Goal: Information Seeking & Learning: Stay updated

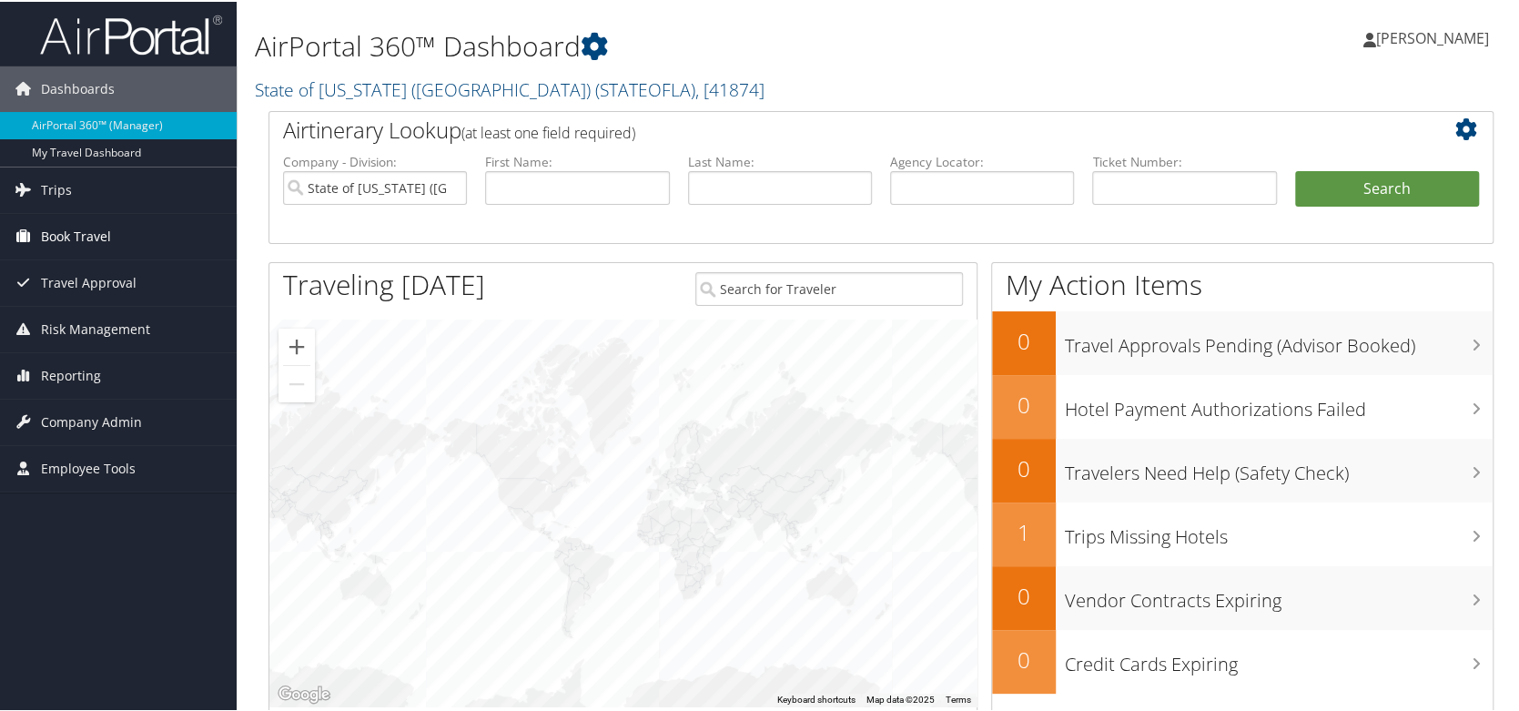
click at [96, 234] on span "Book Travel" at bounding box center [76, 235] width 70 height 46
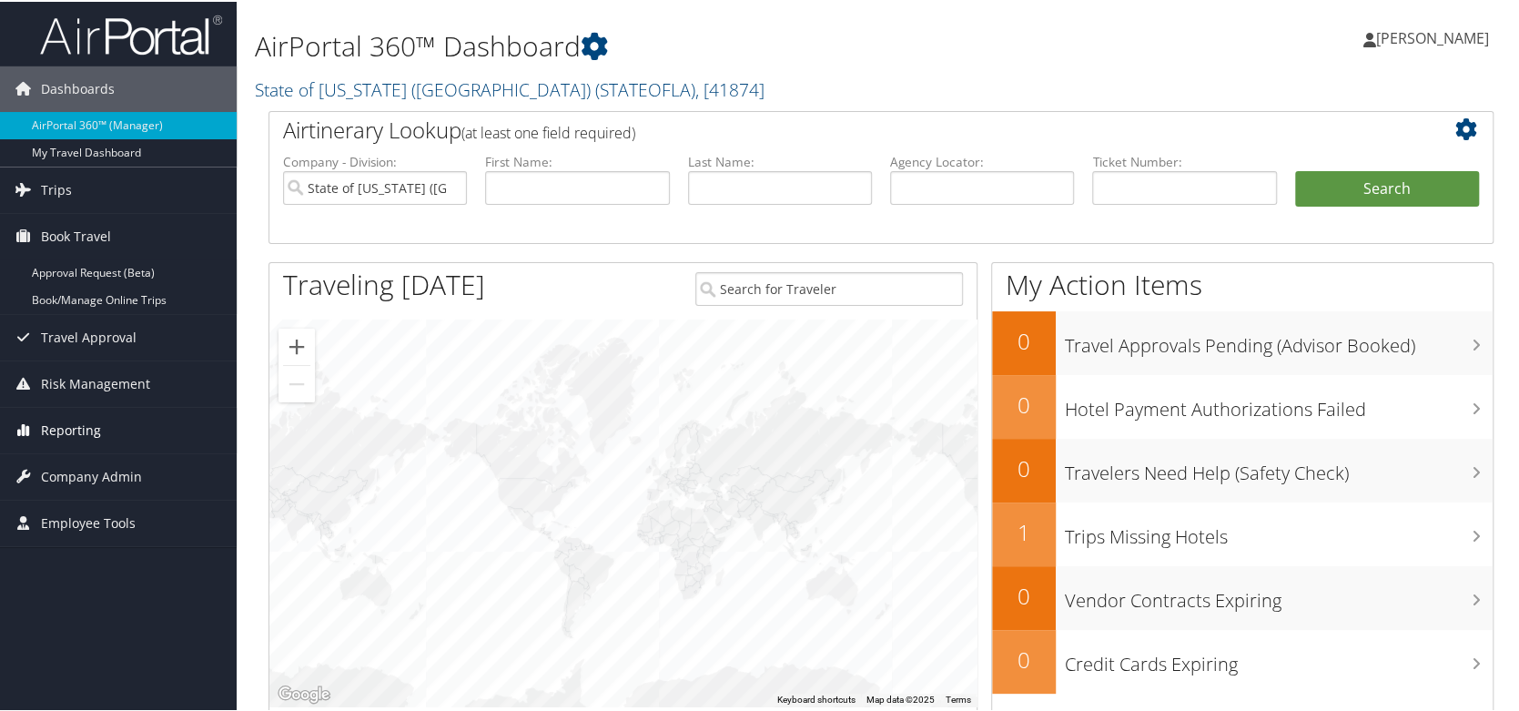
click at [83, 426] on span "Reporting" at bounding box center [71, 429] width 60 height 46
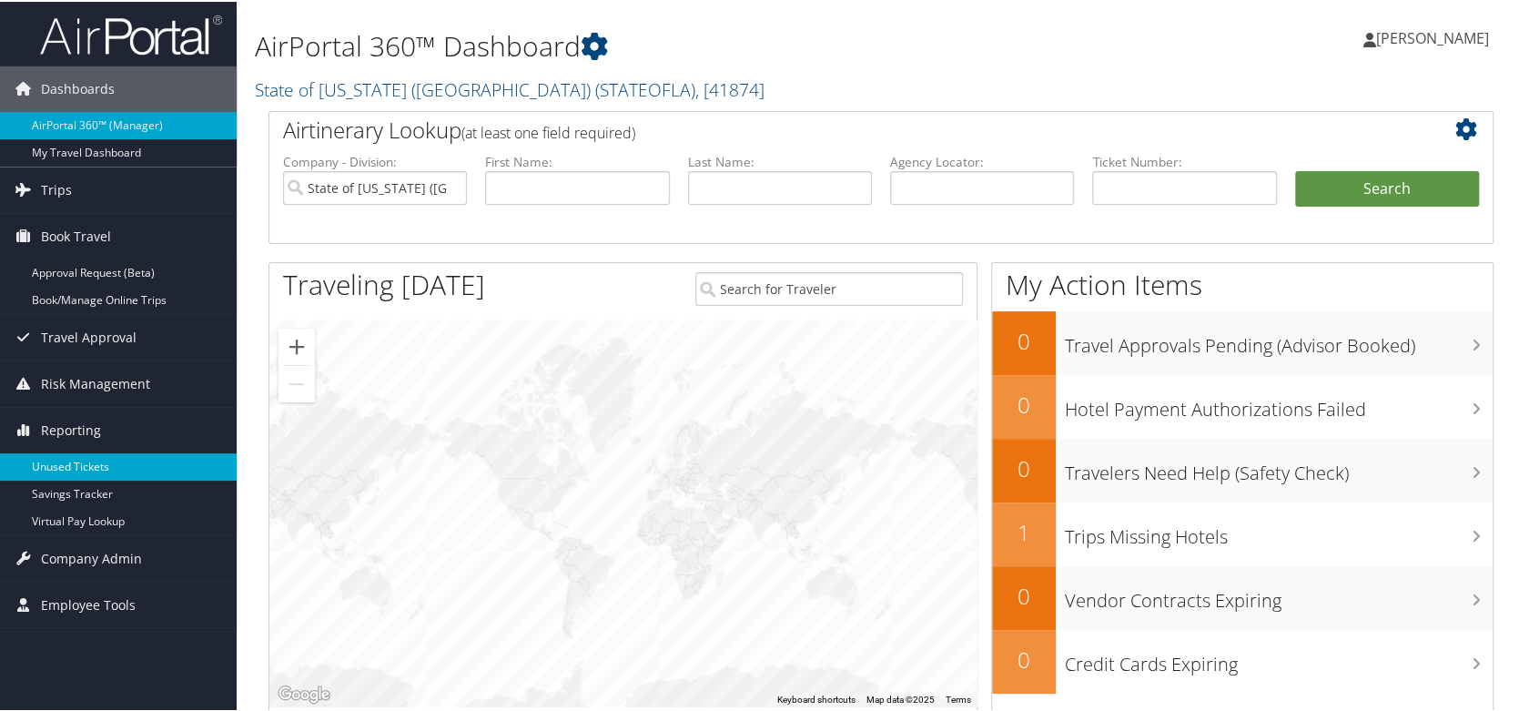
click at [80, 456] on link "Unused Tickets" at bounding box center [118, 465] width 237 height 27
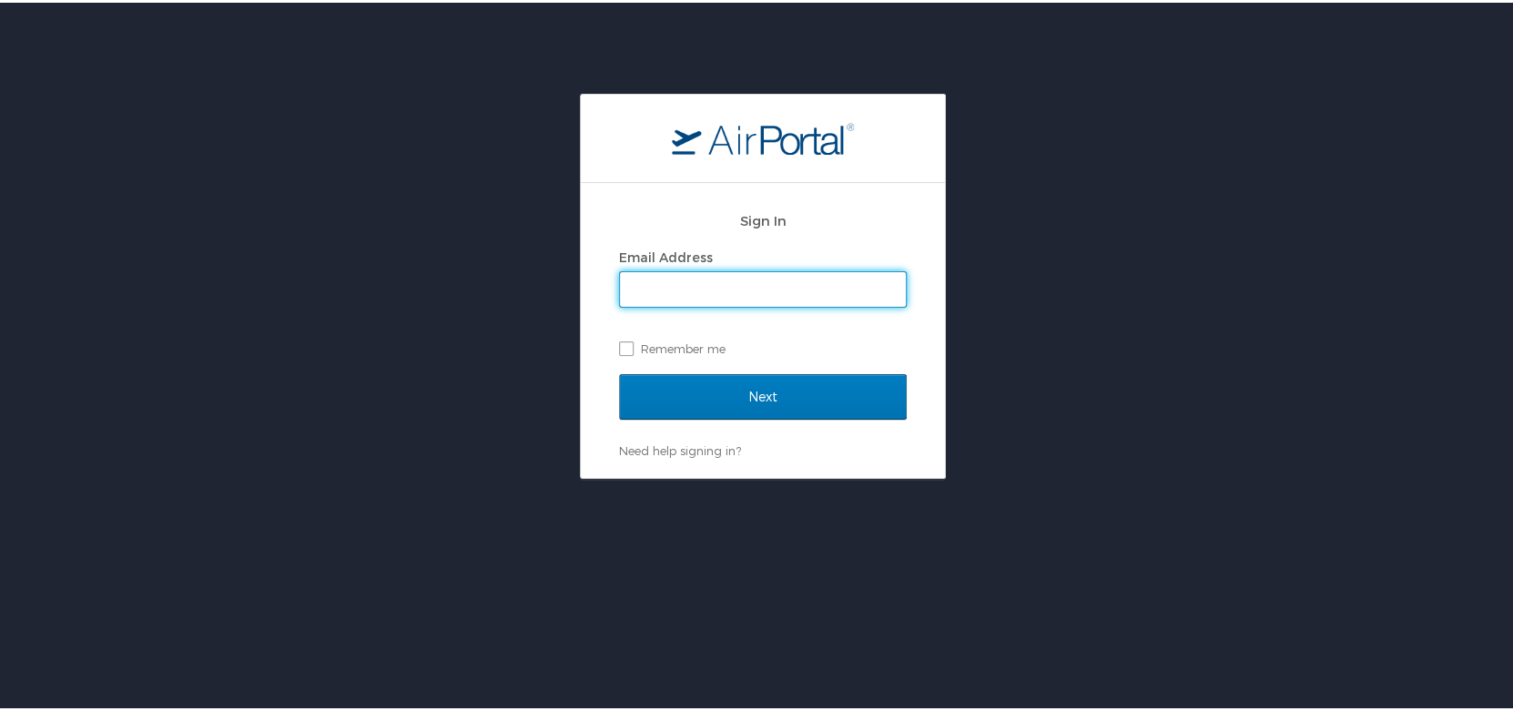
type input "[PERSON_NAME][EMAIL_ADDRESS][PERSON_NAME][DOMAIN_NAME]"
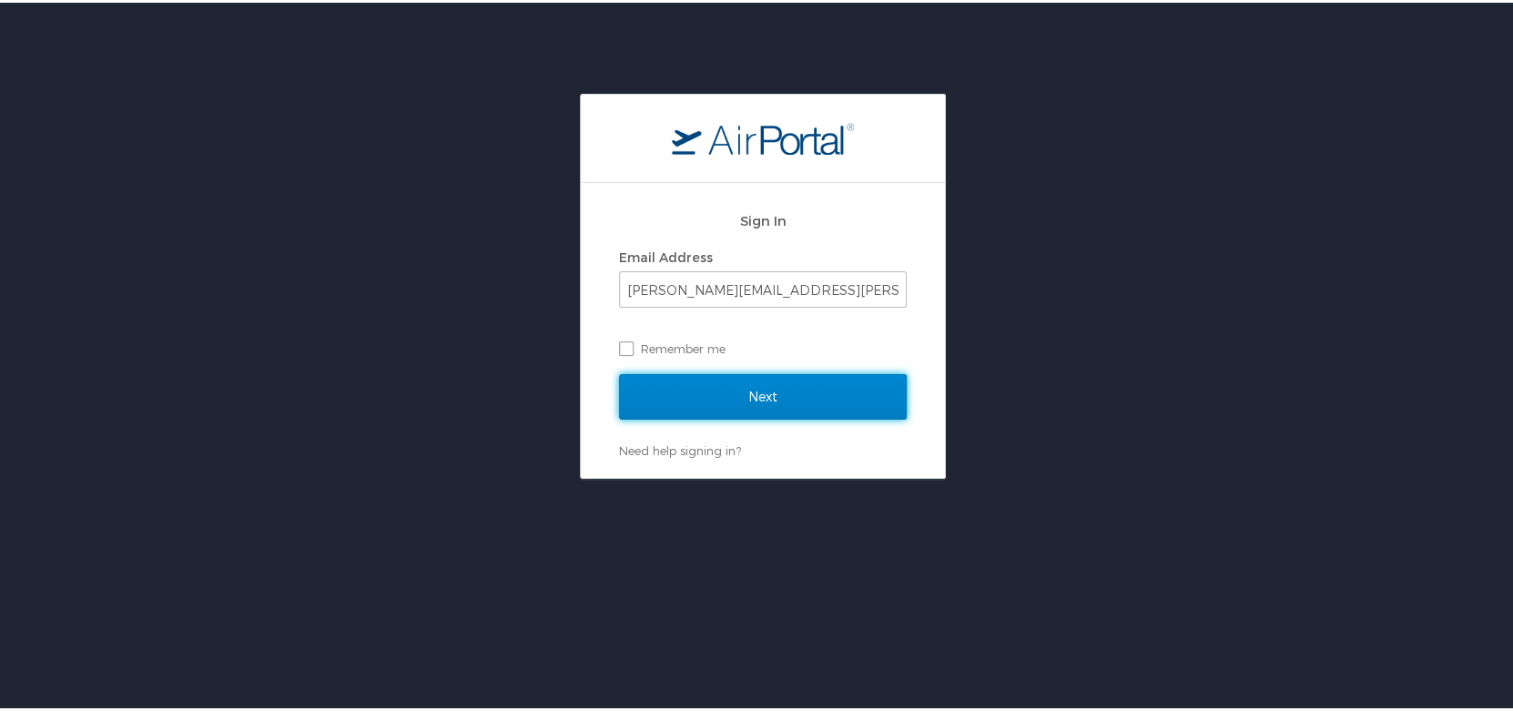
click at [752, 396] on input "Next" at bounding box center [763, 394] width 288 height 46
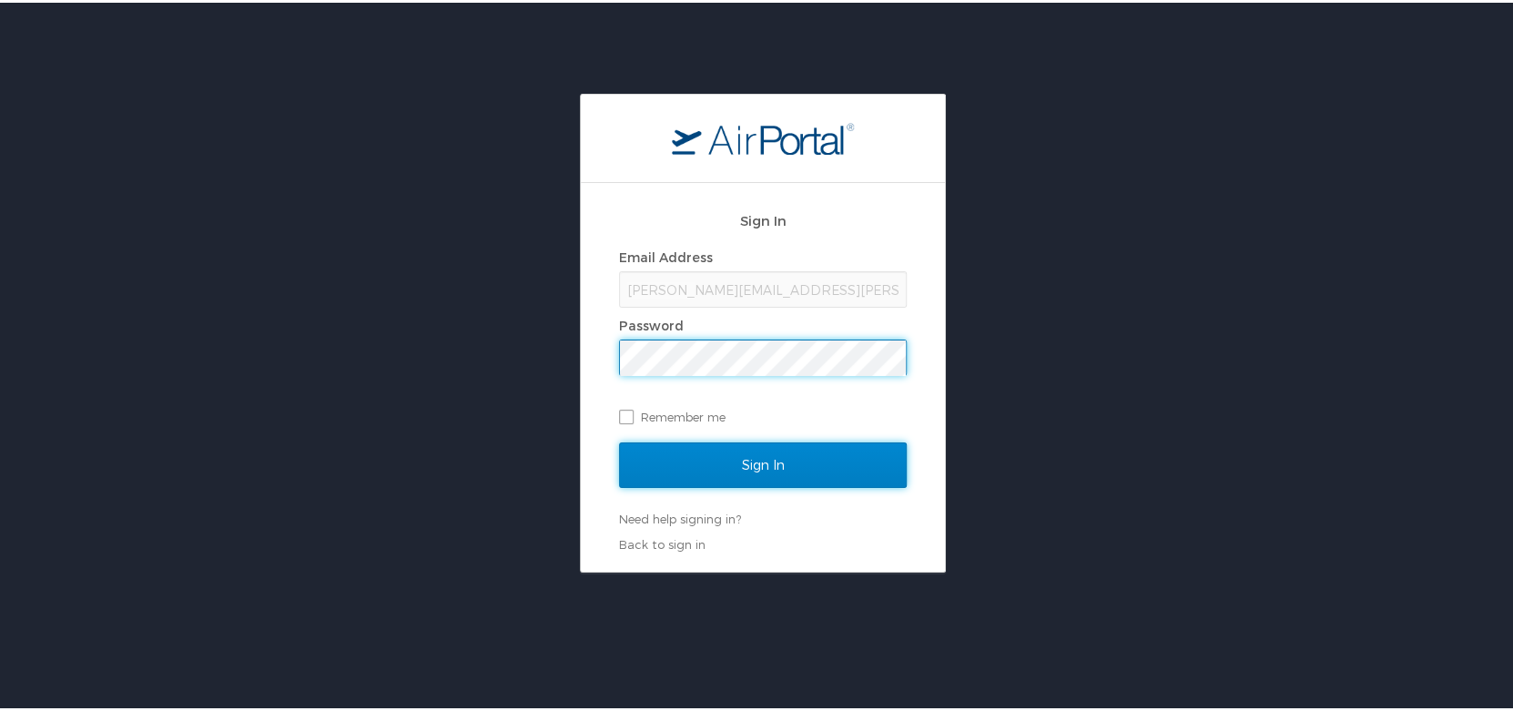
click at [758, 461] on input "Sign In" at bounding box center [763, 463] width 288 height 46
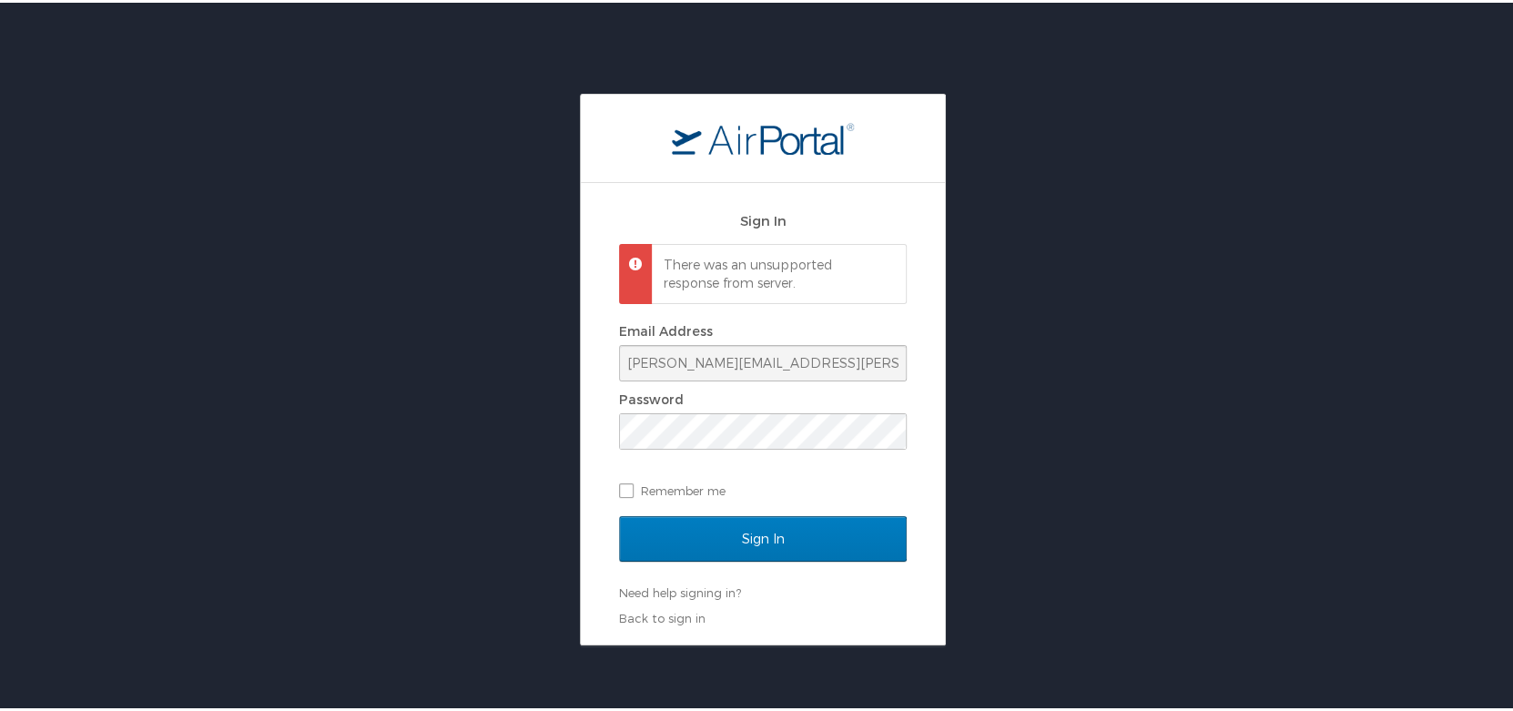
click at [1008, 405] on div "Sign In There was an unsupported response from server. Email Address [PERSON_NA…" at bounding box center [763, 367] width 1526 height 552
click at [563, 442] on div "Sign In There was an unsupported response from server. Email Address gretchen.s…" at bounding box center [763, 367] width 1526 height 552
click at [1069, 522] on div "Sign In There was an unsupported response from server. Email Address gretchen.s…" at bounding box center [763, 367] width 1526 height 552
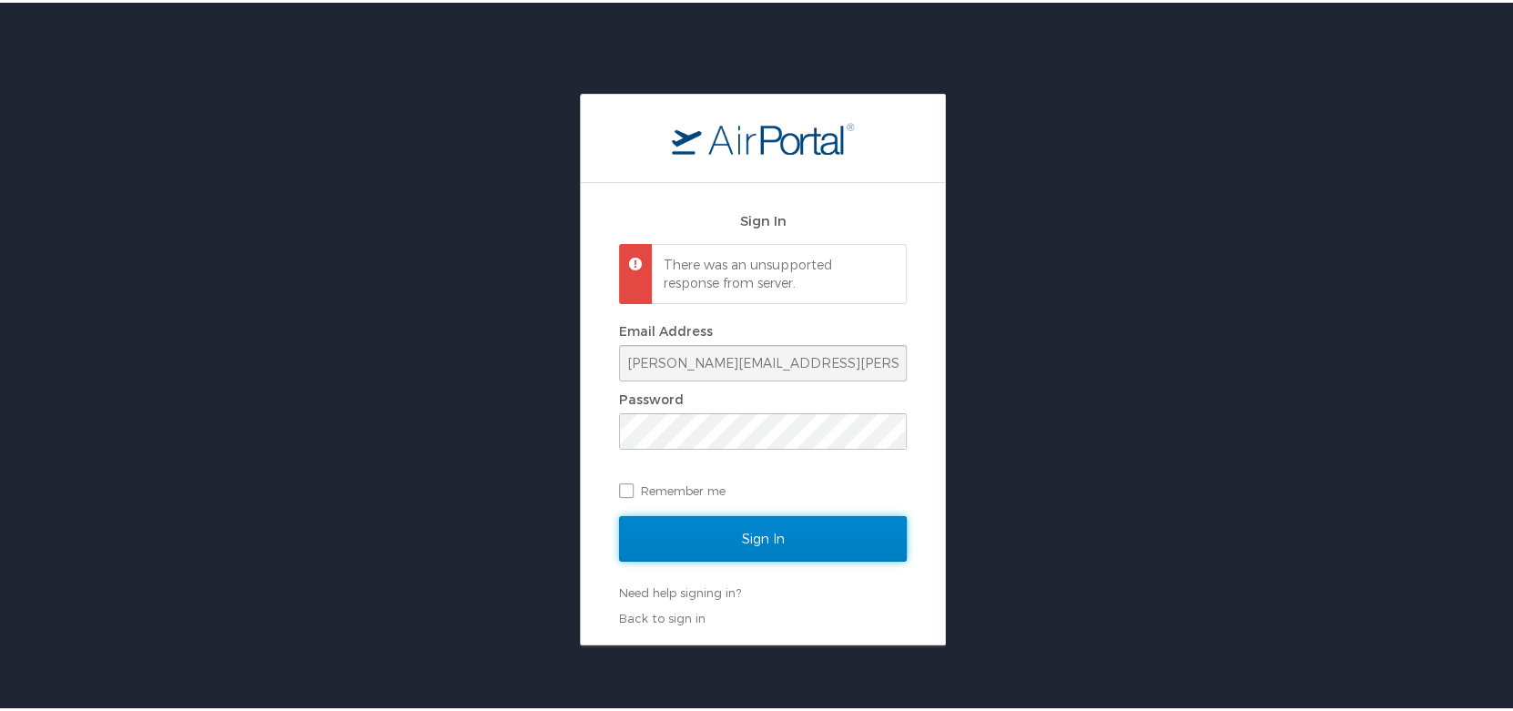
click at [742, 543] on input "Sign In" at bounding box center [763, 536] width 288 height 46
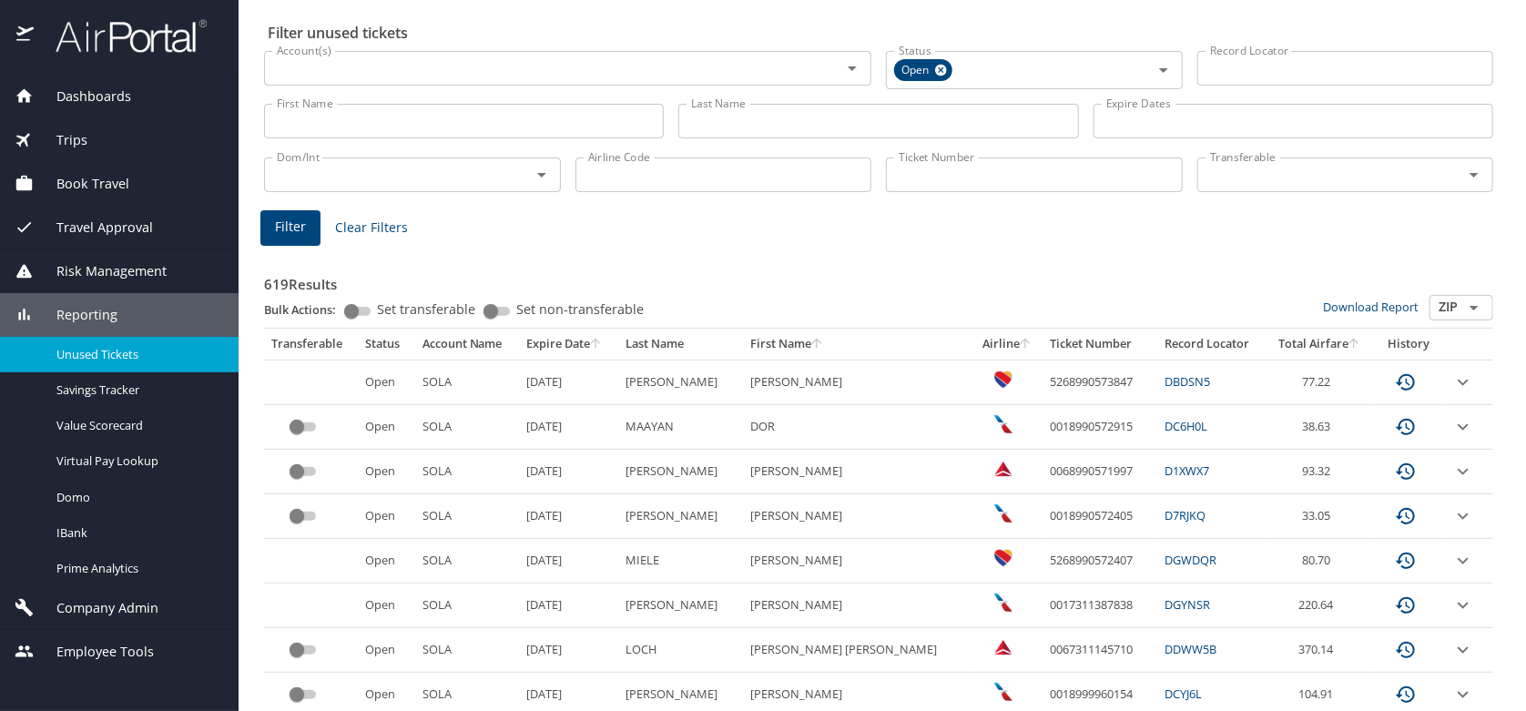
scroll to position [91, 0]
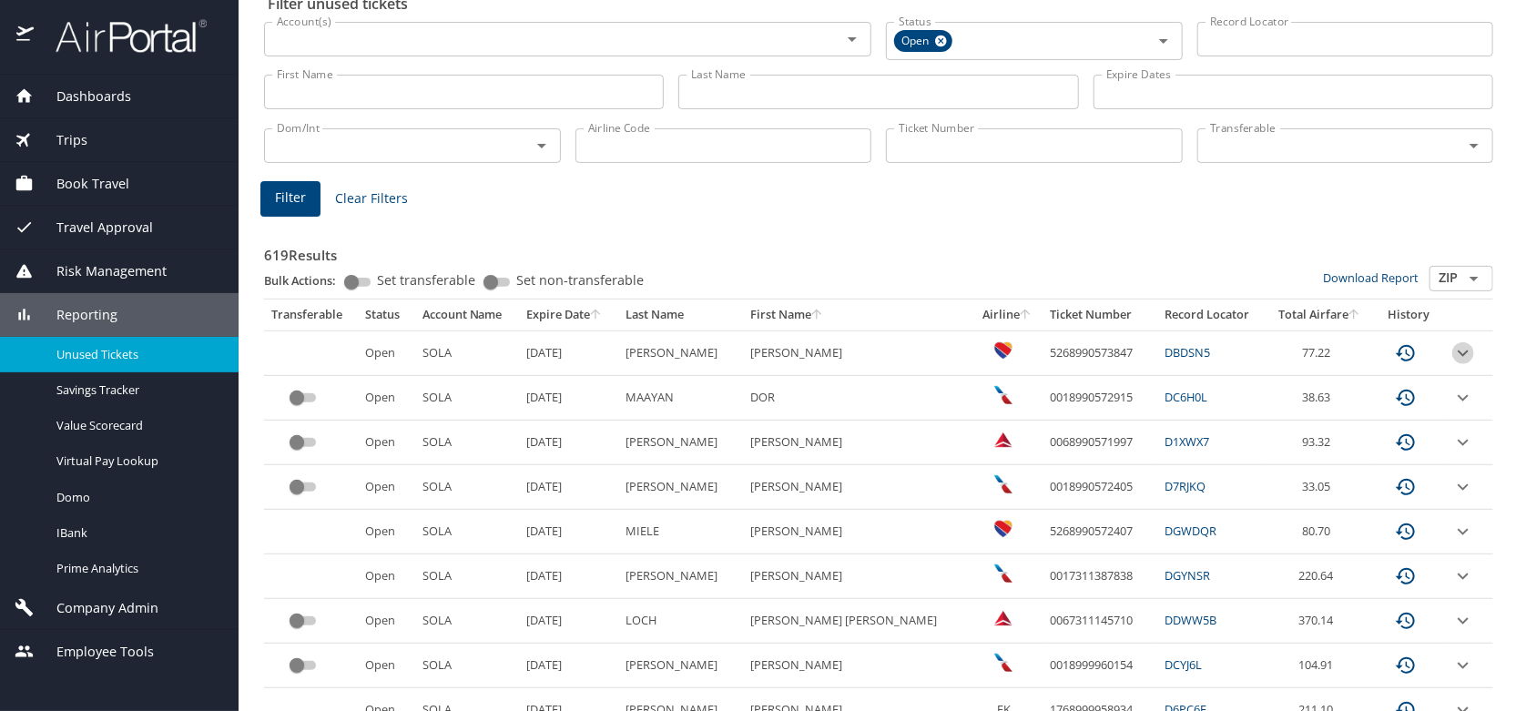
click at [1452, 357] on icon "expand row" at bounding box center [1463, 353] width 22 height 22
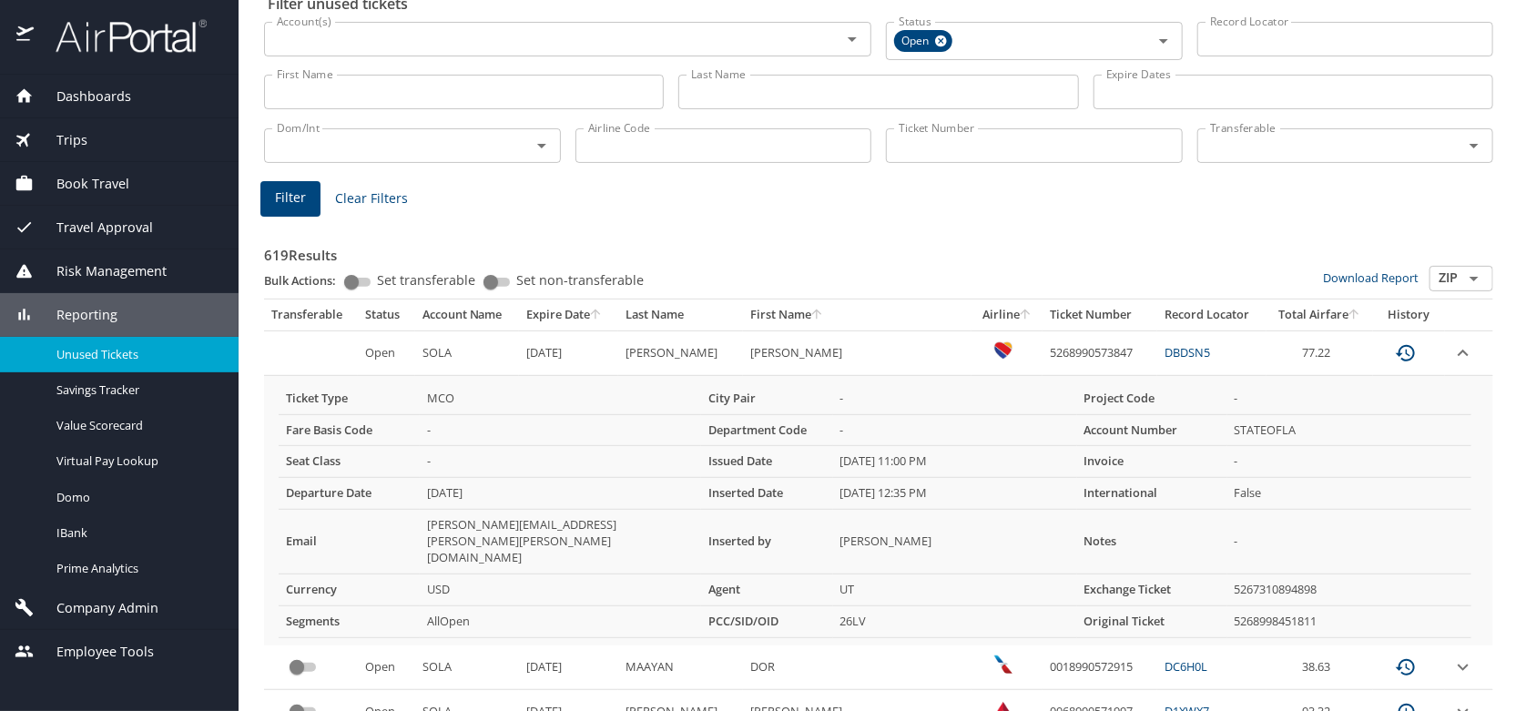
scroll to position [181, 0]
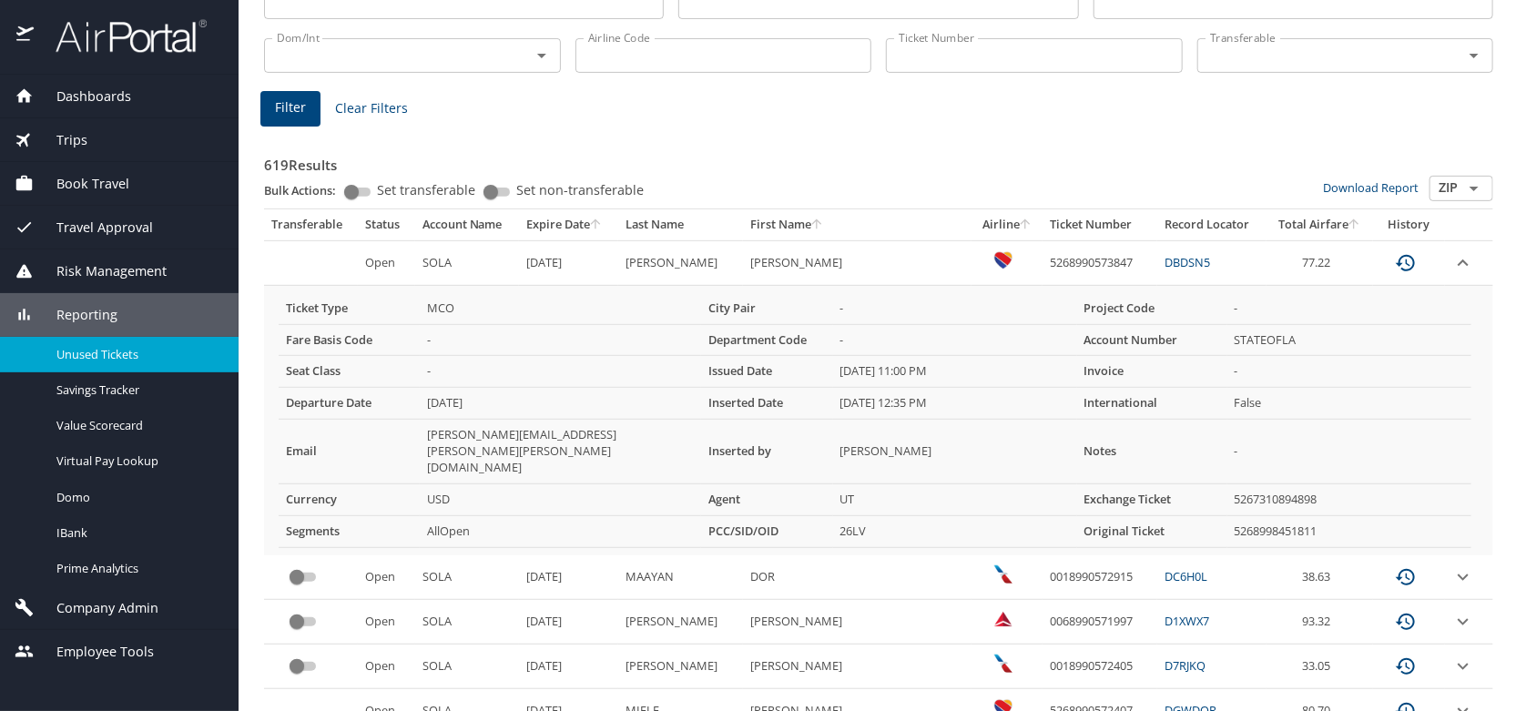
click at [1452, 261] on icon "expand row" at bounding box center [1463, 263] width 22 height 22
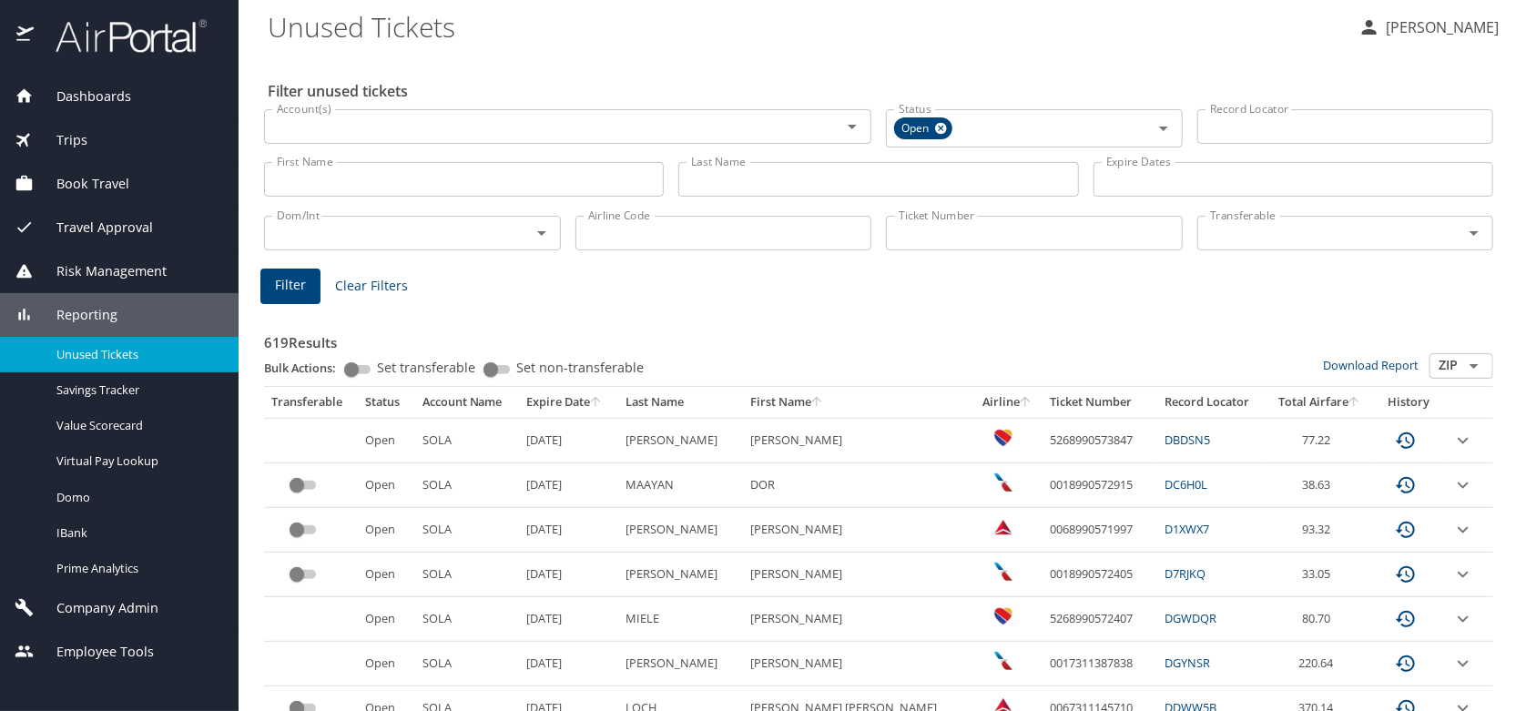
scroll to position [0, 0]
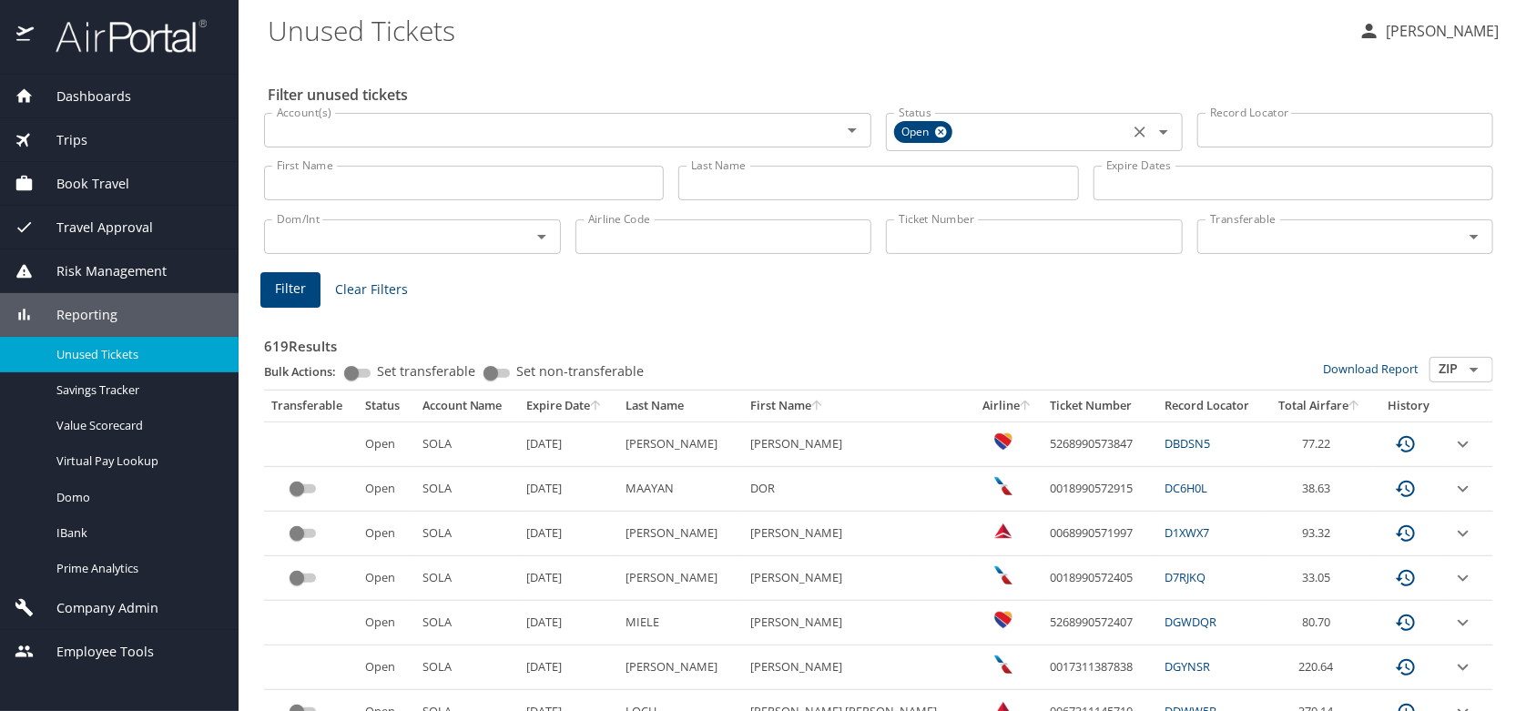
click at [1155, 129] on icon "Open" at bounding box center [1163, 132] width 22 height 22
click at [1132, 46] on Tickets "Unused Tickets" at bounding box center [806, 30] width 1076 height 56
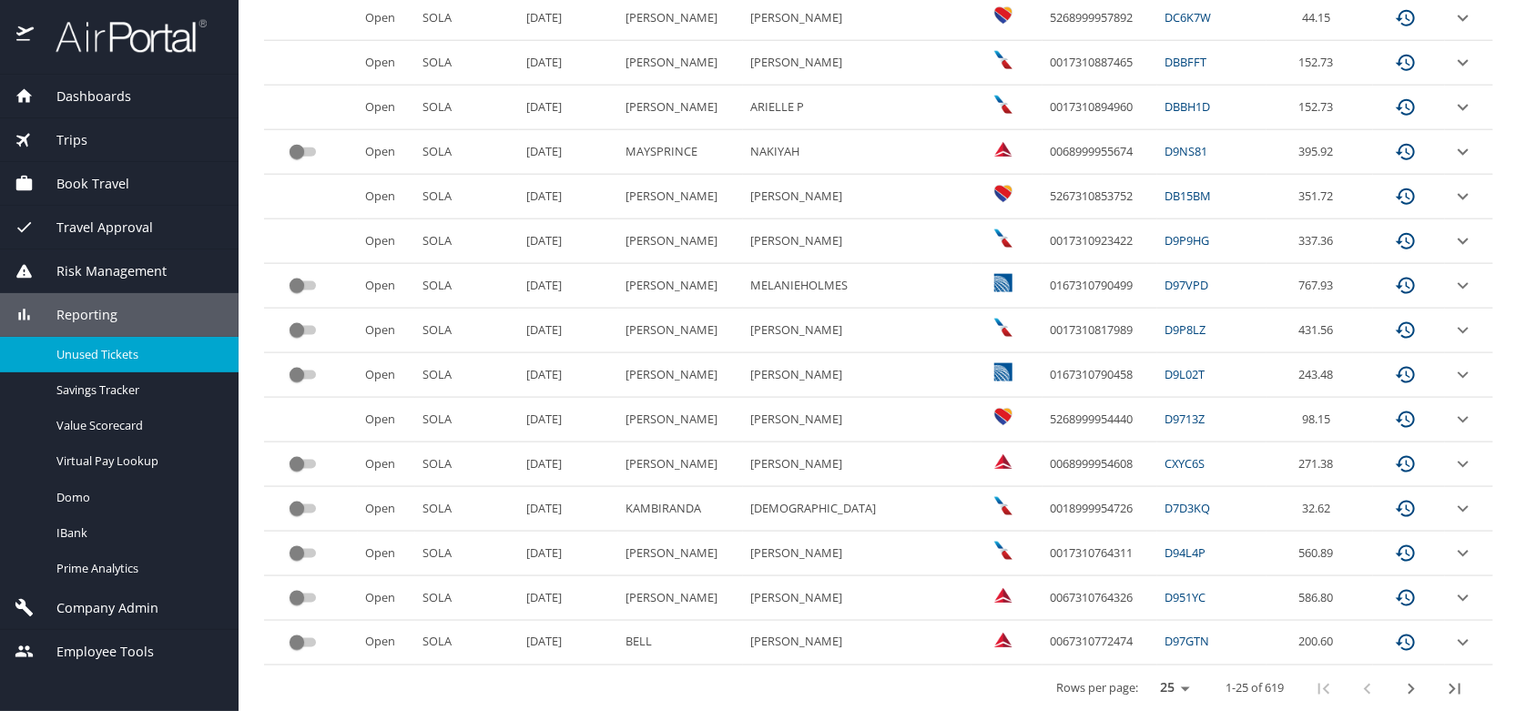
scroll to position [878, 0]
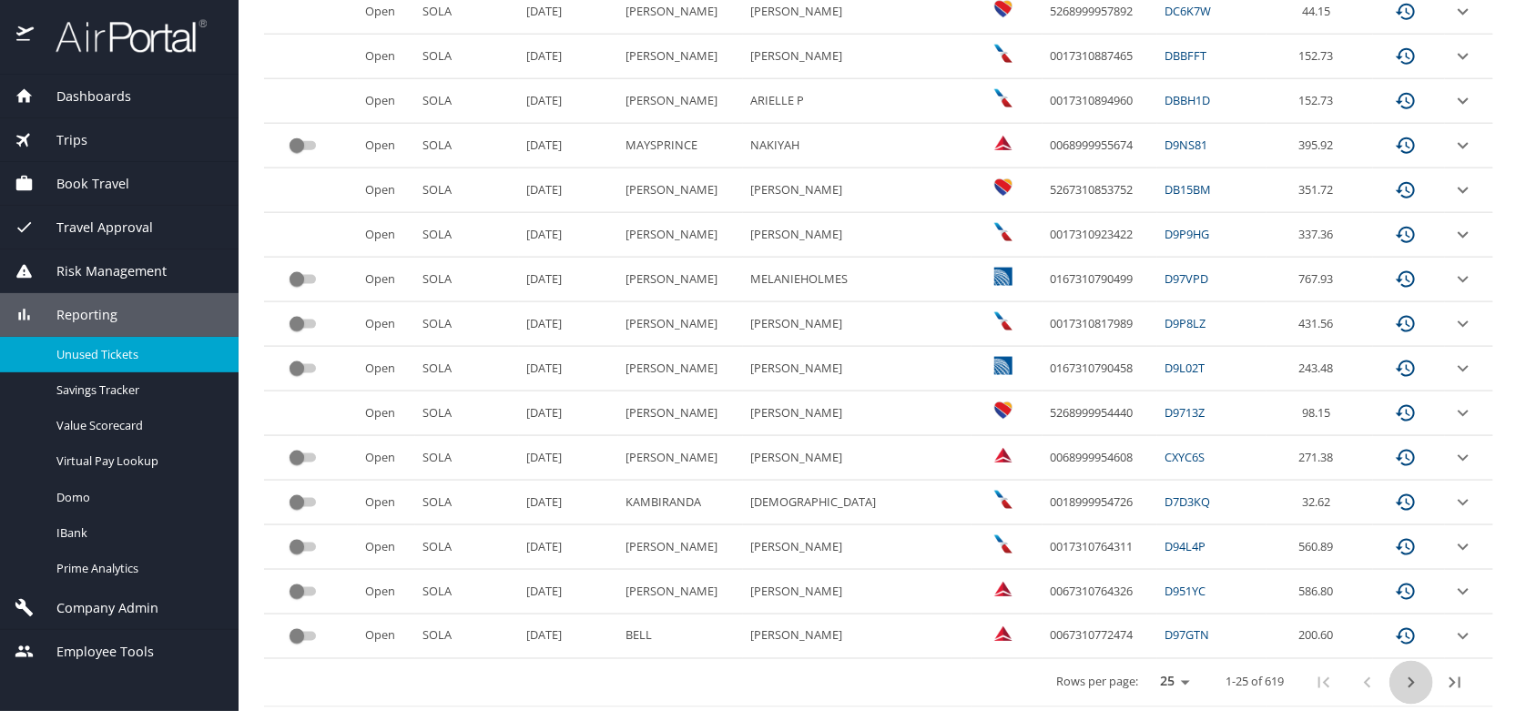
click at [1400, 681] on icon "next page" at bounding box center [1411, 683] width 22 height 22
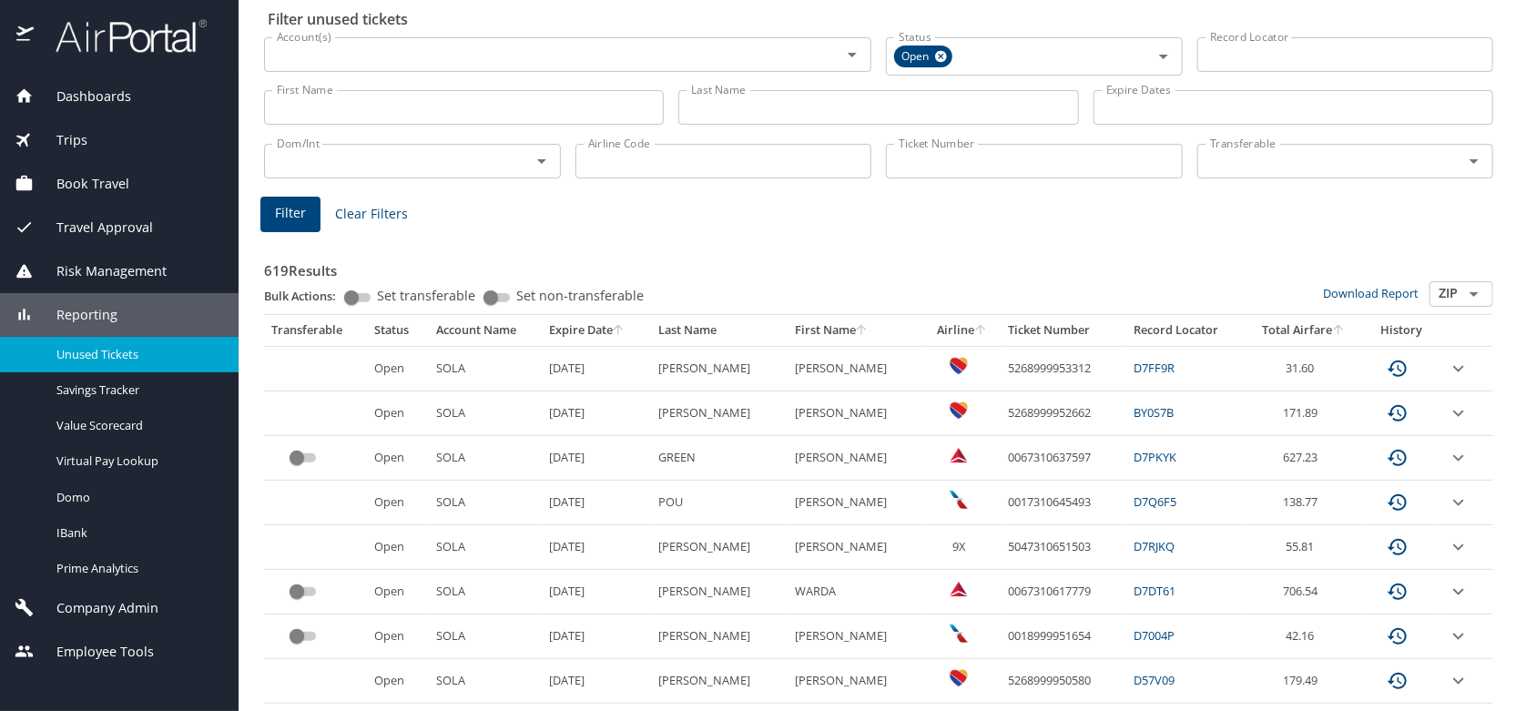
scroll to position [59, 0]
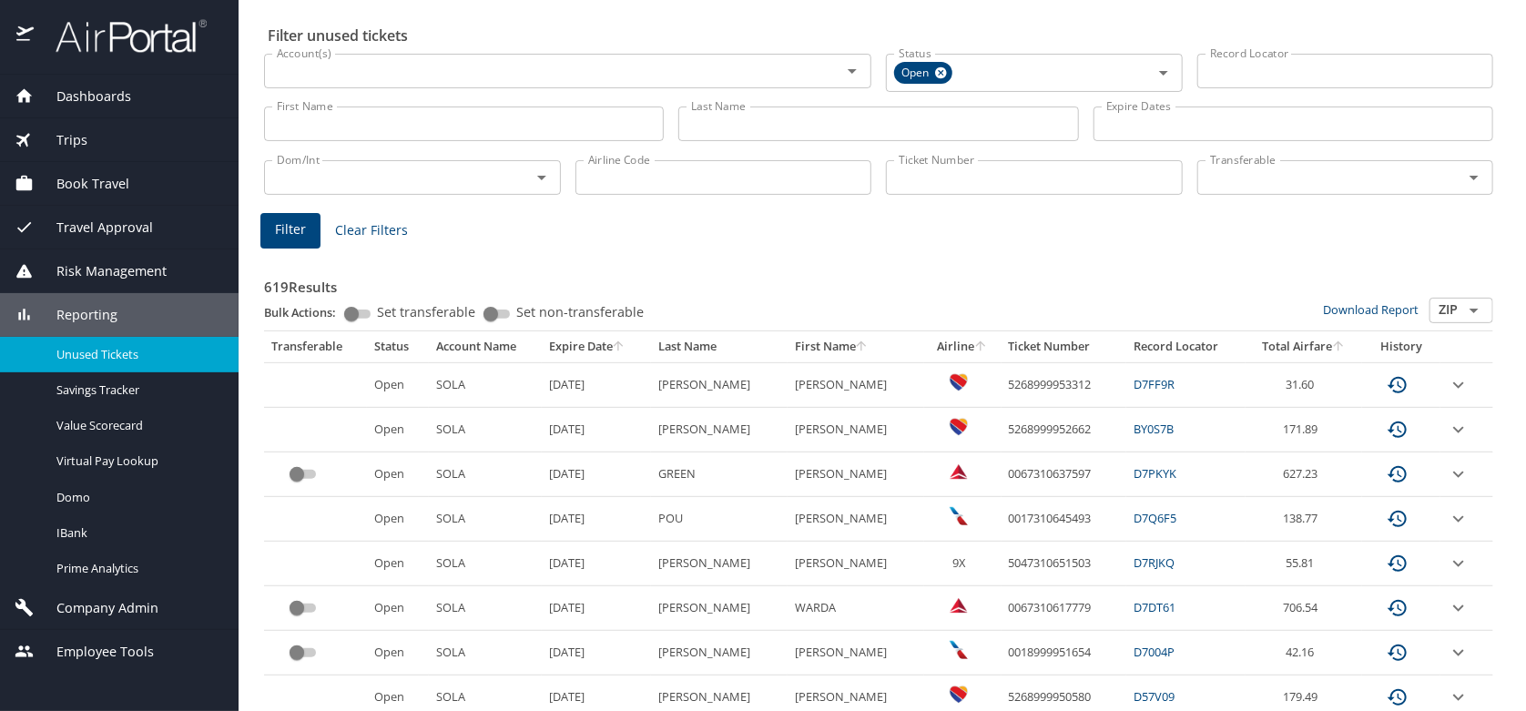
click at [1387, 384] on icon "custom pagination table" at bounding box center [1396, 385] width 19 height 16
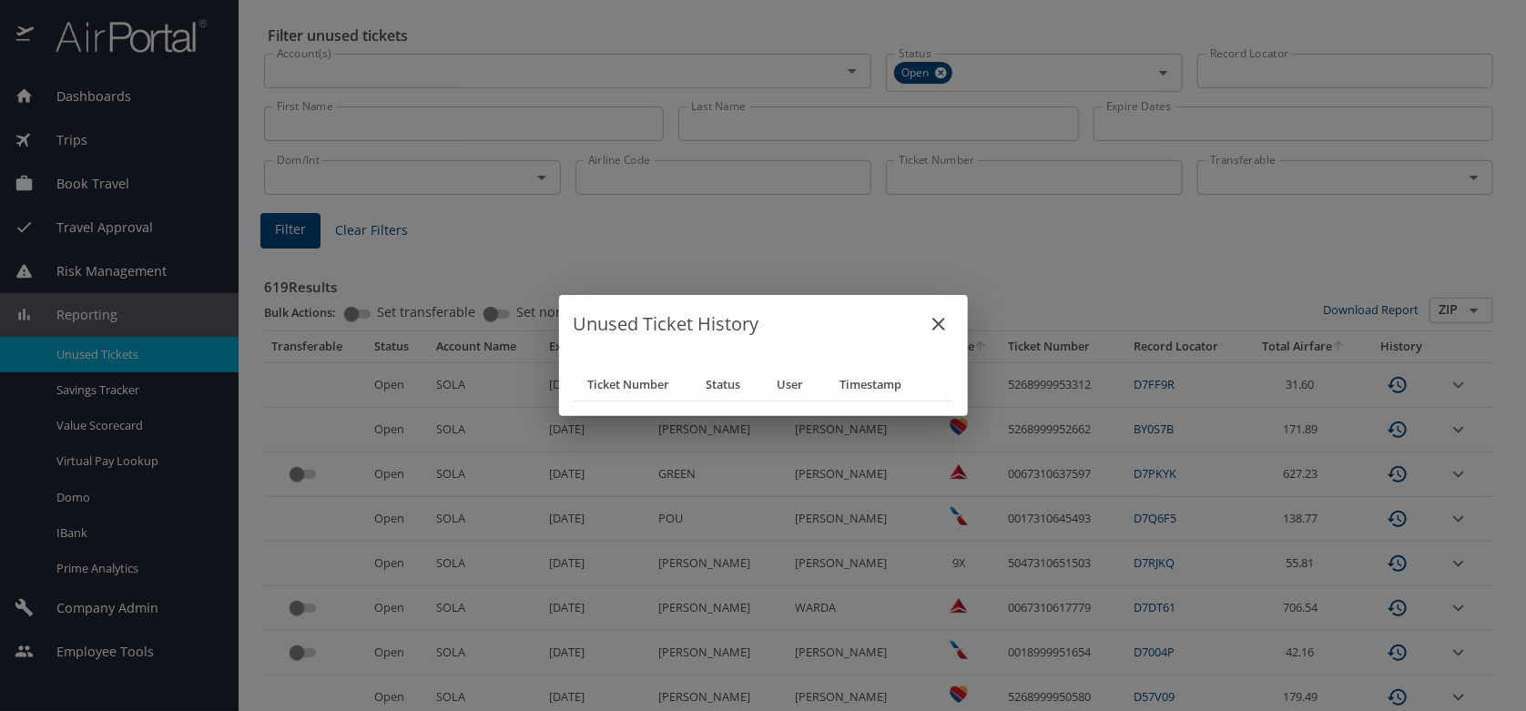
click at [936, 324] on icon "close" at bounding box center [939, 324] width 22 height 22
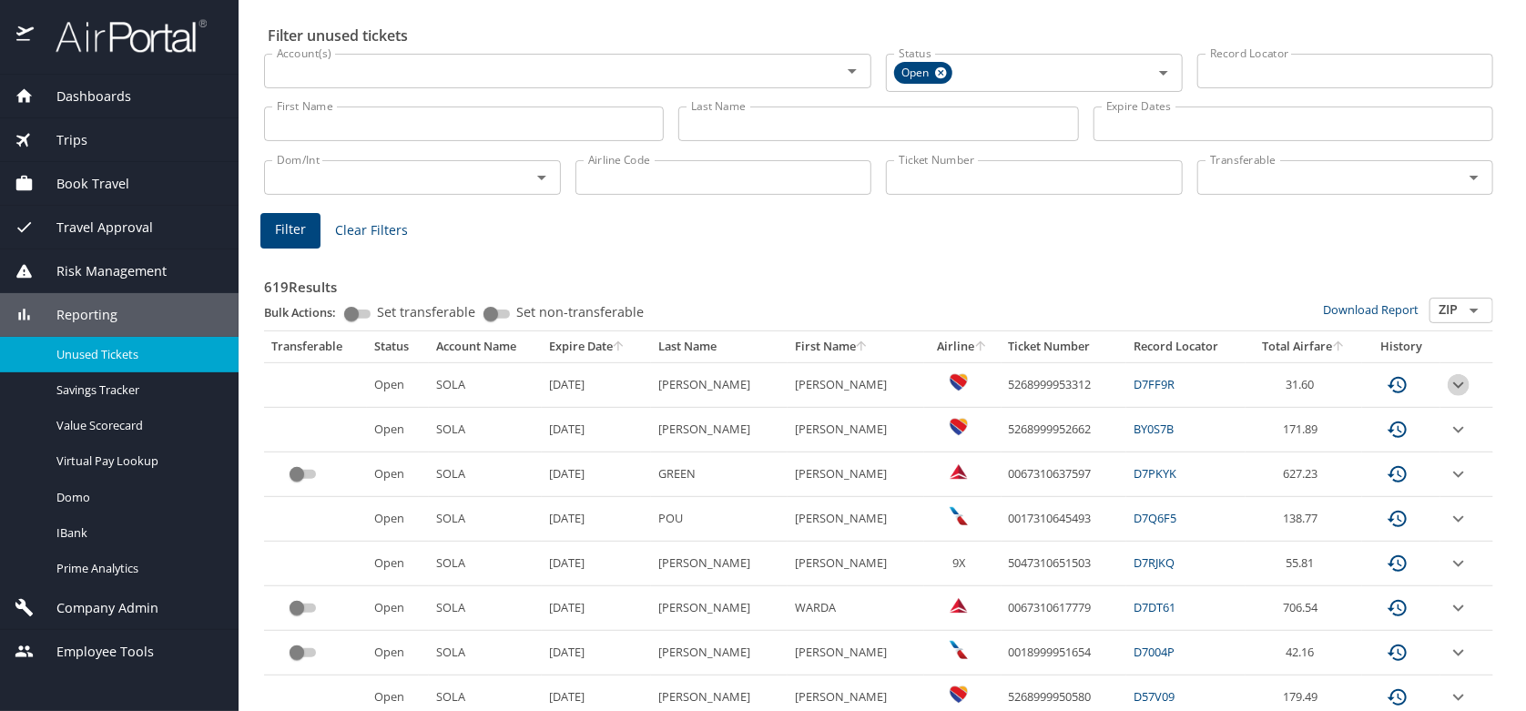
click at [1447, 383] on icon "expand row" at bounding box center [1458, 385] width 22 height 22
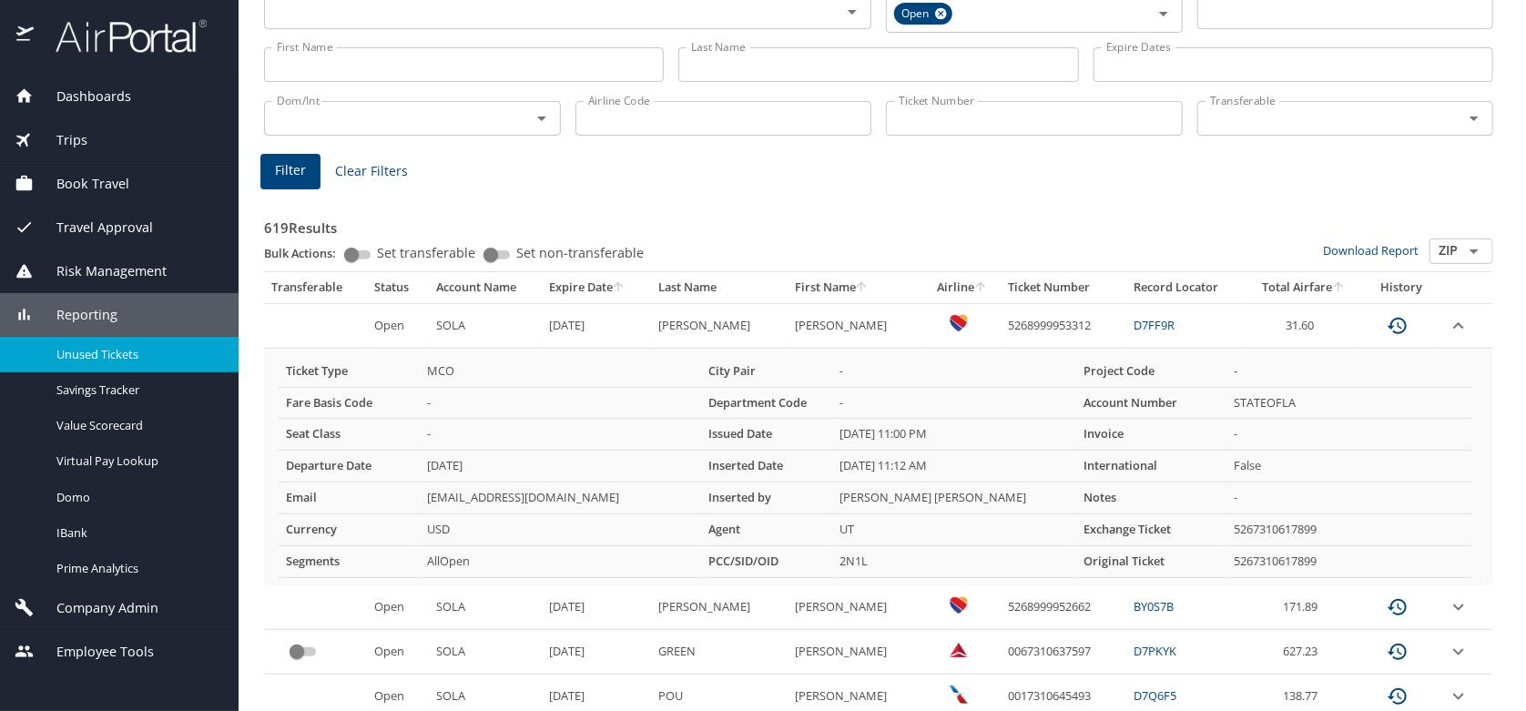
scroll to position [149, 0]
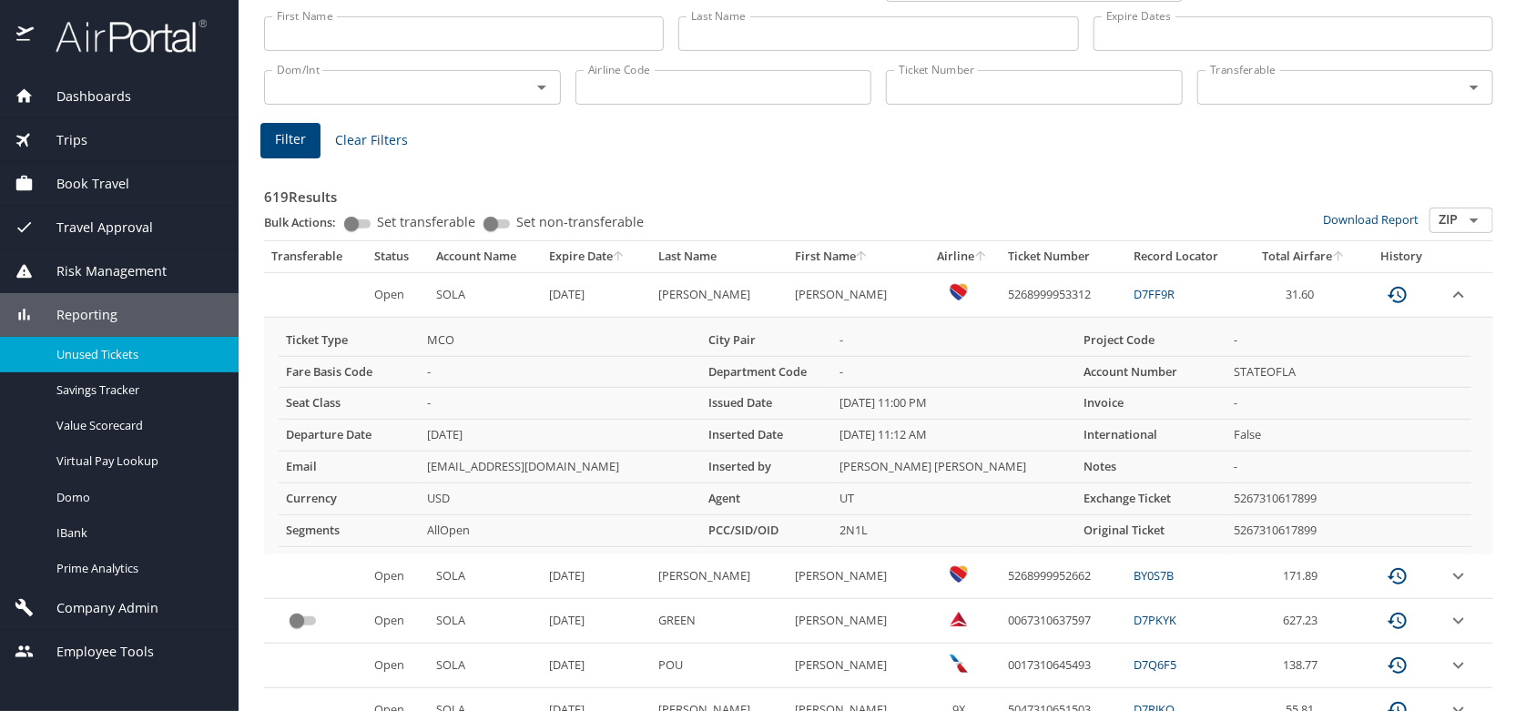
click at [1453, 292] on icon "expand row" at bounding box center [1458, 294] width 11 height 6
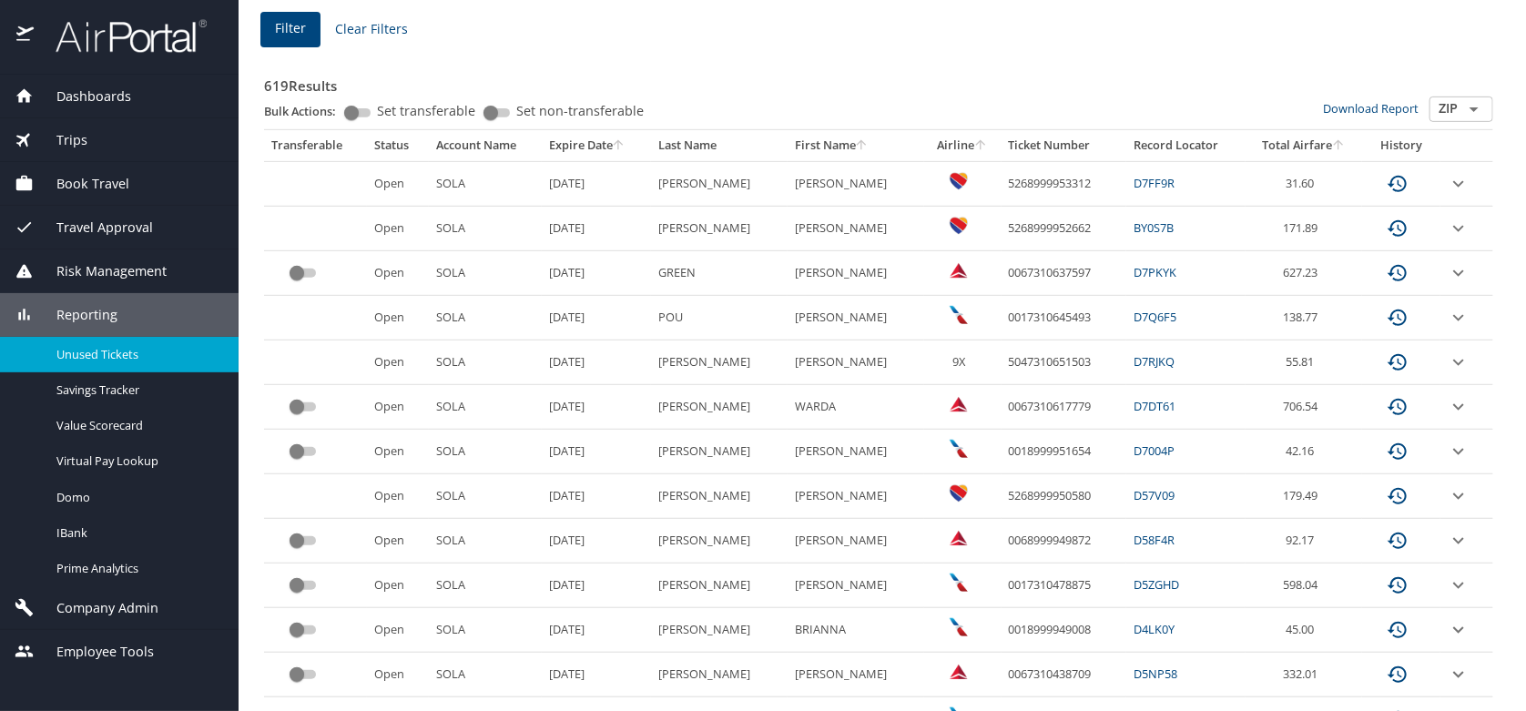
scroll to position [273, 0]
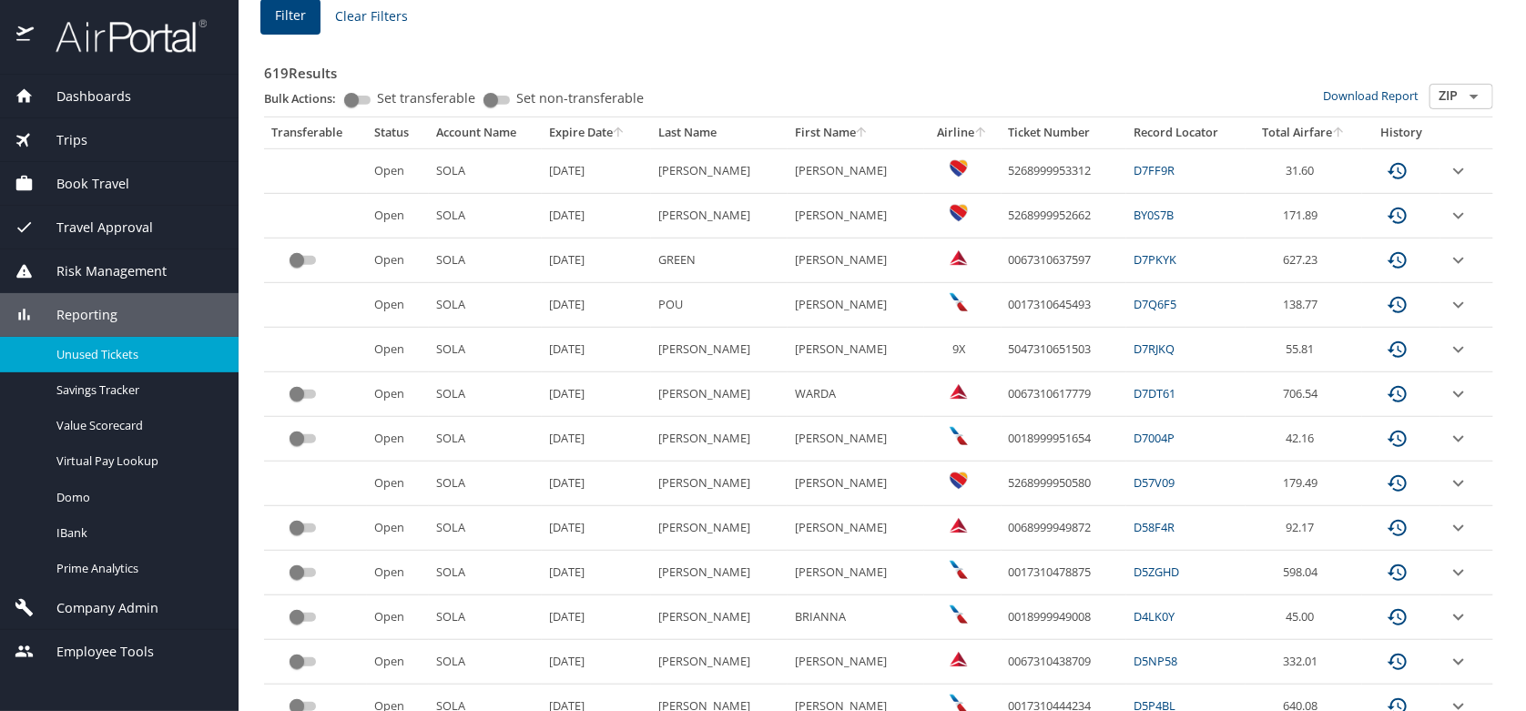
click at [145, 648] on span "Employee Tools" at bounding box center [94, 652] width 120 height 20
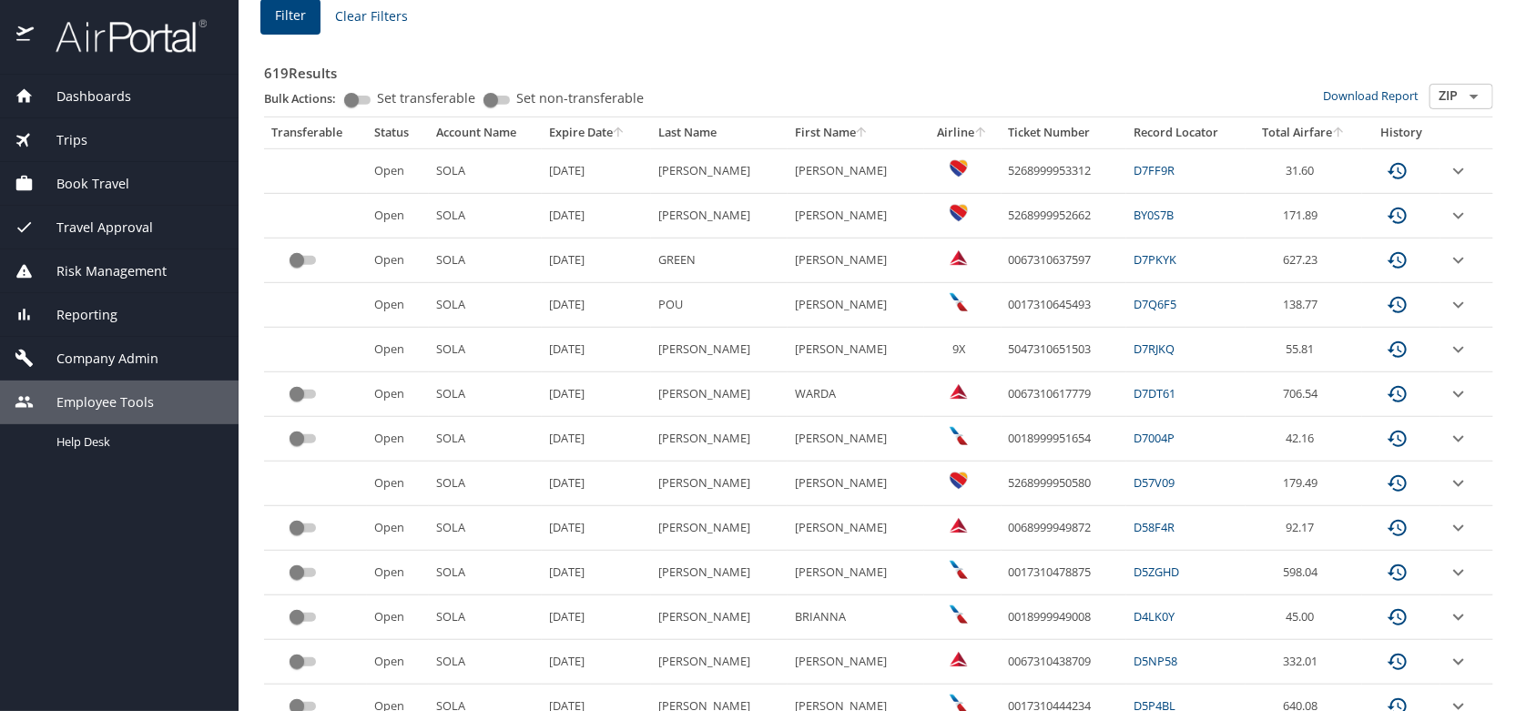
click at [126, 396] on span "Employee Tools" at bounding box center [94, 402] width 120 height 20
click at [94, 310] on span "Reporting" at bounding box center [76, 315] width 84 height 20
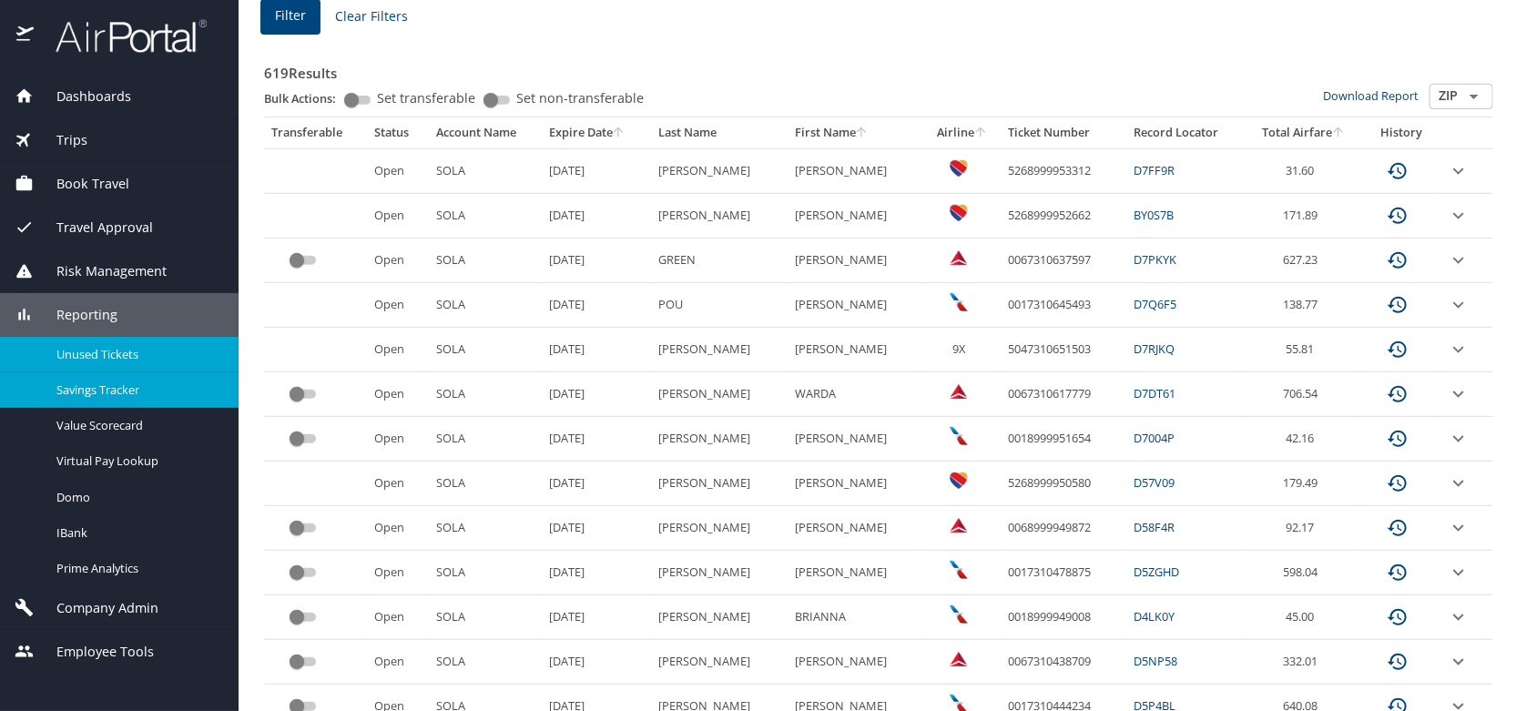
click at [83, 392] on span "Savings Tracker" at bounding box center [136, 389] width 160 height 17
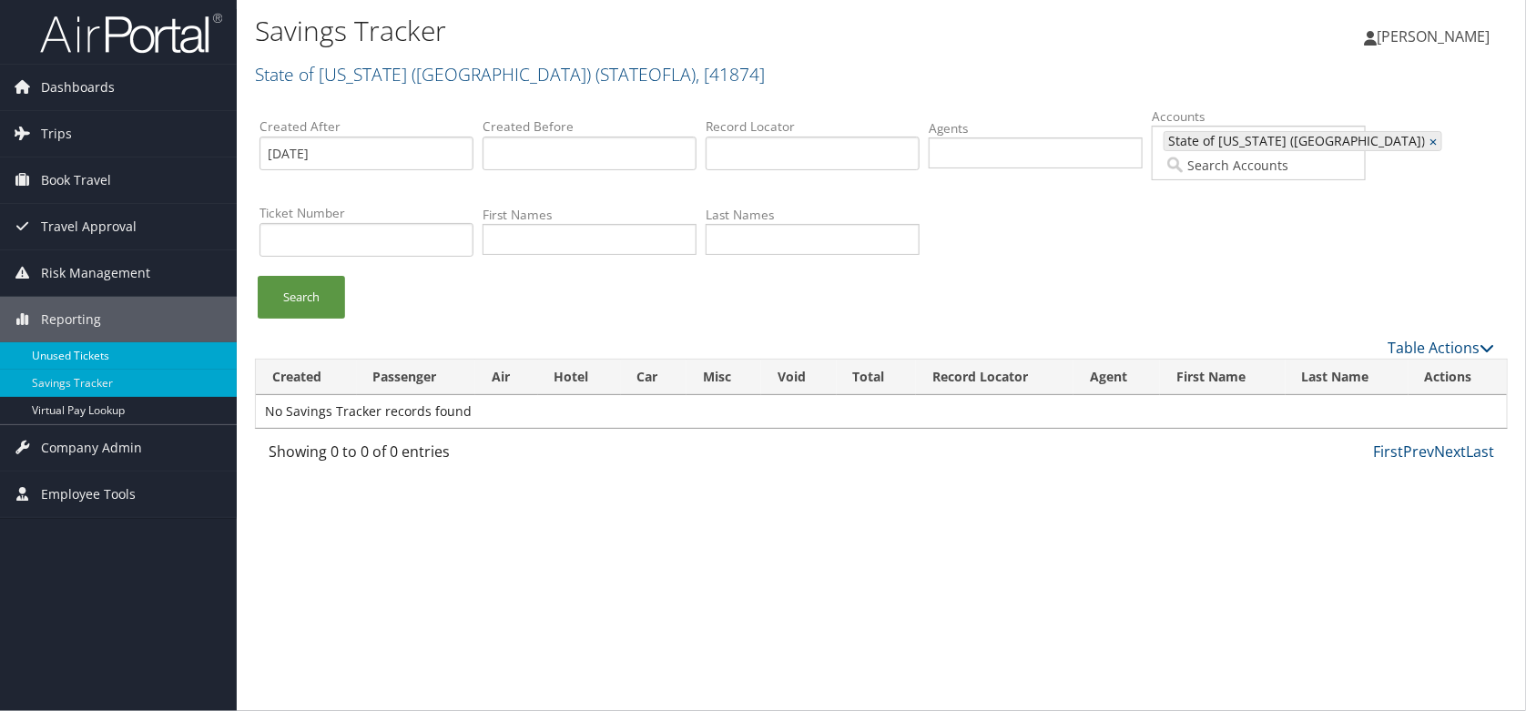
click at [96, 356] on link "Unused Tickets" at bounding box center [118, 355] width 237 height 27
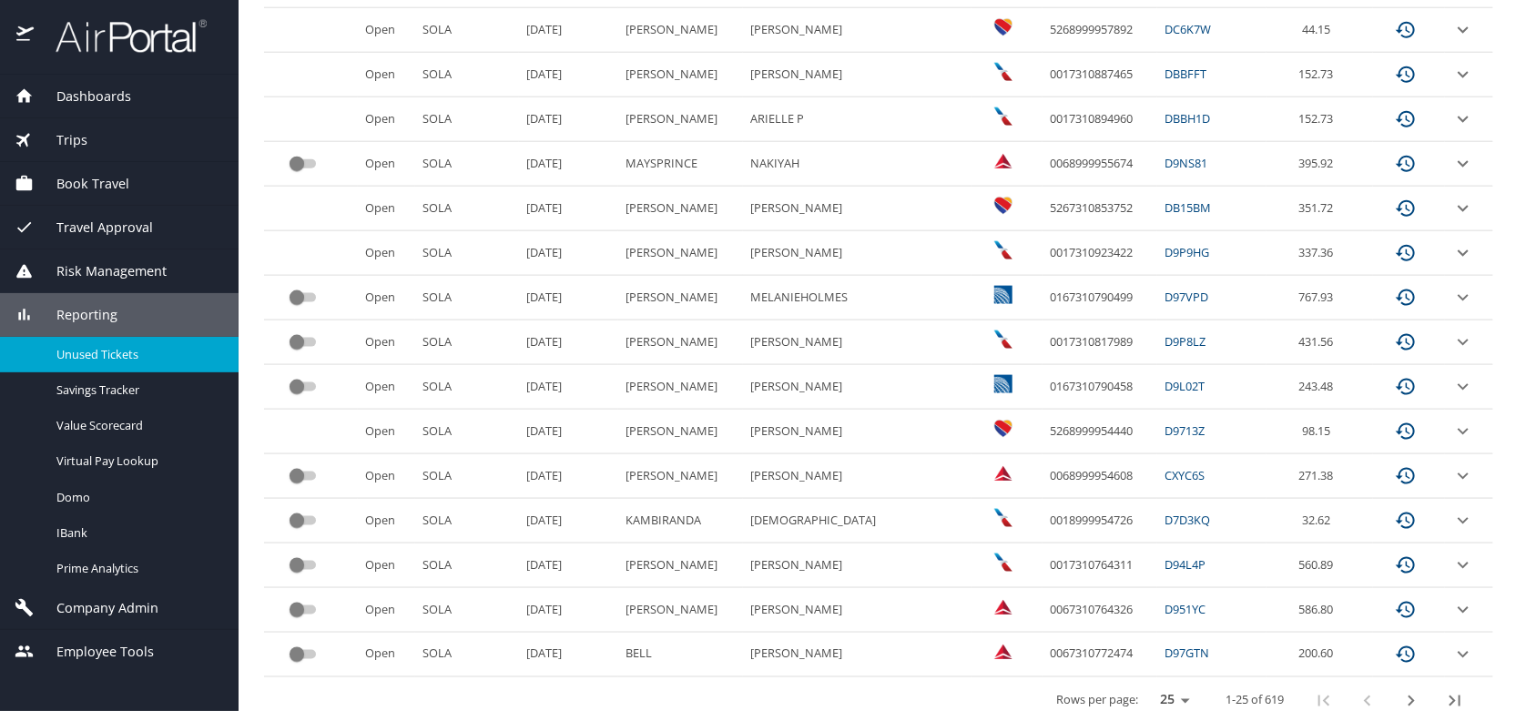
scroll to position [878, 0]
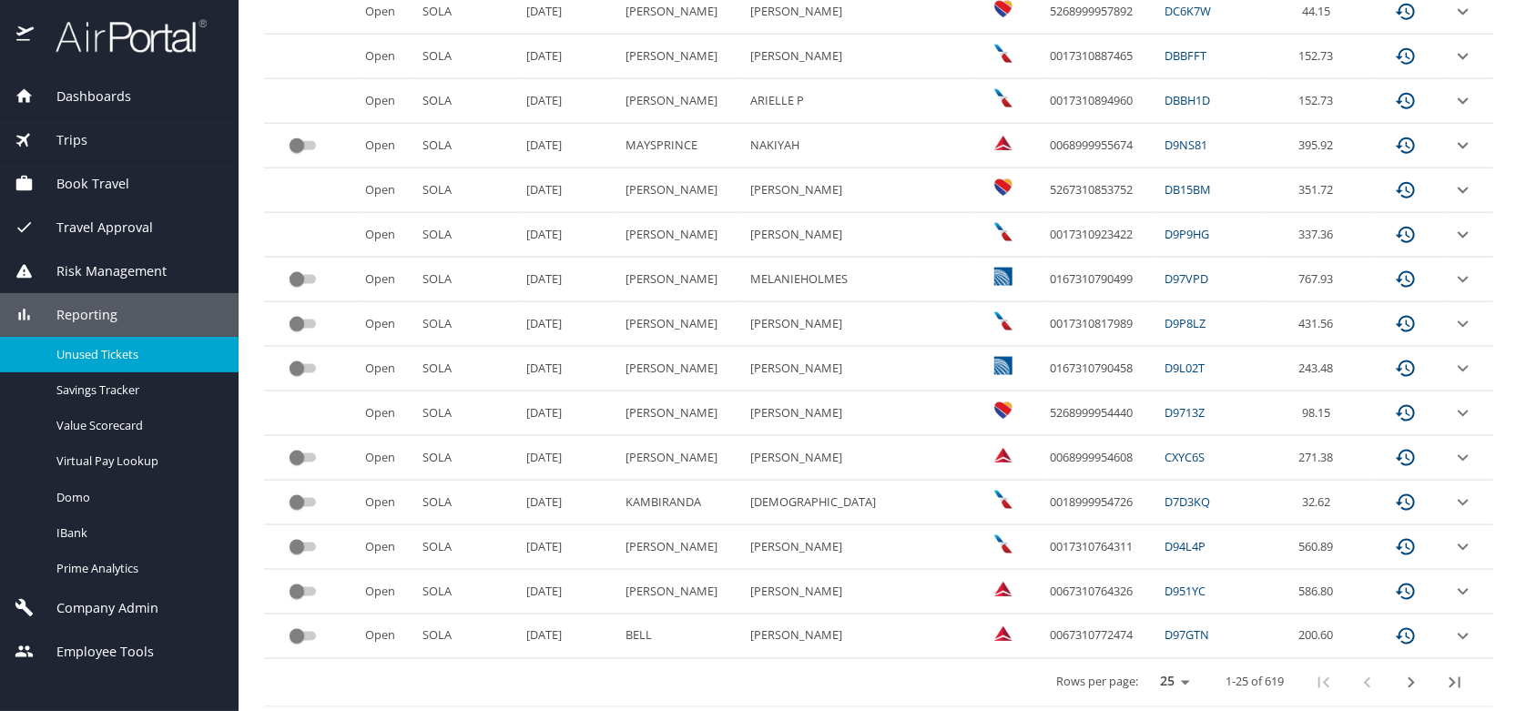
click at [1449, 681] on icon "last page" at bounding box center [1454, 682] width 11 height 11
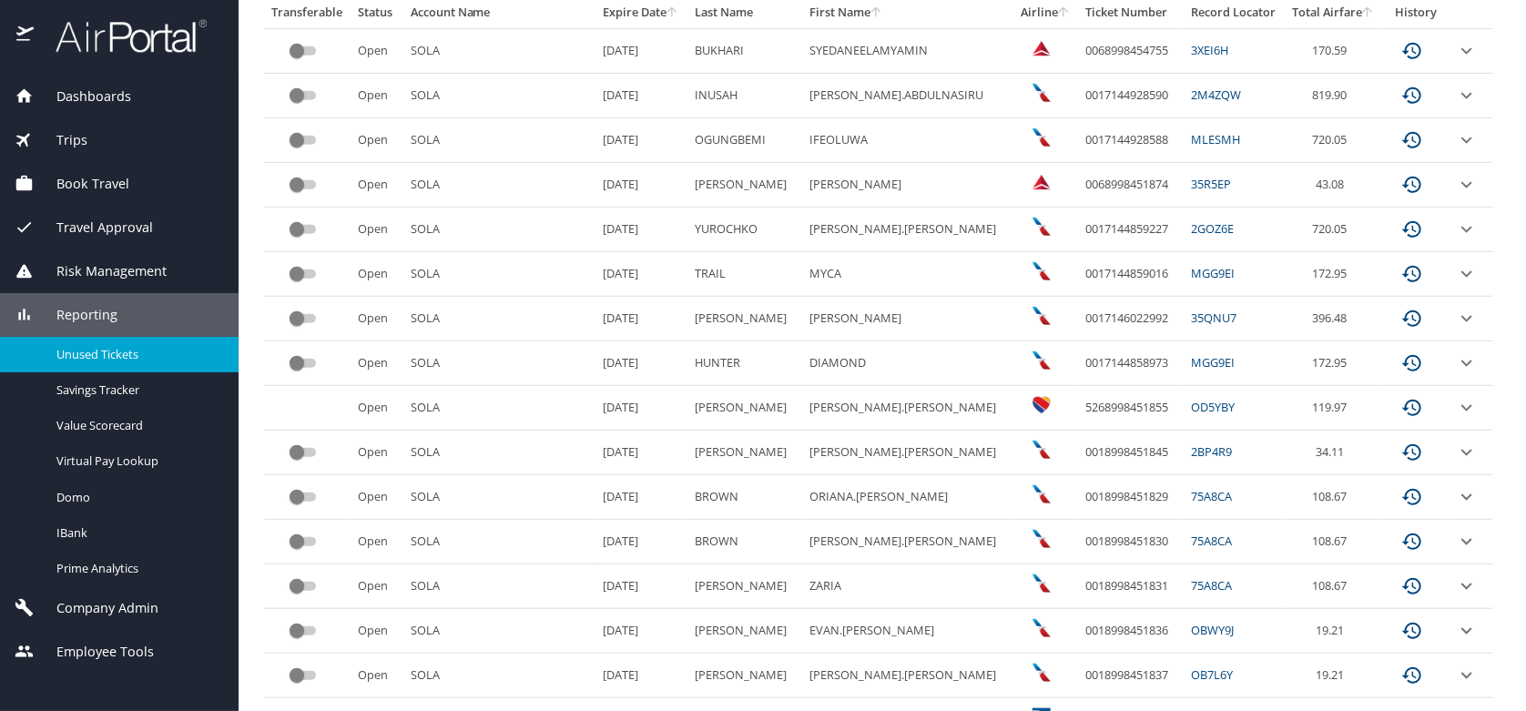
scroll to position [612, 0]
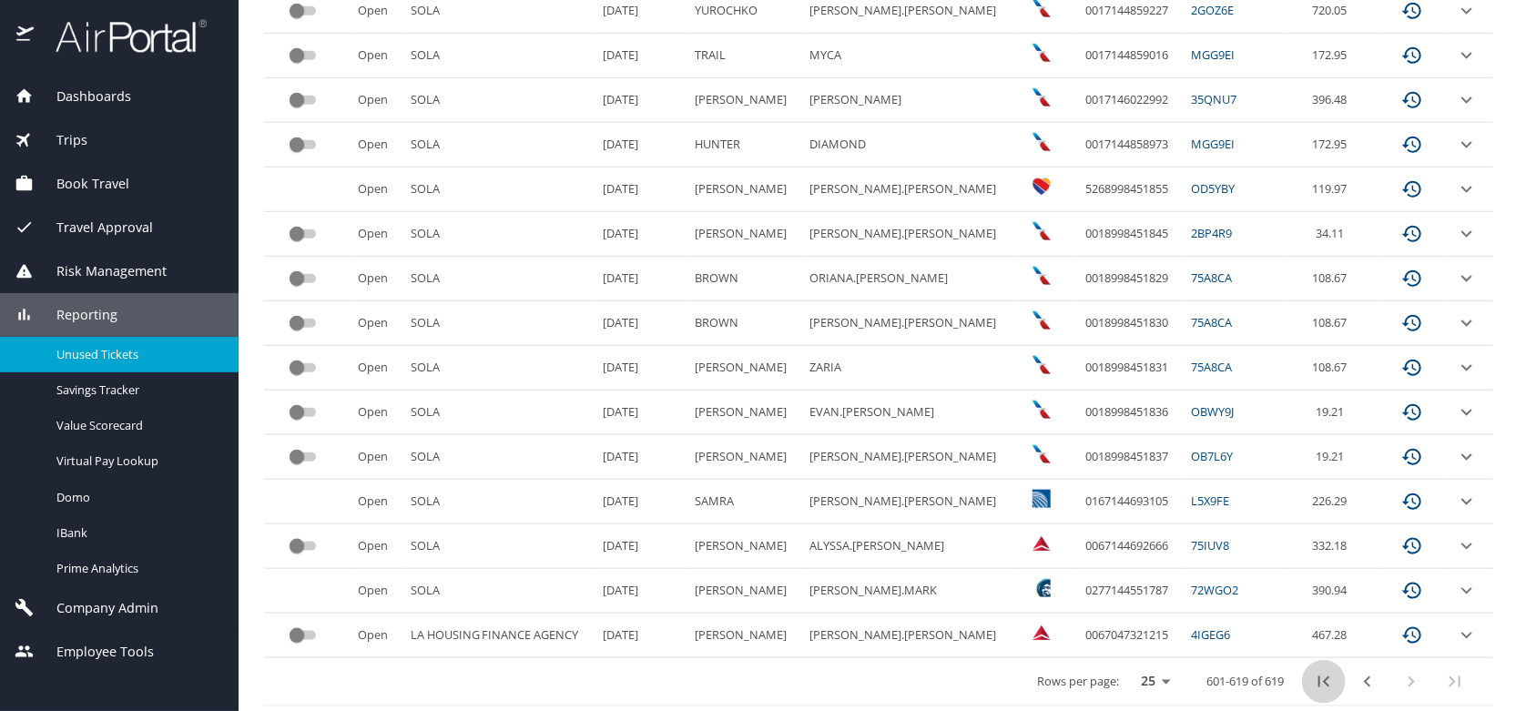
click at [1313, 683] on icon "first page" at bounding box center [1324, 682] width 22 height 22
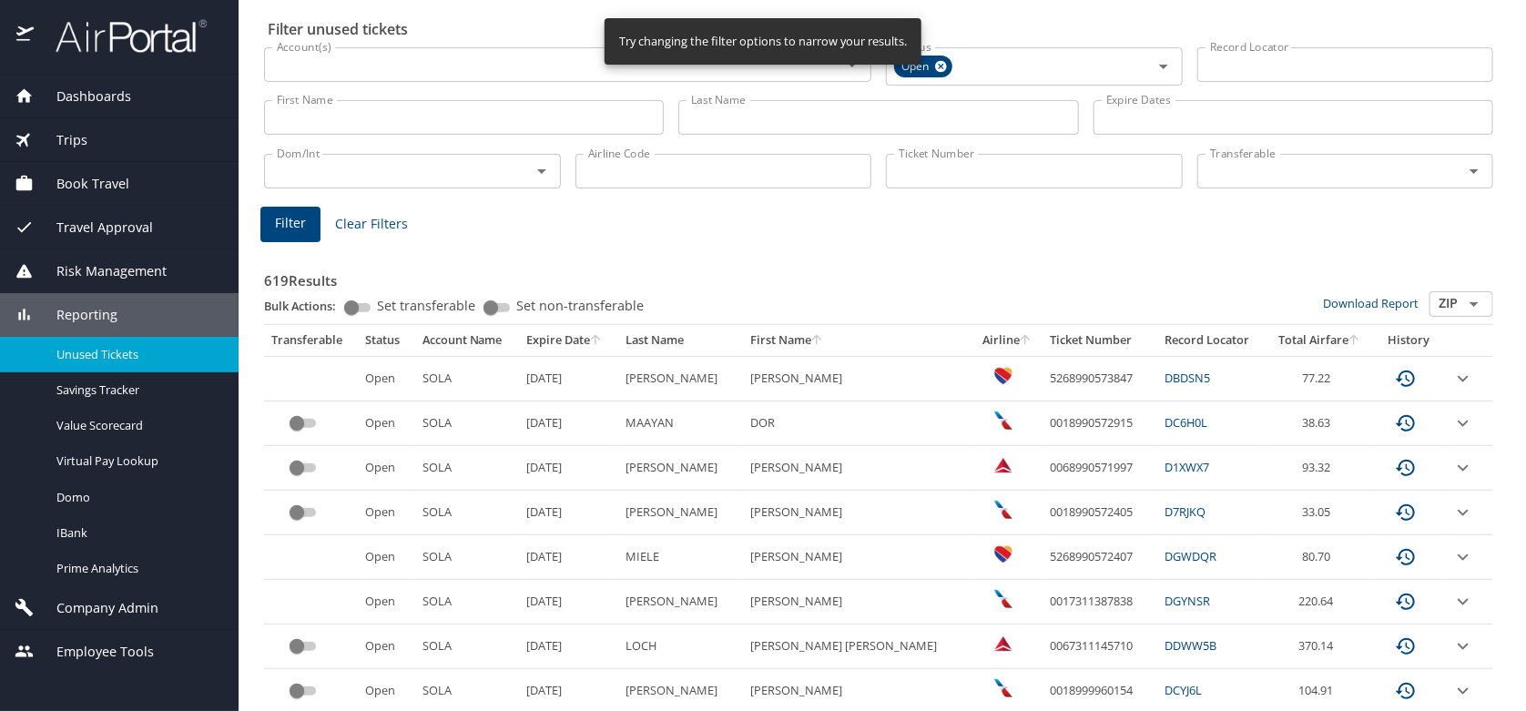
scroll to position [0, 0]
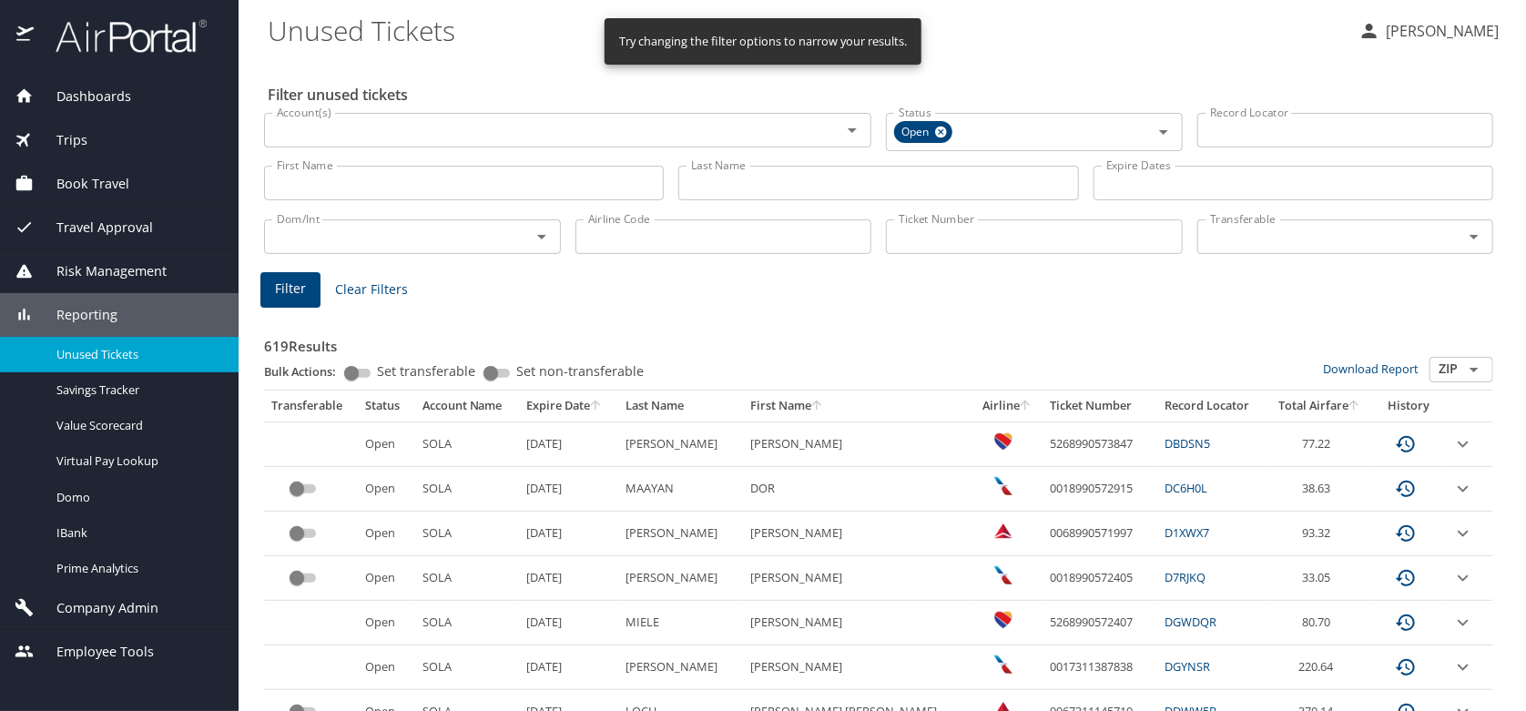
click at [1054, 47] on Tickets "Unused Tickets" at bounding box center [806, 30] width 1076 height 56
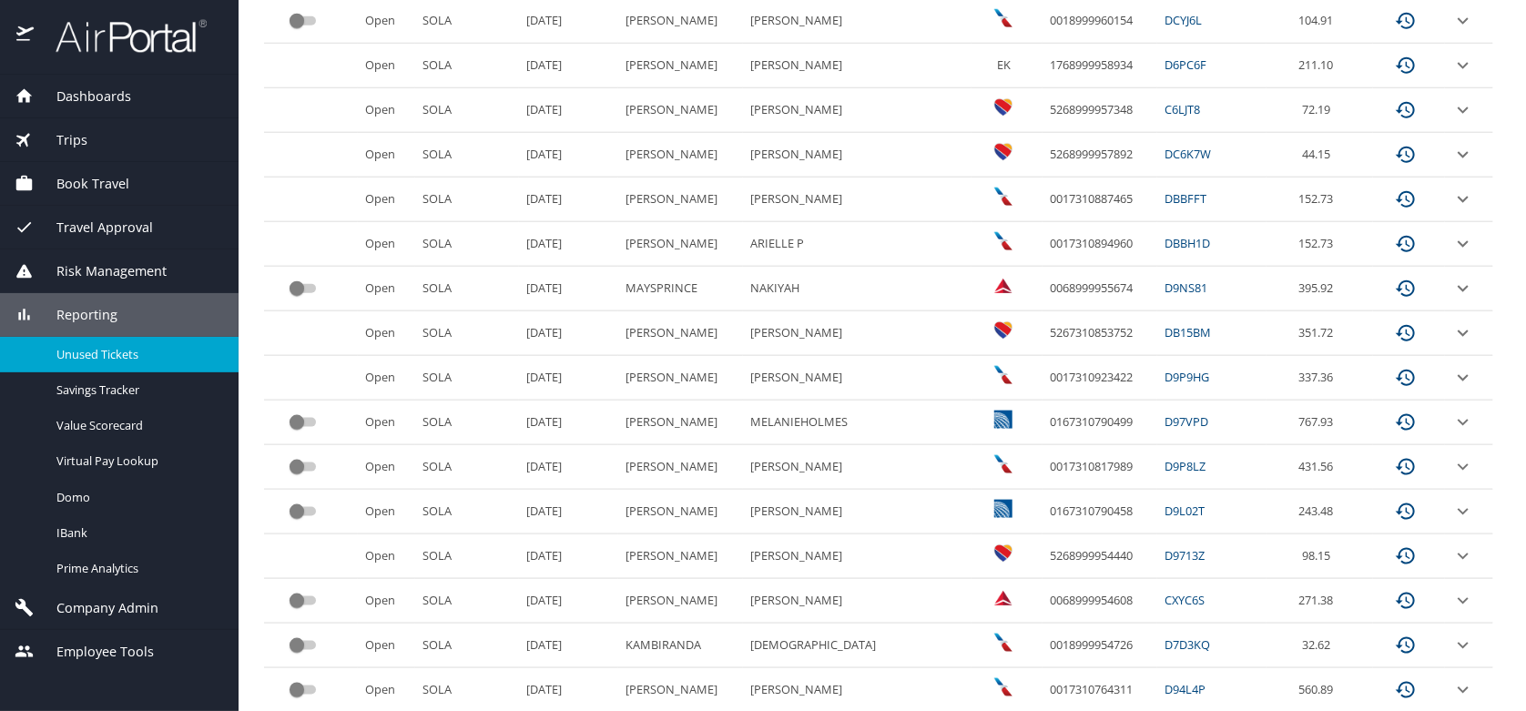
scroll to position [878, 0]
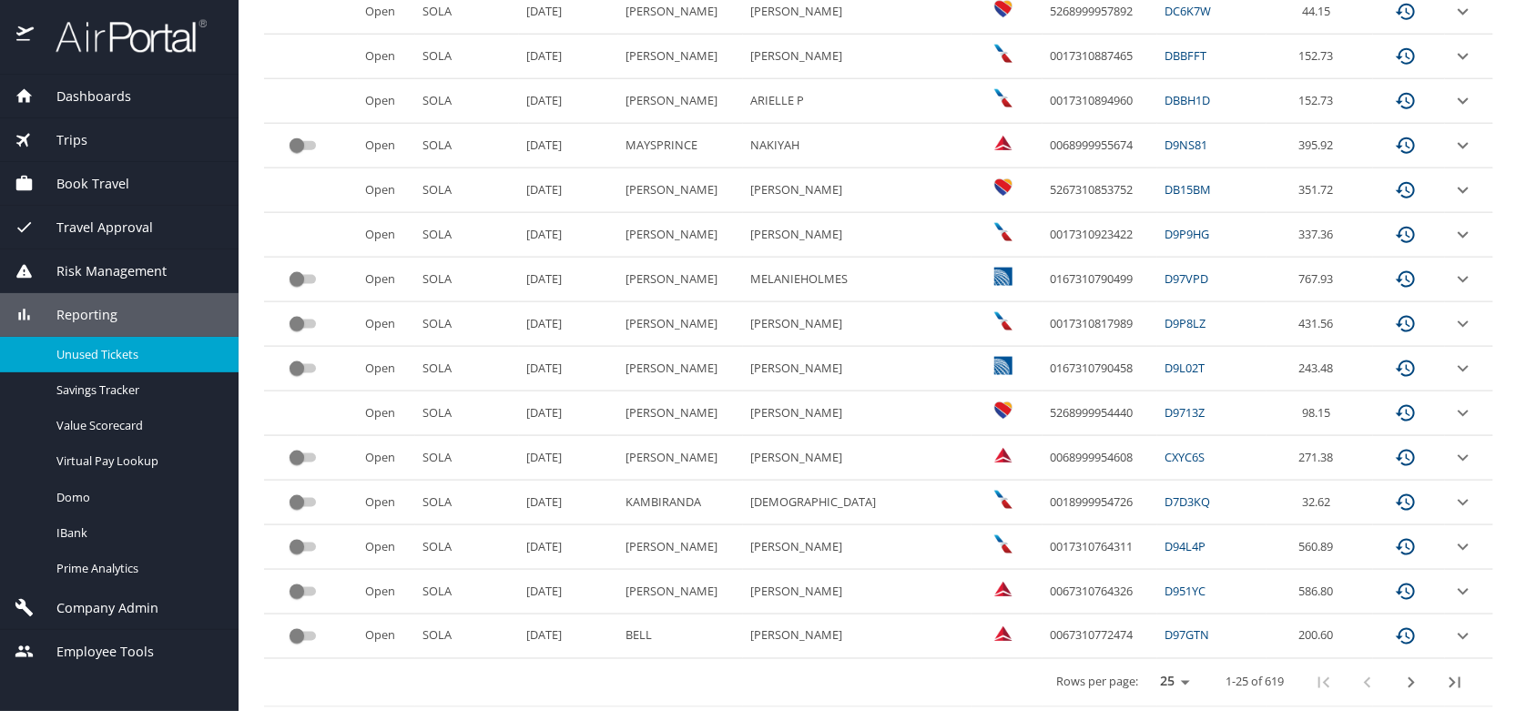
click at [96, 605] on span "Company Admin" at bounding box center [96, 608] width 125 height 20
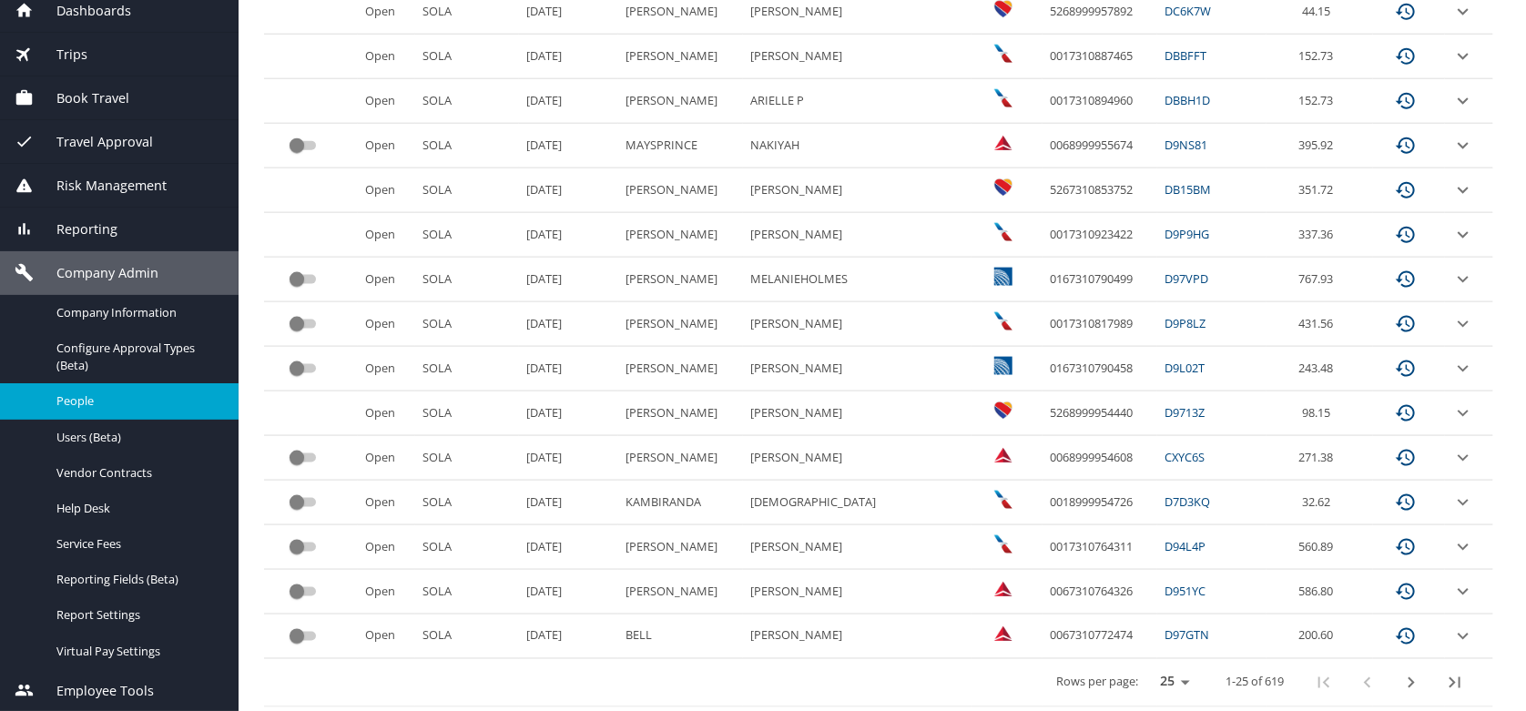
scroll to position [86, 0]
click at [68, 269] on span "Company Admin" at bounding box center [96, 272] width 125 height 20
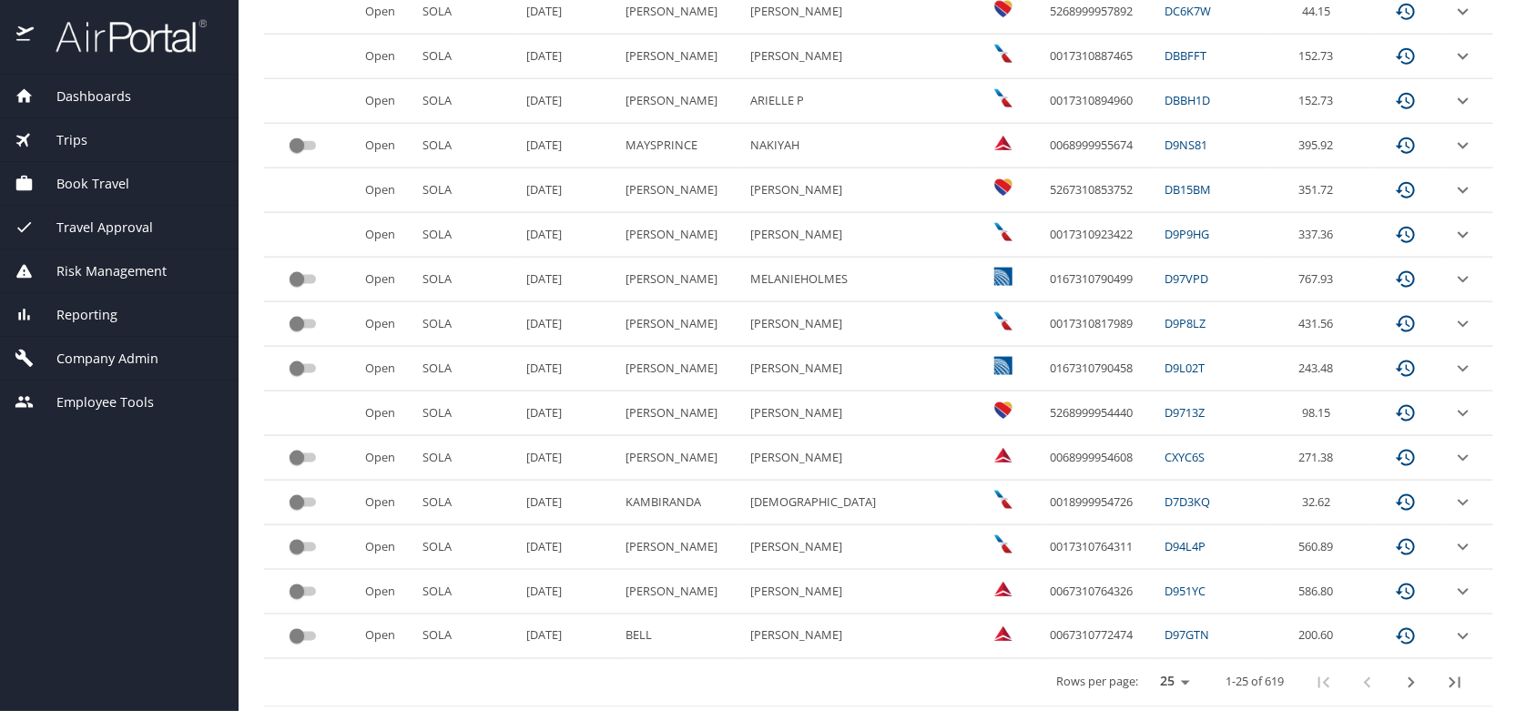
click at [73, 140] on span "Trips" at bounding box center [61, 140] width 54 height 20
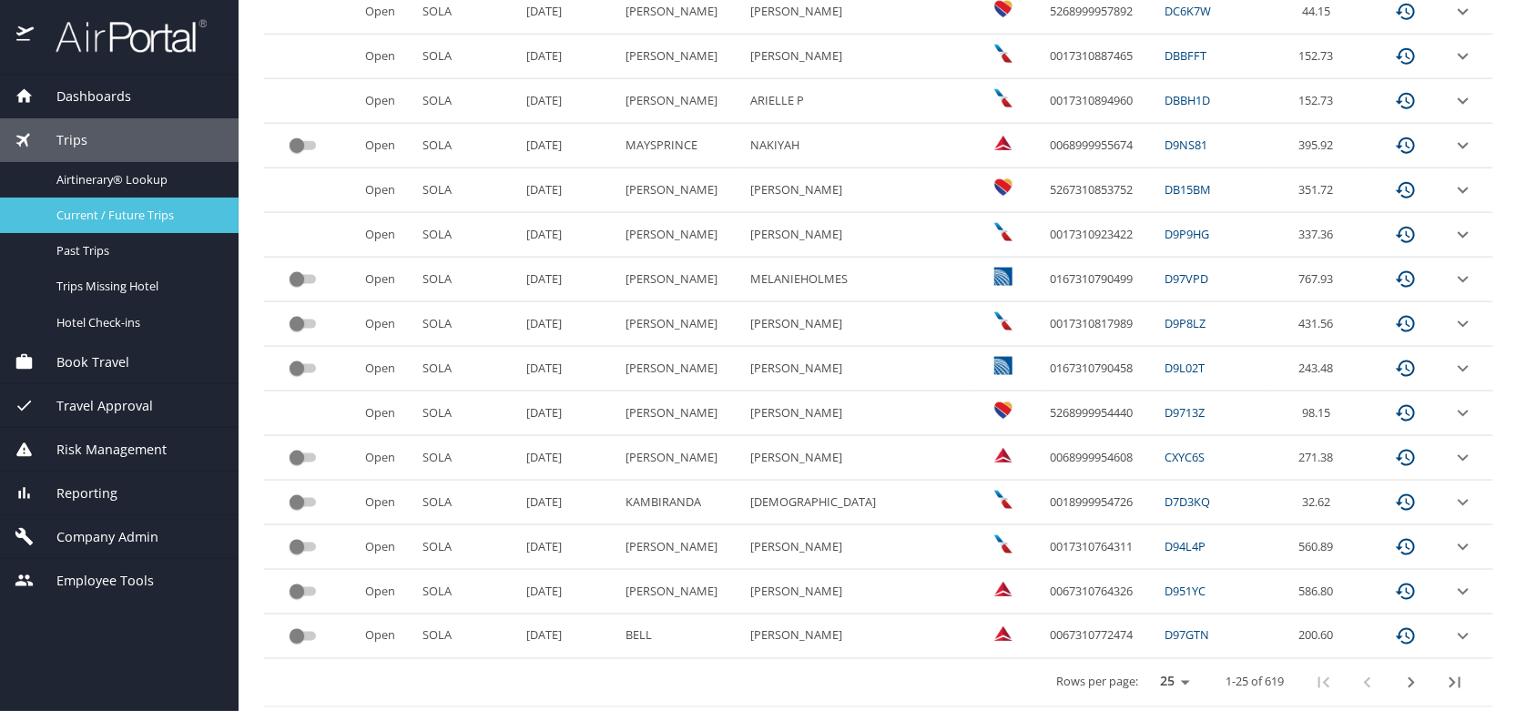
click at [74, 218] on span "Current / Future Trips" at bounding box center [136, 215] width 160 height 17
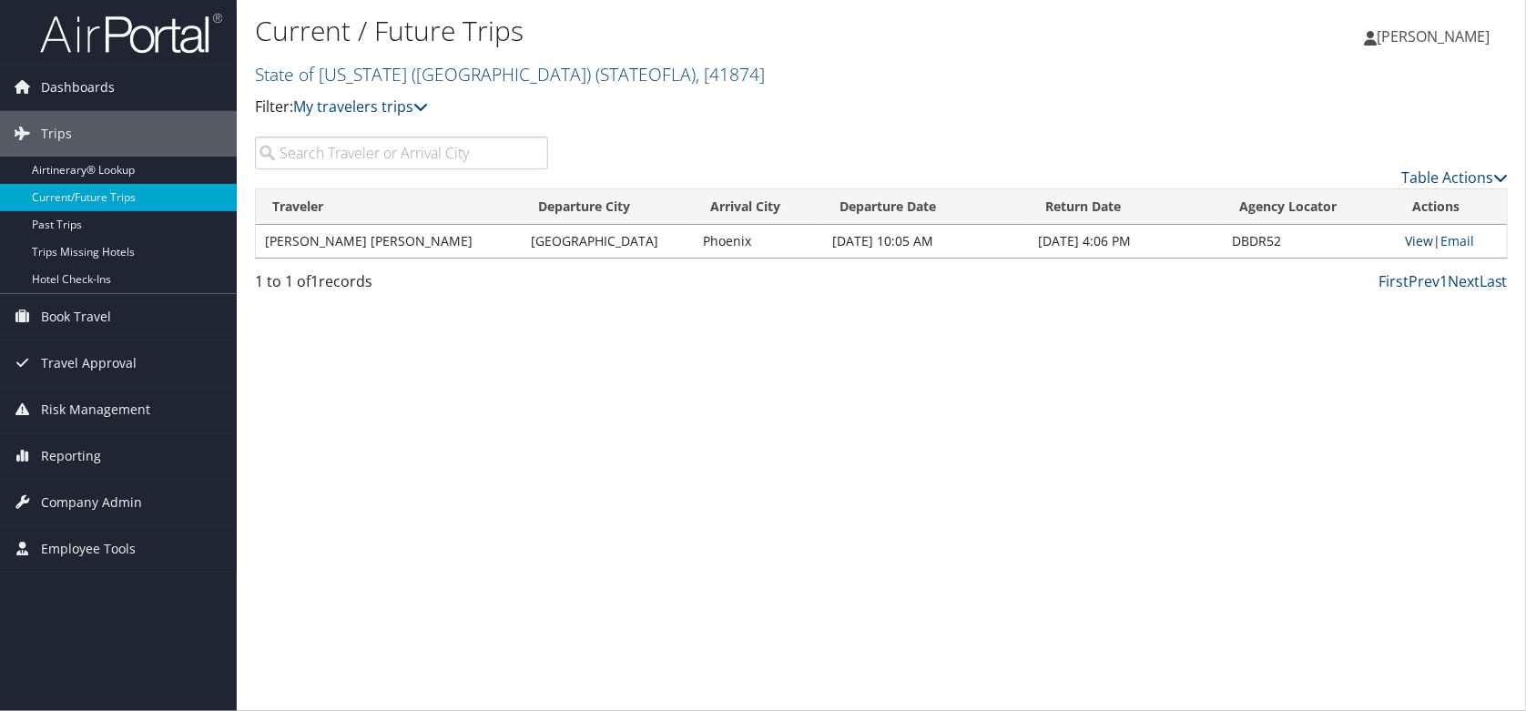
click at [1421, 247] on link "View" at bounding box center [1420, 240] width 28 height 17
click at [81, 405] on span "Risk Management" at bounding box center [95, 410] width 109 height 46
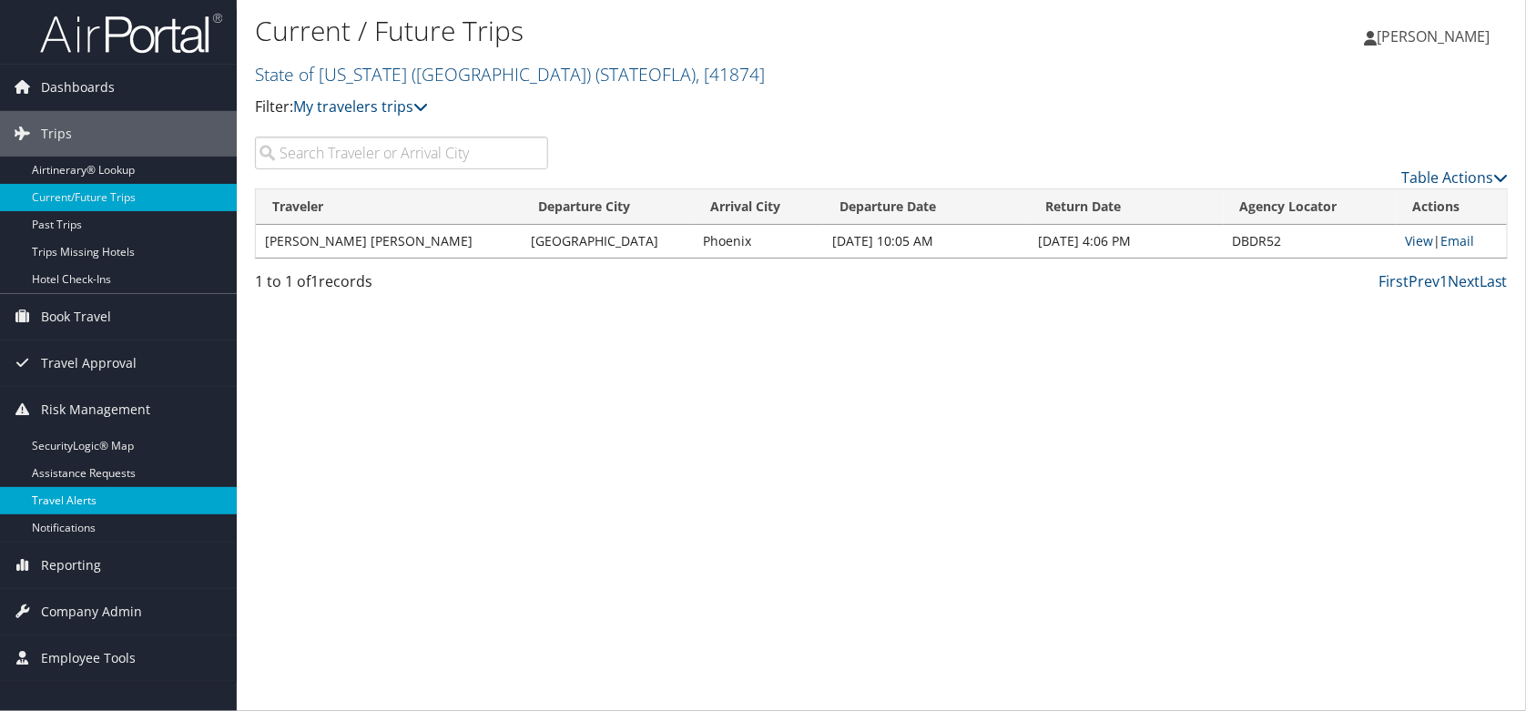
click at [73, 502] on link "Travel Alerts" at bounding box center [118, 500] width 237 height 27
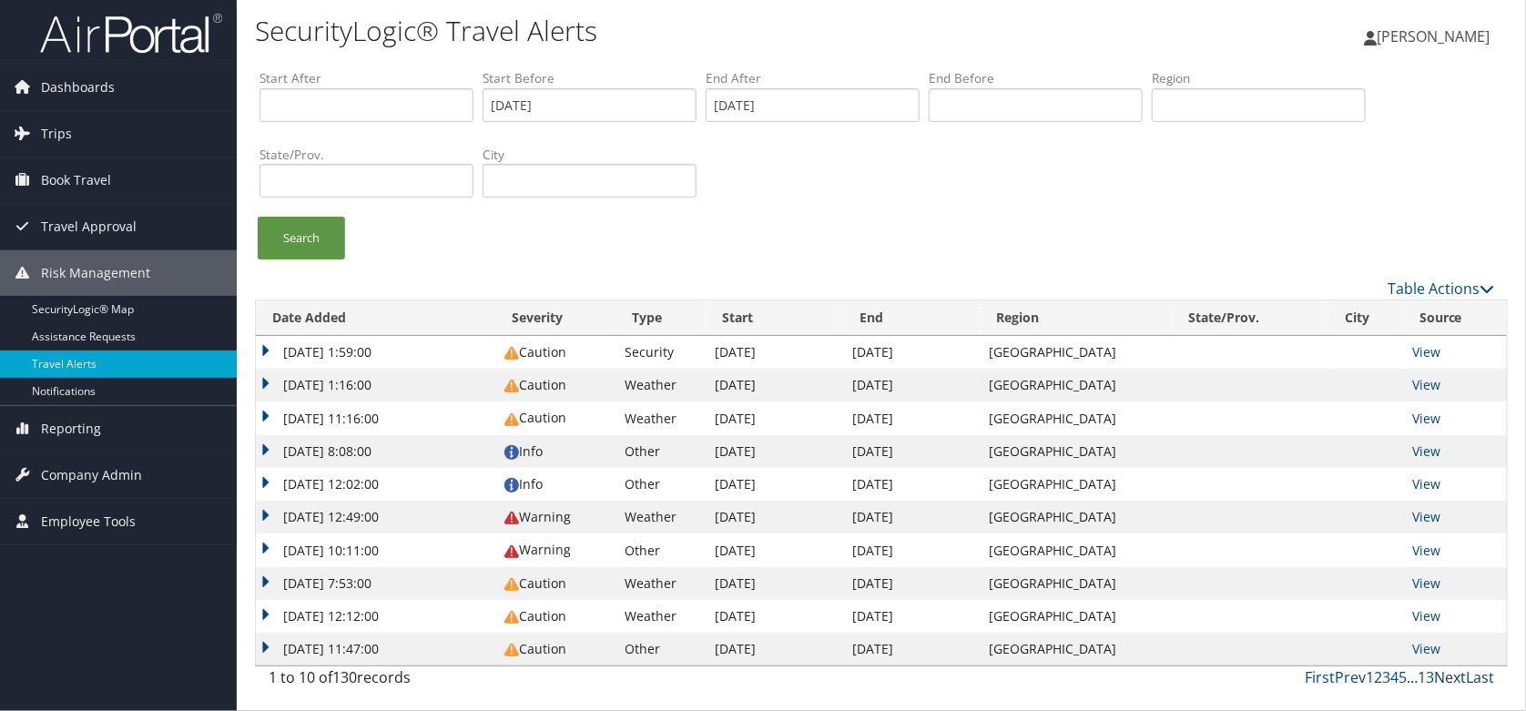
click at [1448, 678] on link "Next" at bounding box center [1450, 677] width 32 height 20
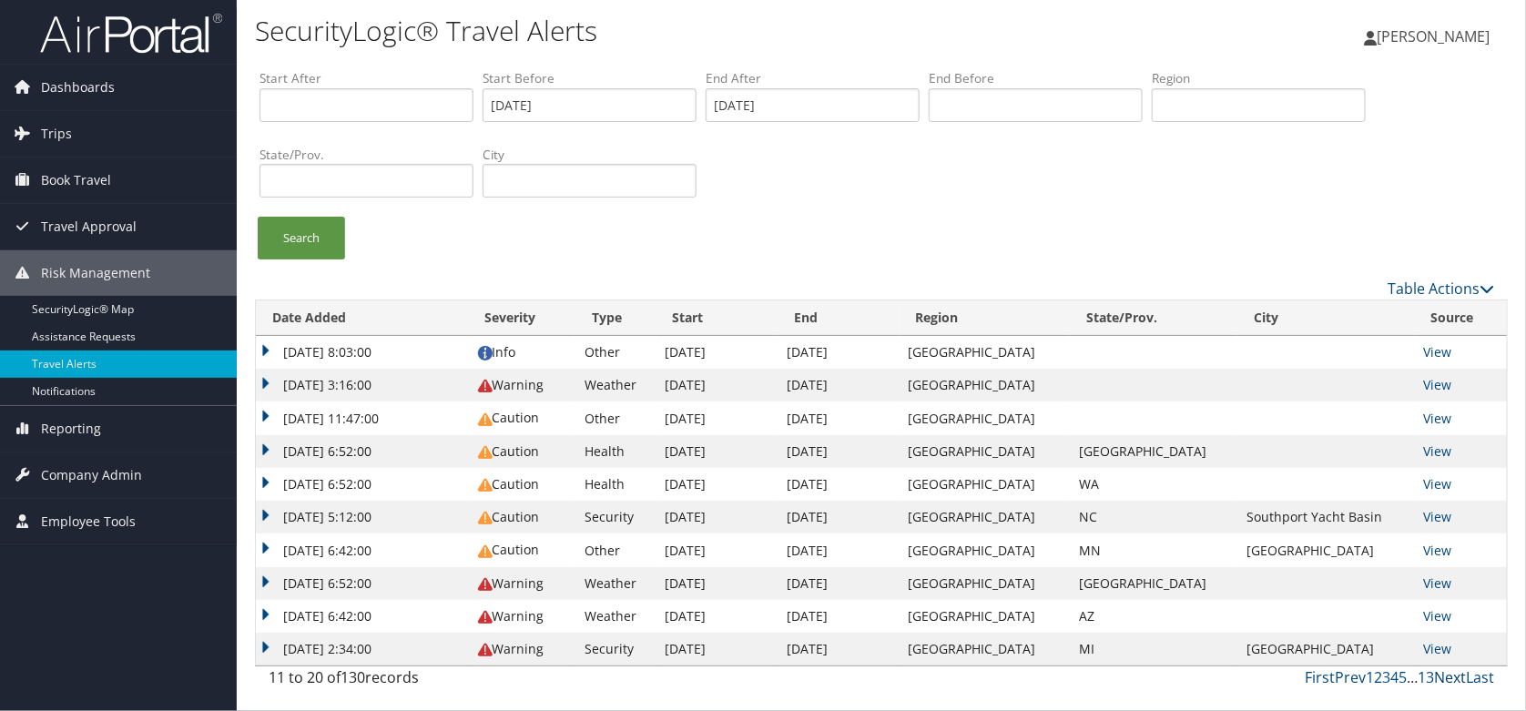
click at [1447, 678] on link "Next" at bounding box center [1450, 677] width 32 height 20
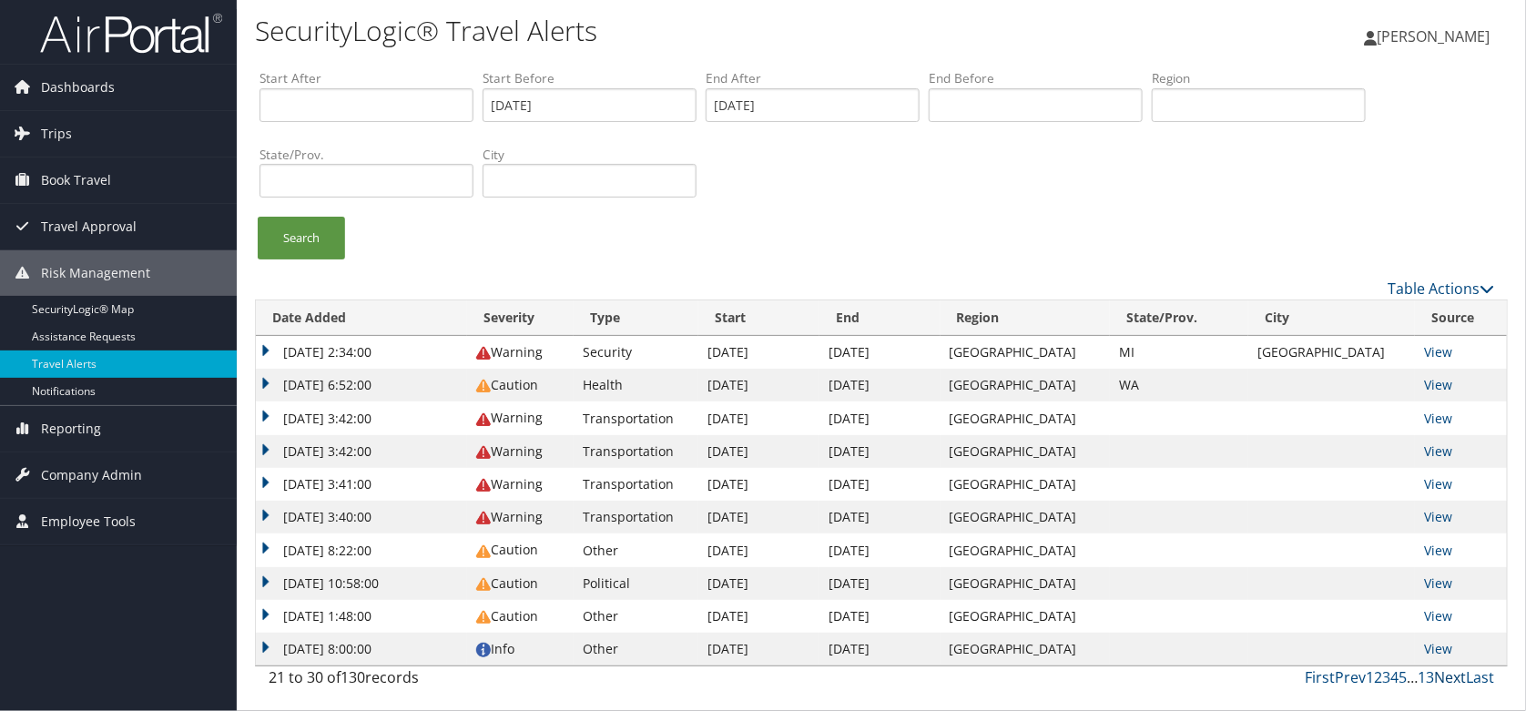
click at [1447, 678] on link "Next" at bounding box center [1450, 677] width 32 height 20
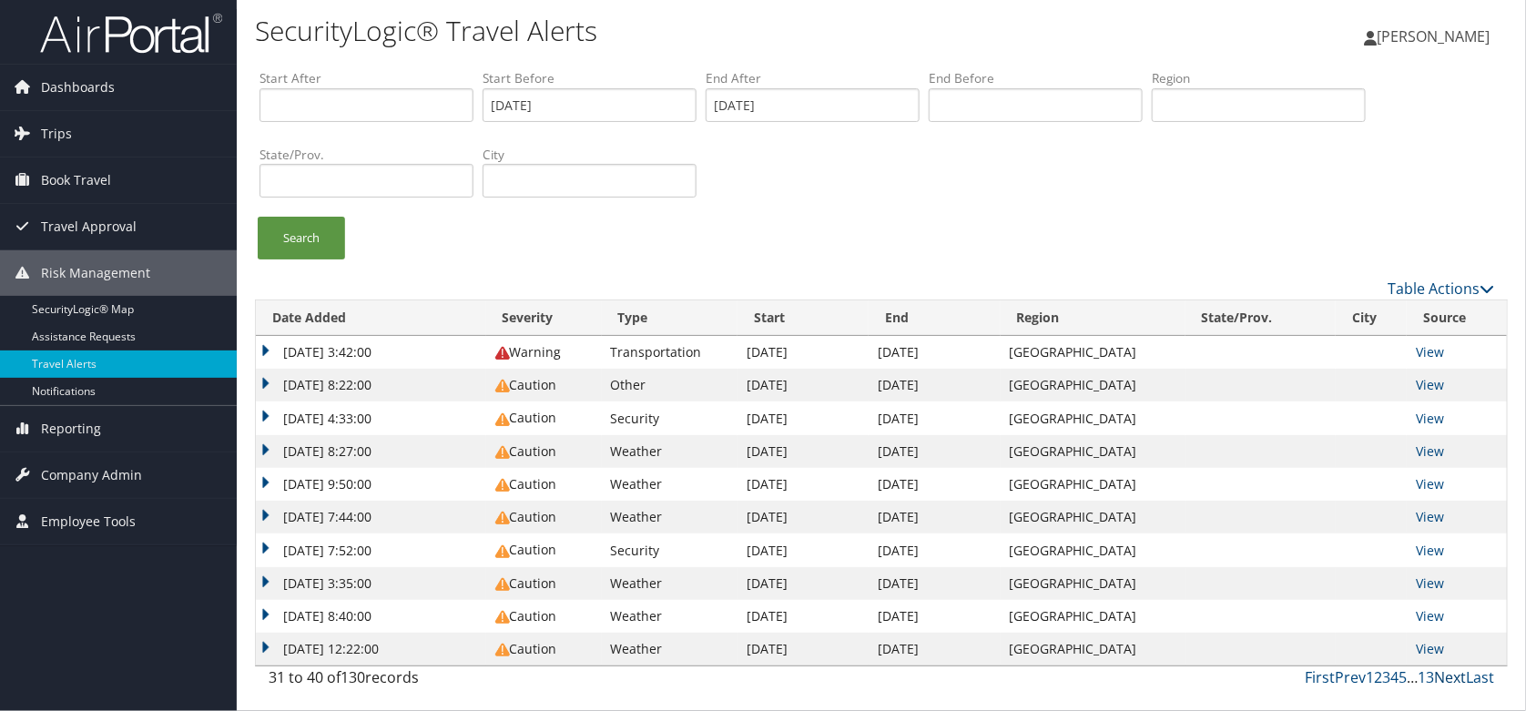
click at [1447, 678] on link "Next" at bounding box center [1450, 677] width 32 height 20
click at [1454, 676] on link "Next" at bounding box center [1450, 677] width 32 height 20
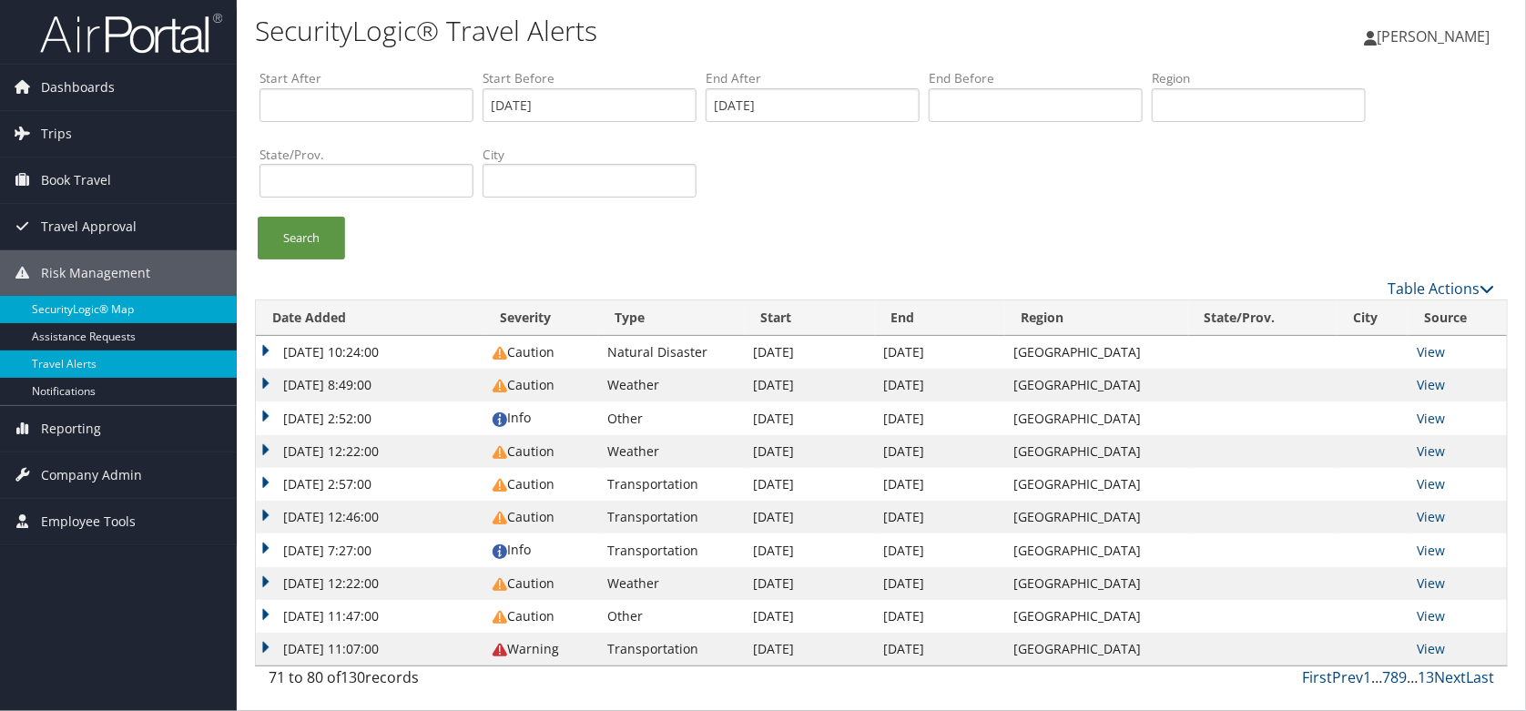
click at [96, 310] on link "SecurityLogic® Map" at bounding box center [118, 309] width 237 height 27
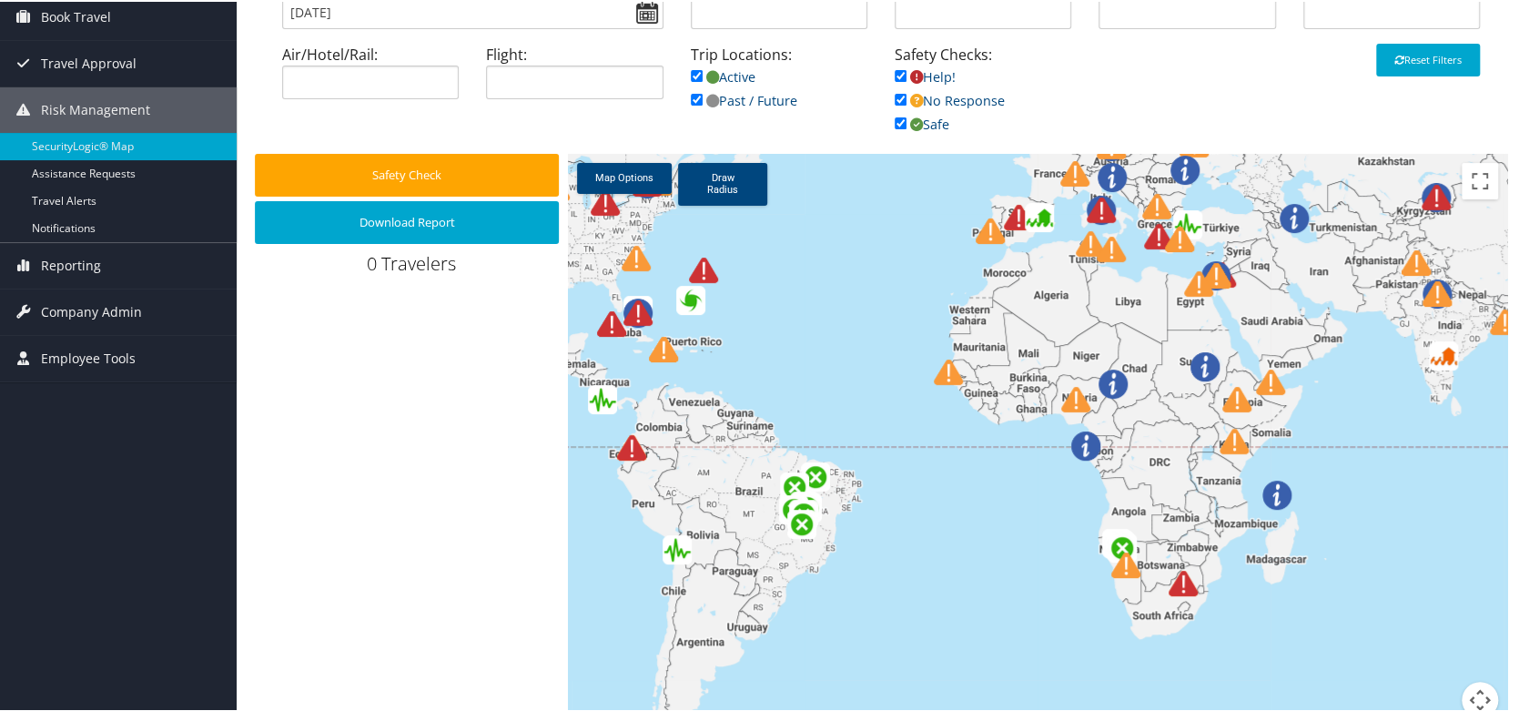
scroll to position [192, 0]
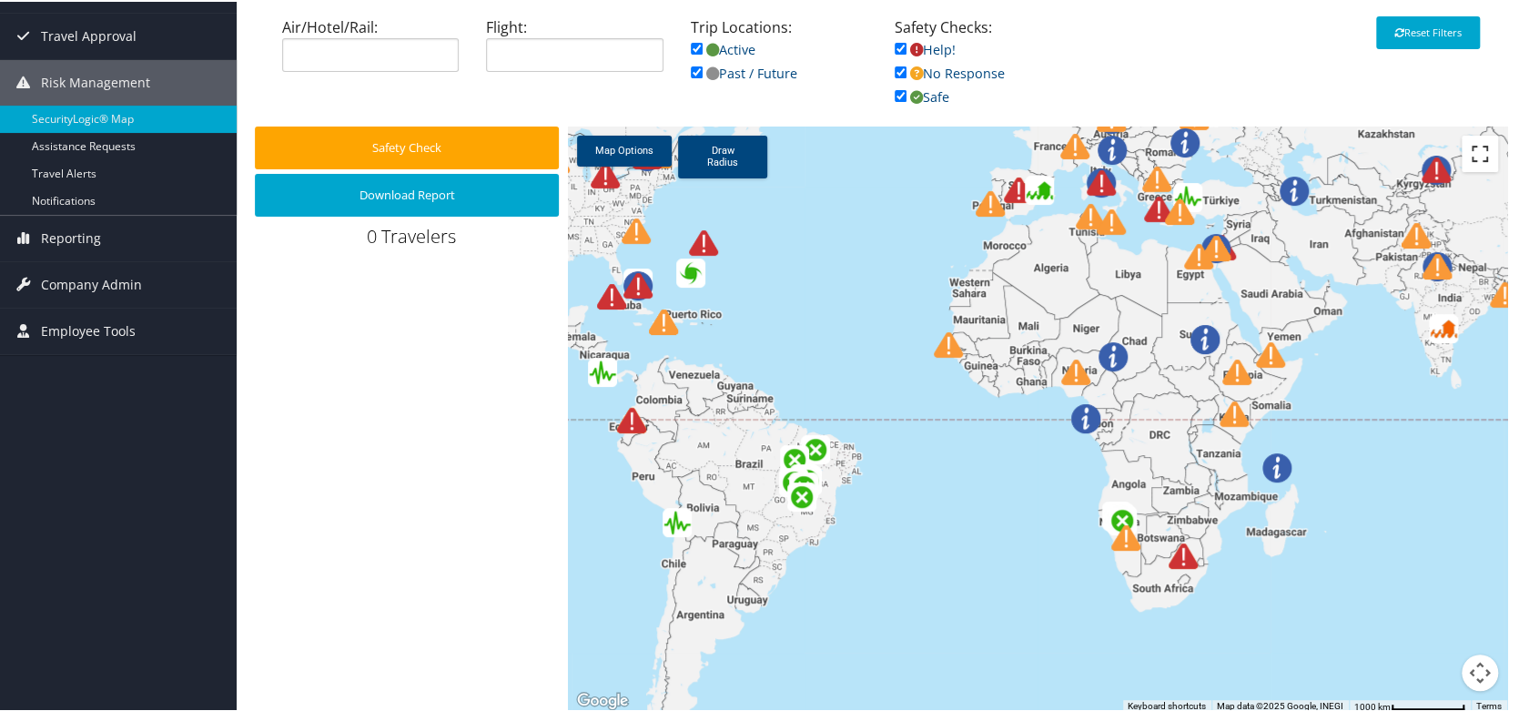
click at [1477, 151] on button "Toggle fullscreen view" at bounding box center [1480, 152] width 36 height 36
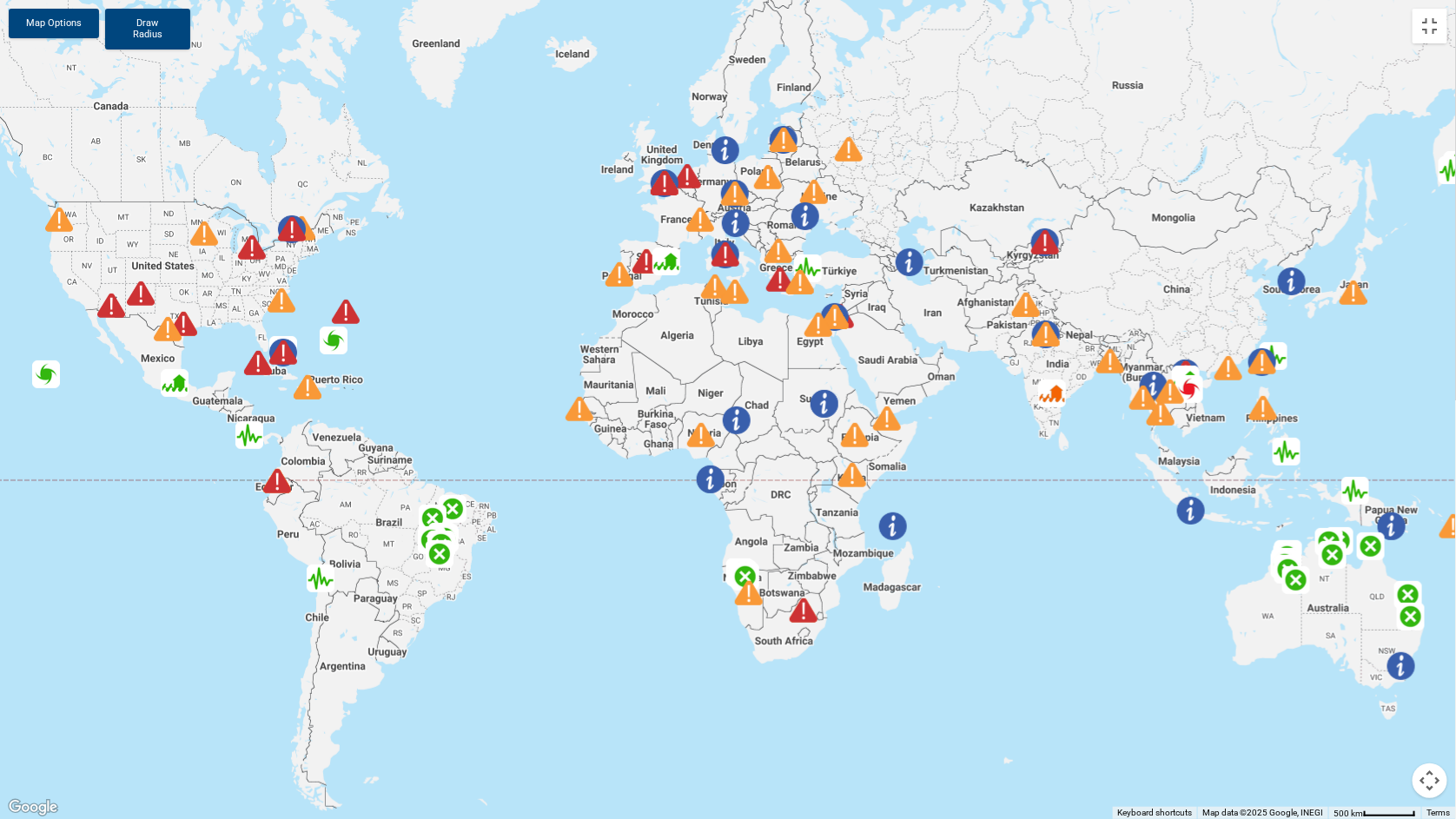
drag, startPoint x: 1173, startPoint y: 511, endPoint x: 1112, endPoint y: 581, distance: 92.8
click at [1112, 581] on div at bounding box center [728, 410] width 1456 height 819
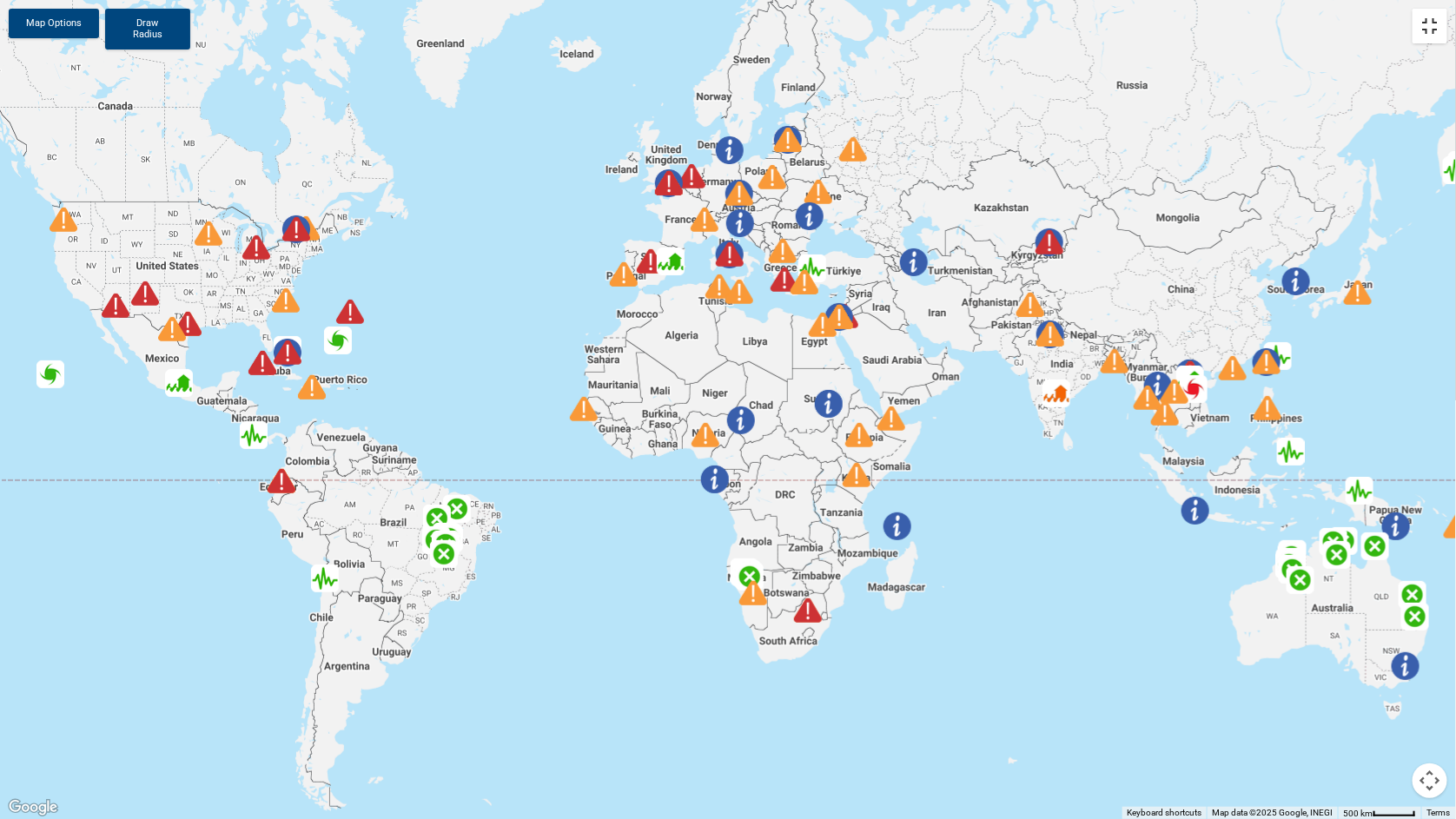
click at [1428, 30] on button "Toggle fullscreen view" at bounding box center [1429, 26] width 34 height 34
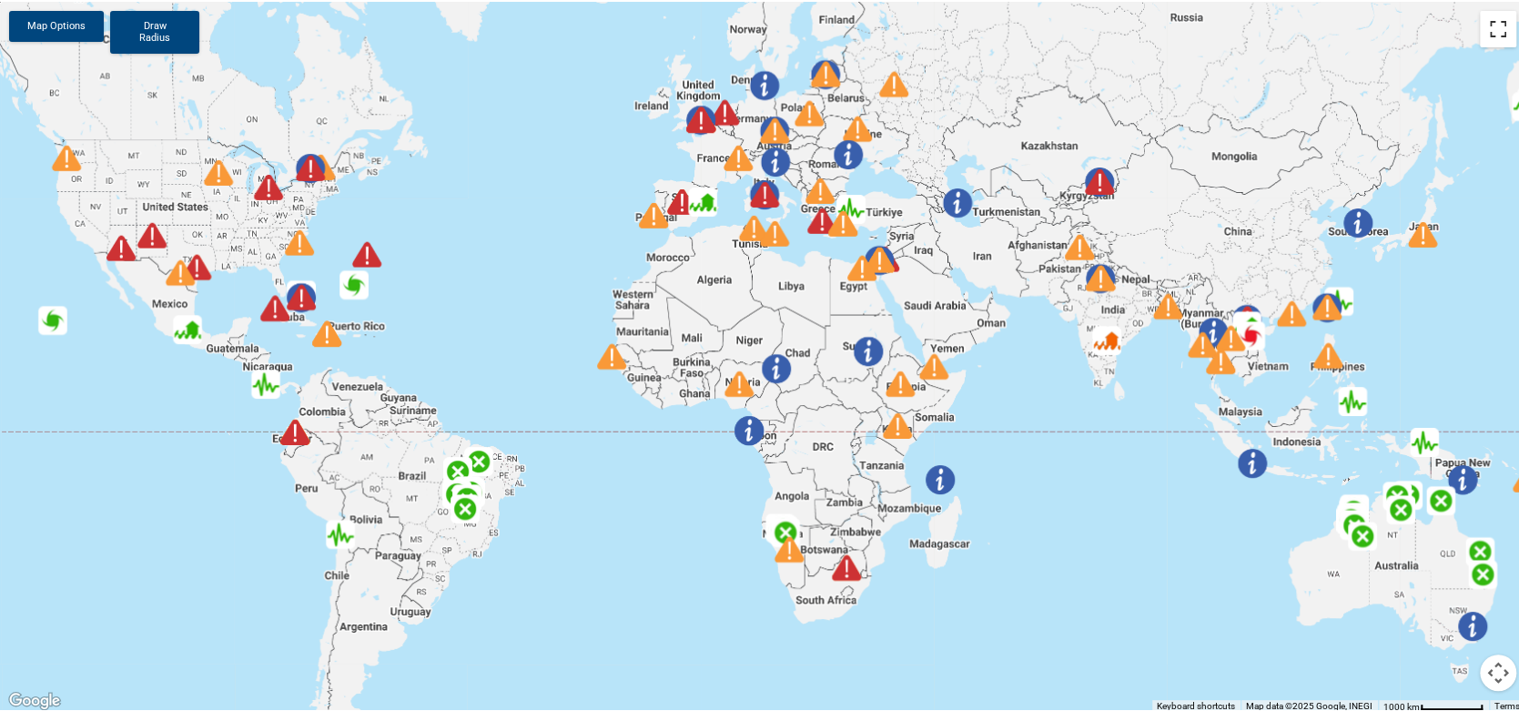
scroll to position [192, 0]
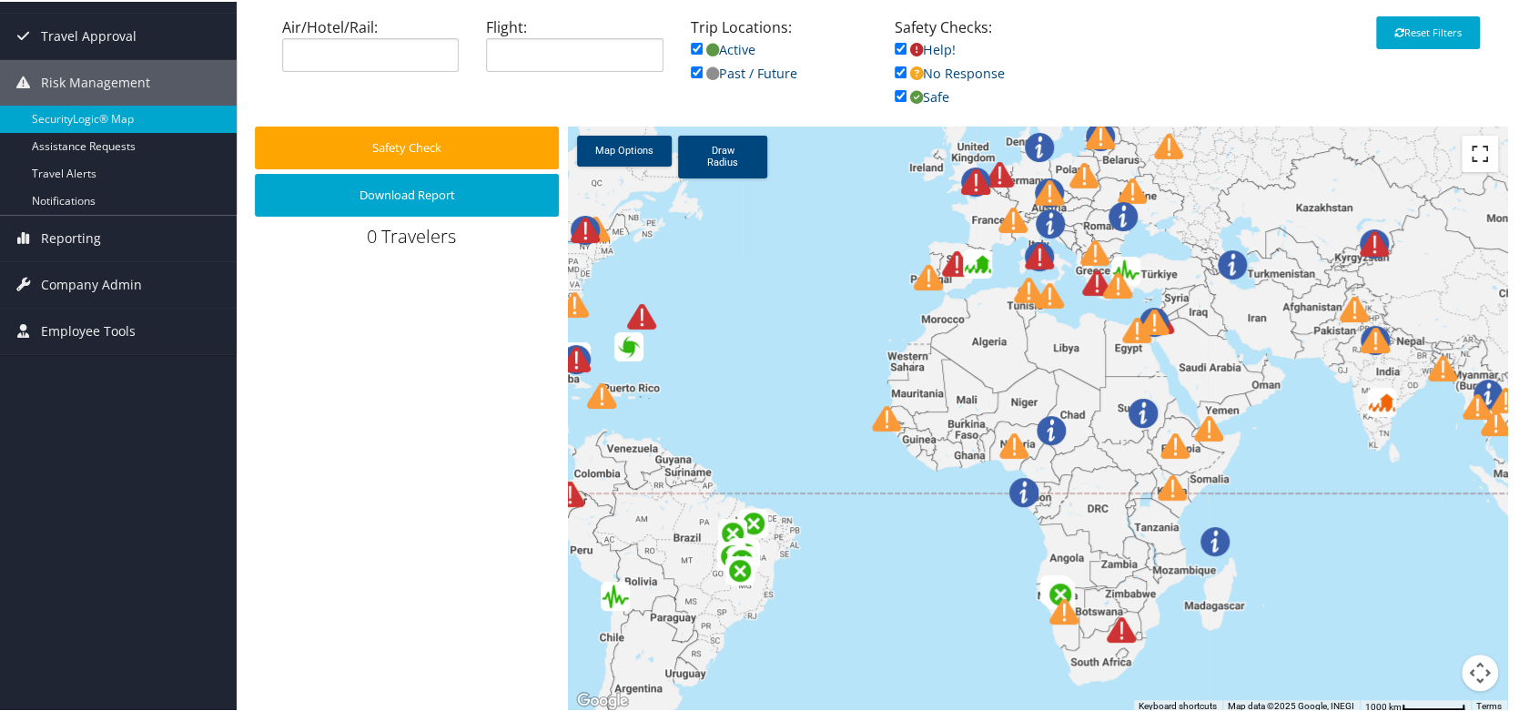
click at [1469, 161] on button "Toggle fullscreen view" at bounding box center [1480, 152] width 36 height 36
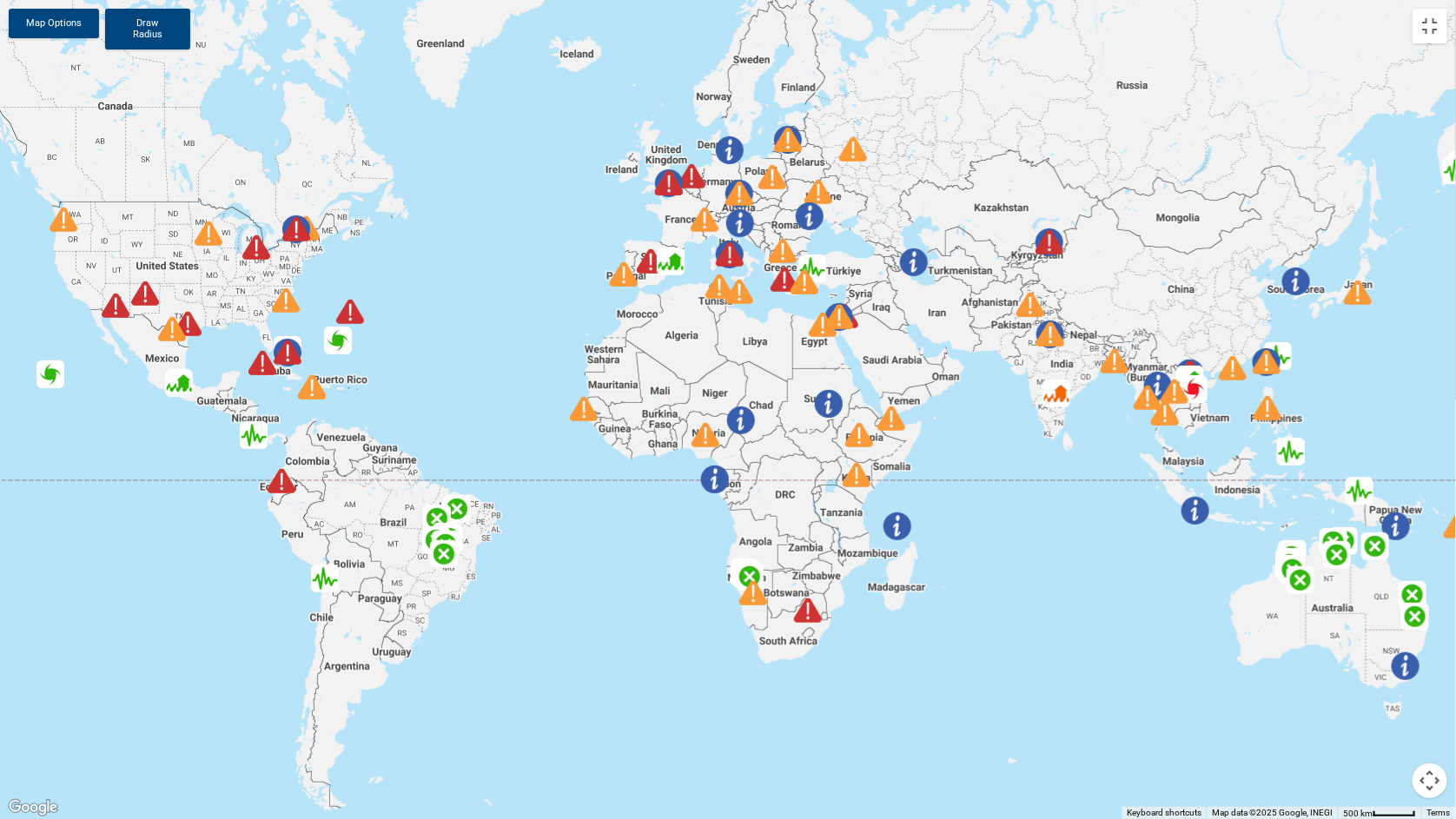
click at [994, 448] on div at bounding box center [728, 410] width 1456 height 819
click at [941, 282] on div at bounding box center [924, 272] width 48 height 48
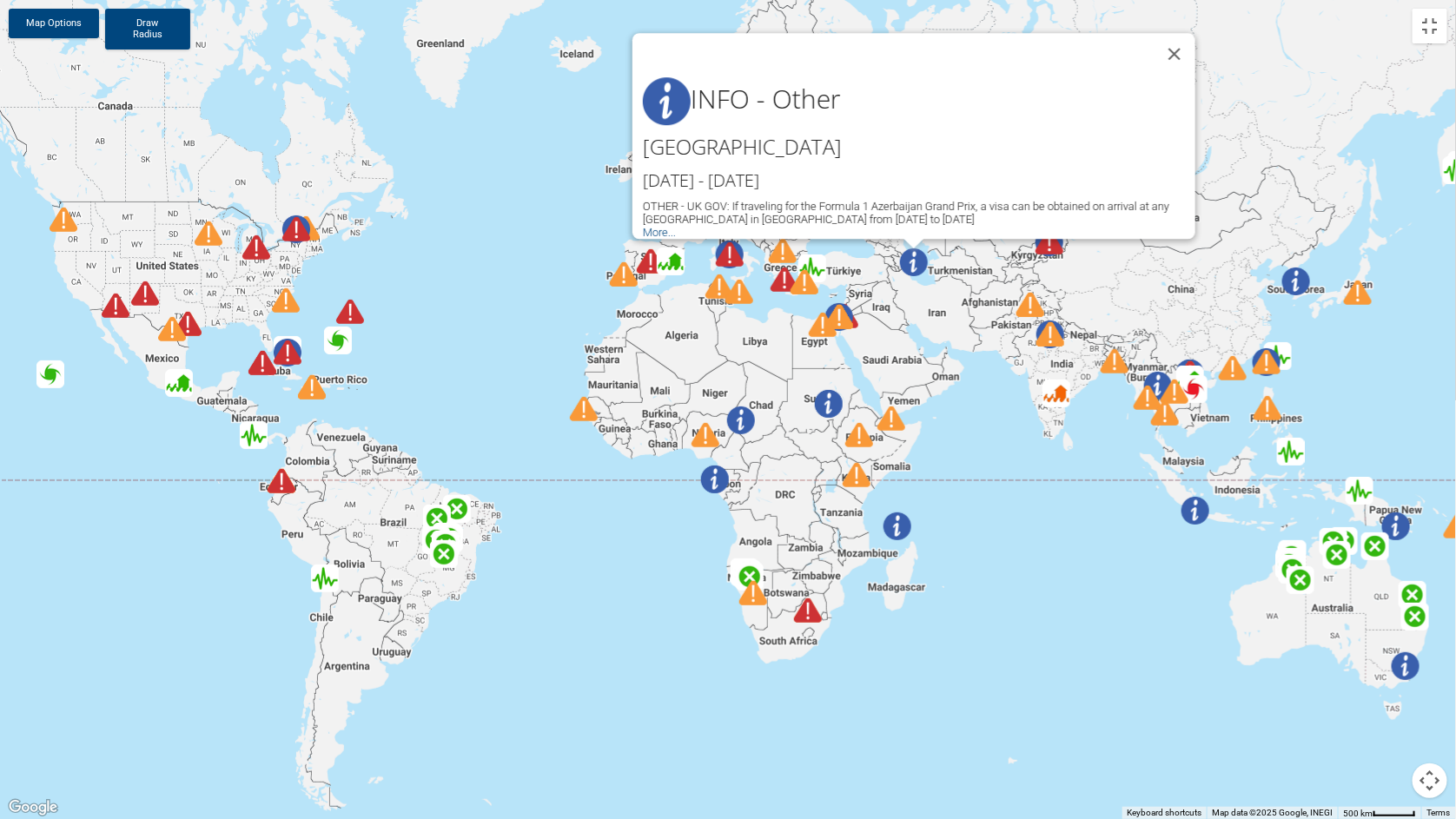
click at [941, 282] on div at bounding box center [924, 272] width 48 height 48
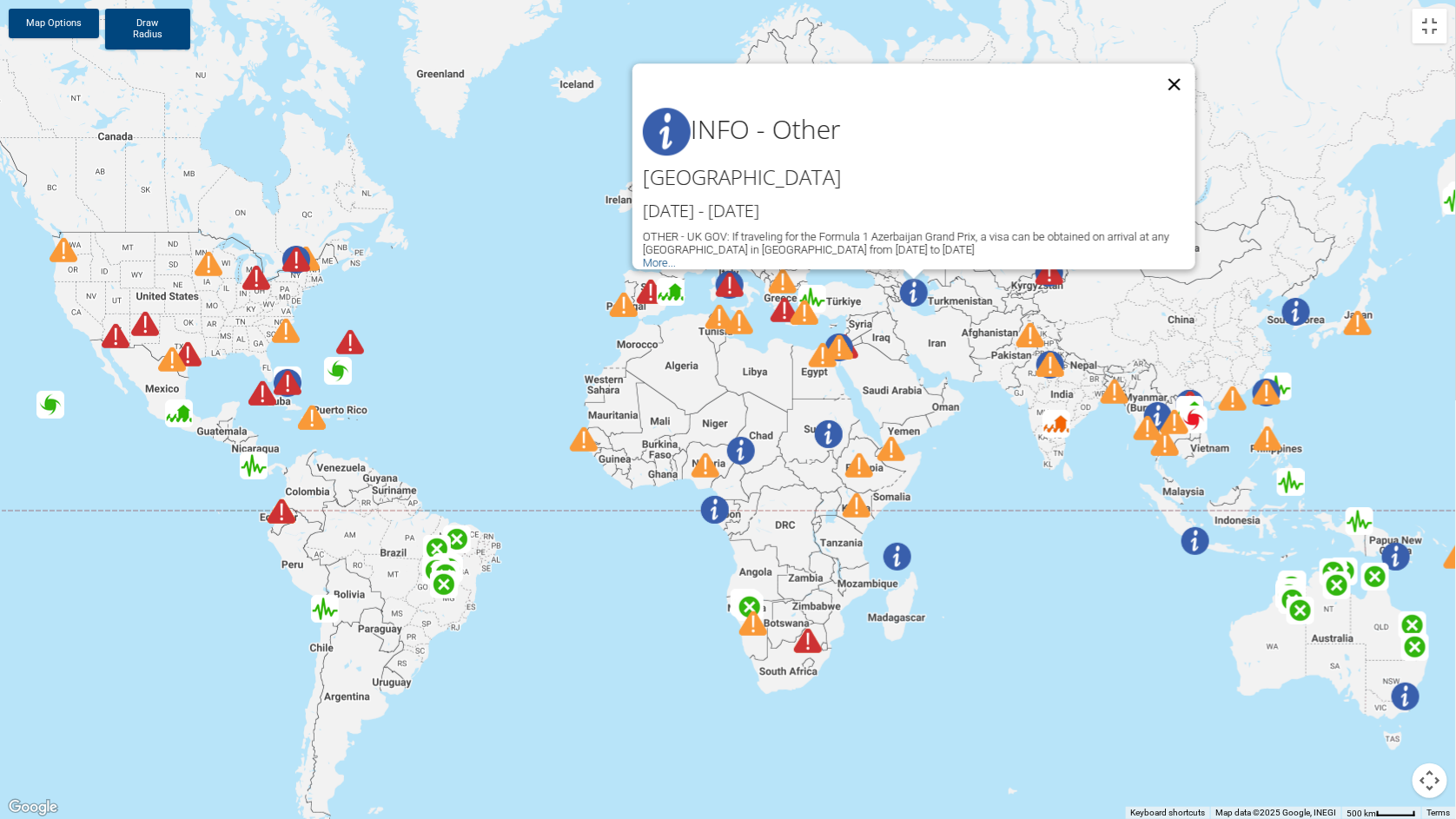
click at [1178, 75] on button "Close" at bounding box center [1175, 84] width 42 height 42
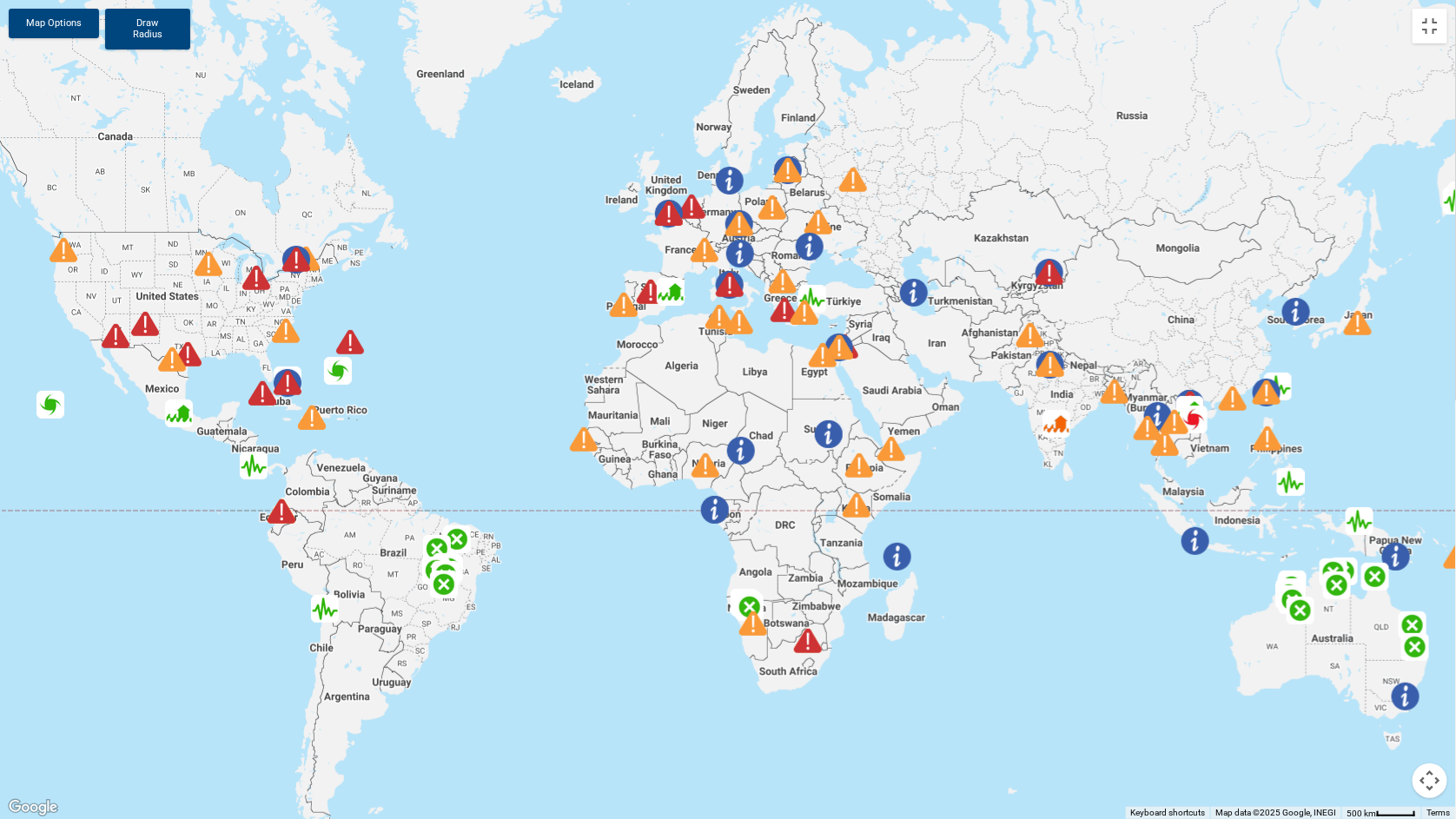
click at [1064, 390] on div at bounding box center [1060, 375] width 48 height 48
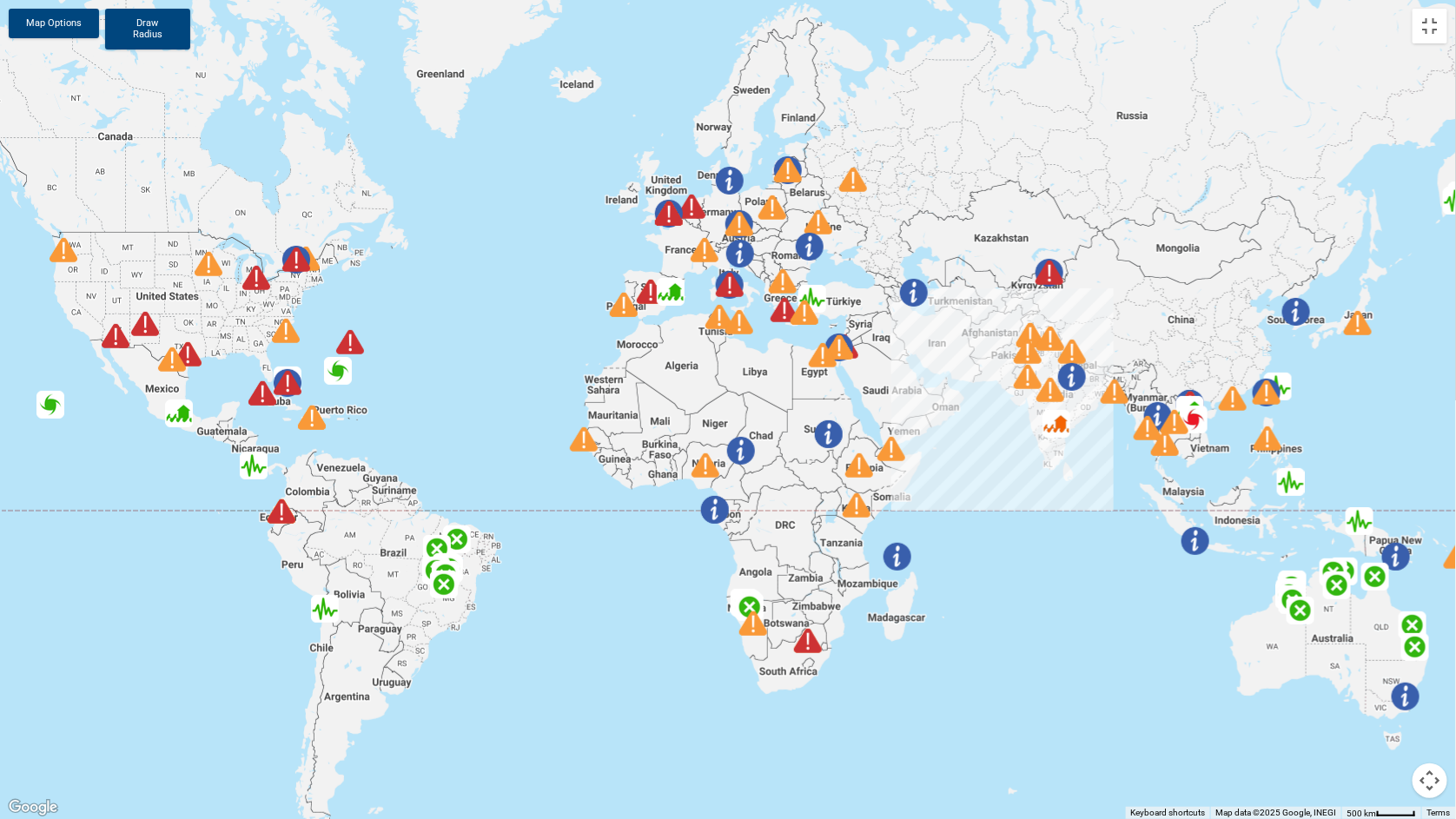
click at [1068, 372] on img at bounding box center [1071, 377] width 28 height 28
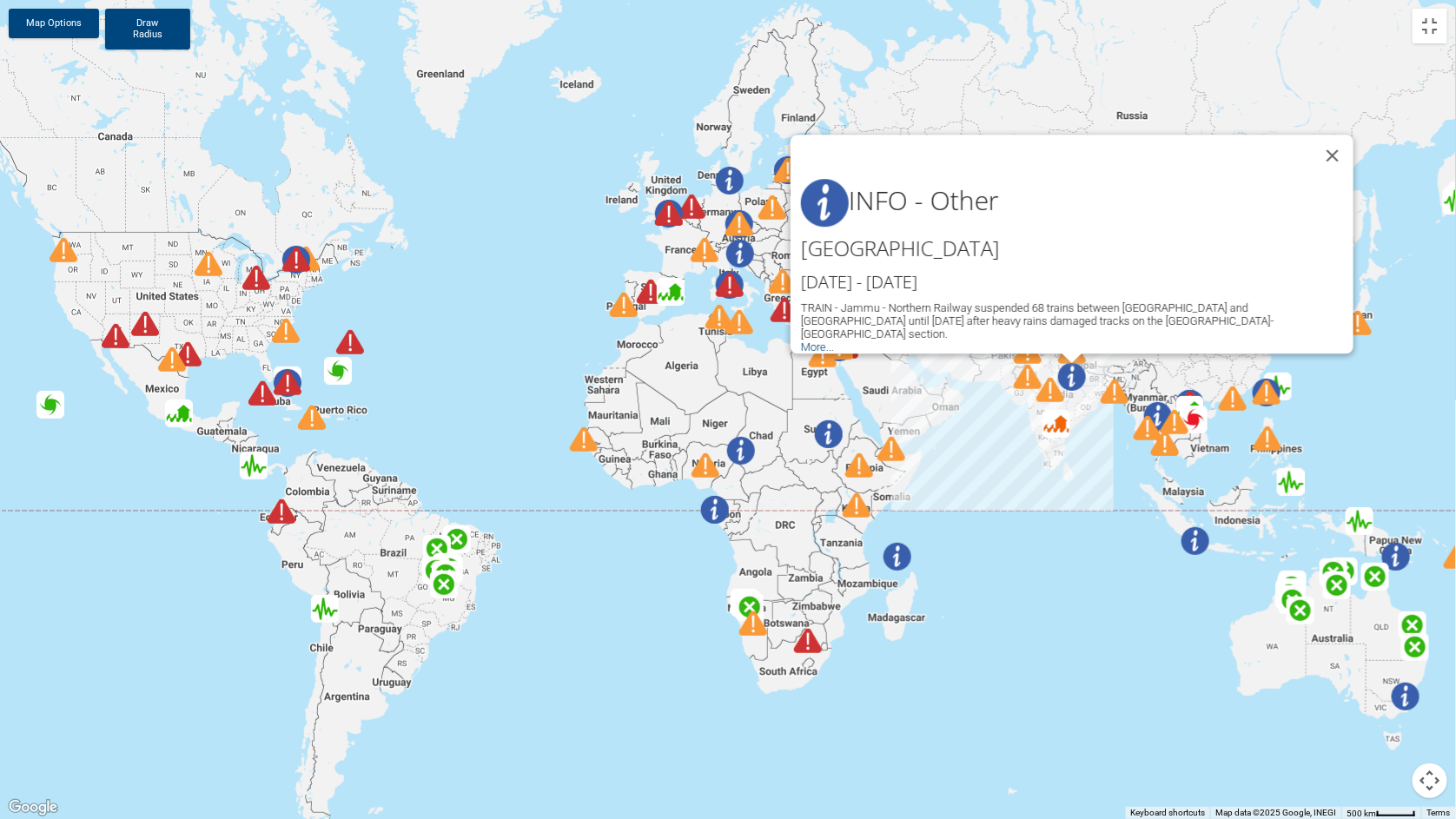
click at [823, 341] on link "More..." at bounding box center [817, 347] width 33 height 13
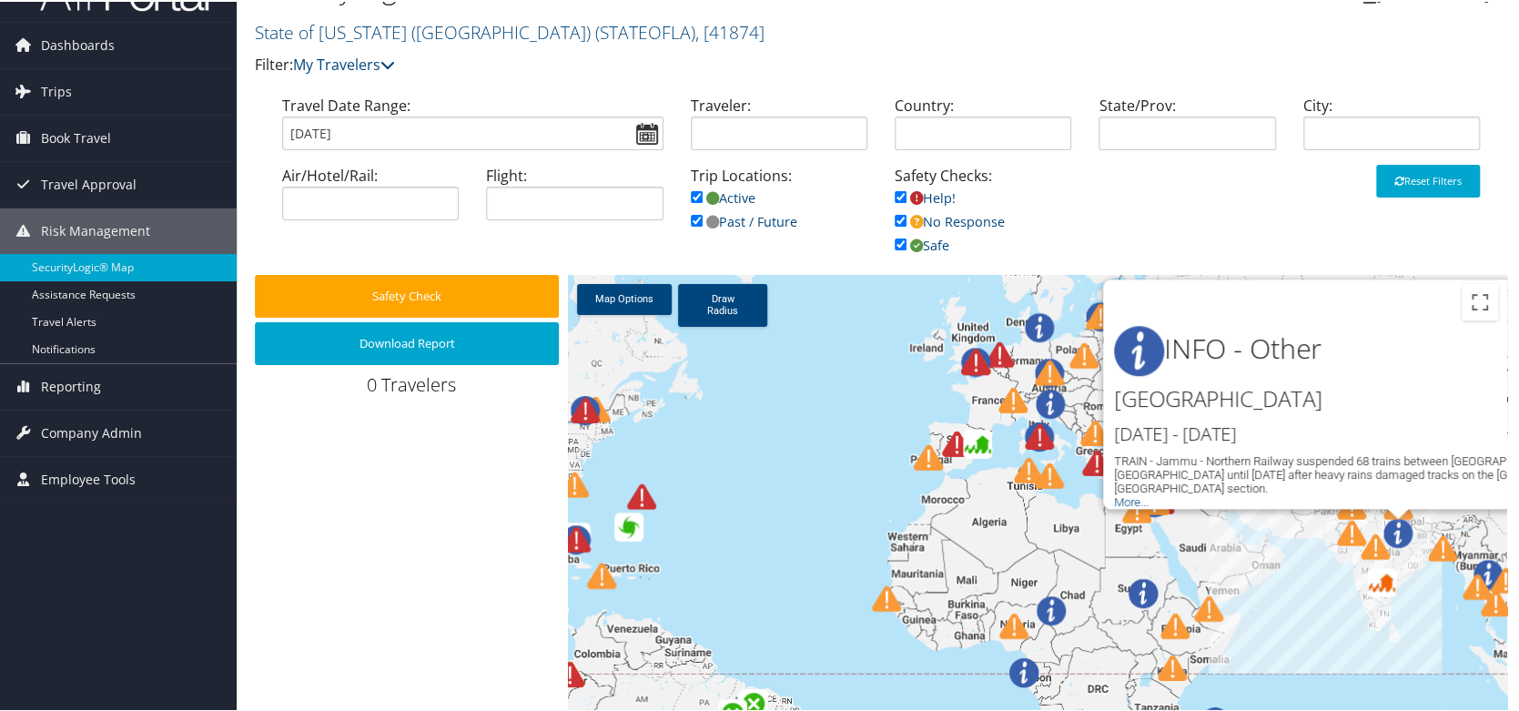
click at [1268, 228] on div "Travel Date Range: 09/29/2025 Traveler: Country: State/Prov: City: Air/Hotel/Ra…" at bounding box center [881, 183] width 1253 height 180
click at [1471, 301] on button "Toggle fullscreen view" at bounding box center [1480, 300] width 36 height 36
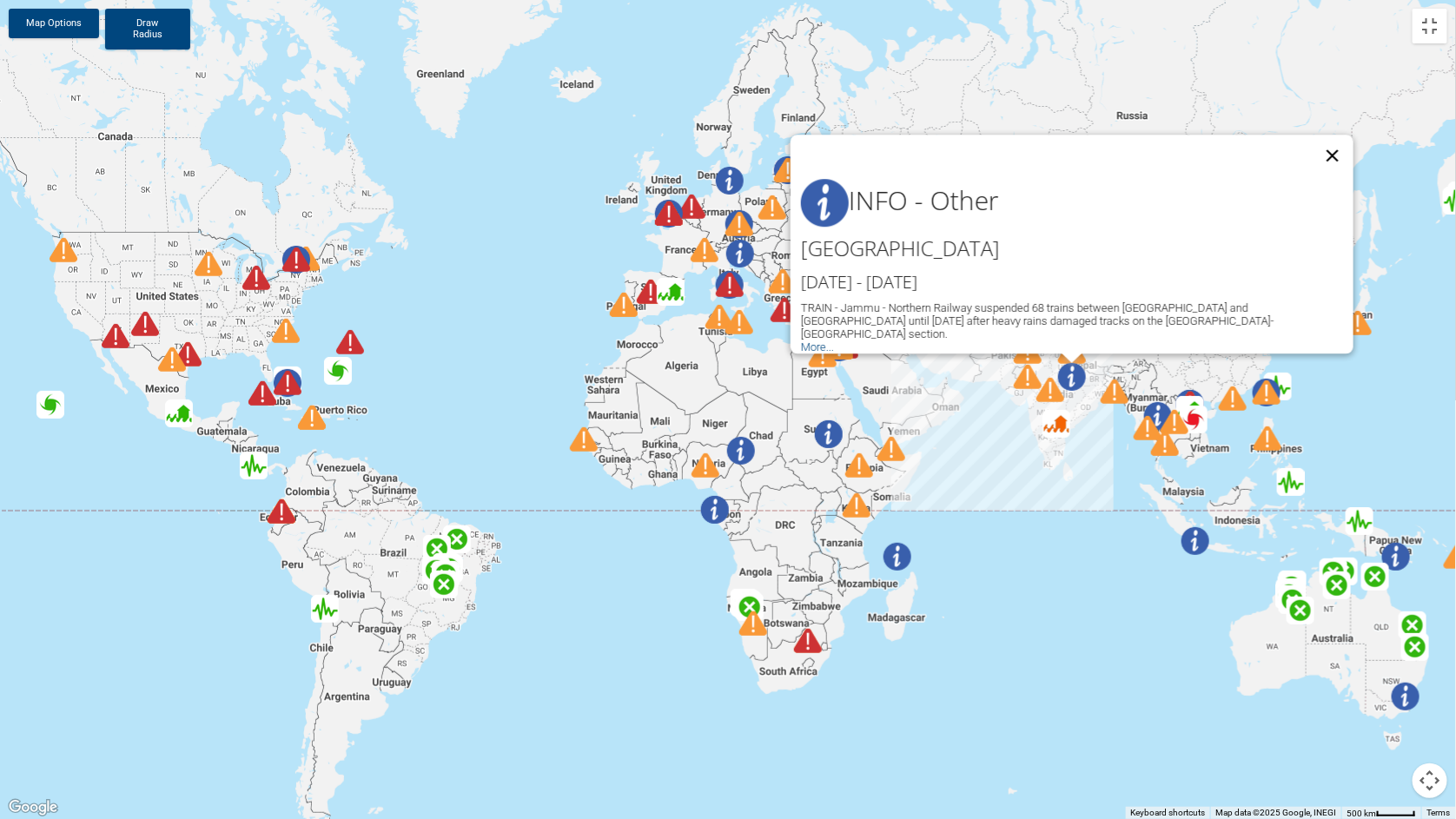
click at [1333, 151] on button "Close" at bounding box center [1333, 156] width 42 height 42
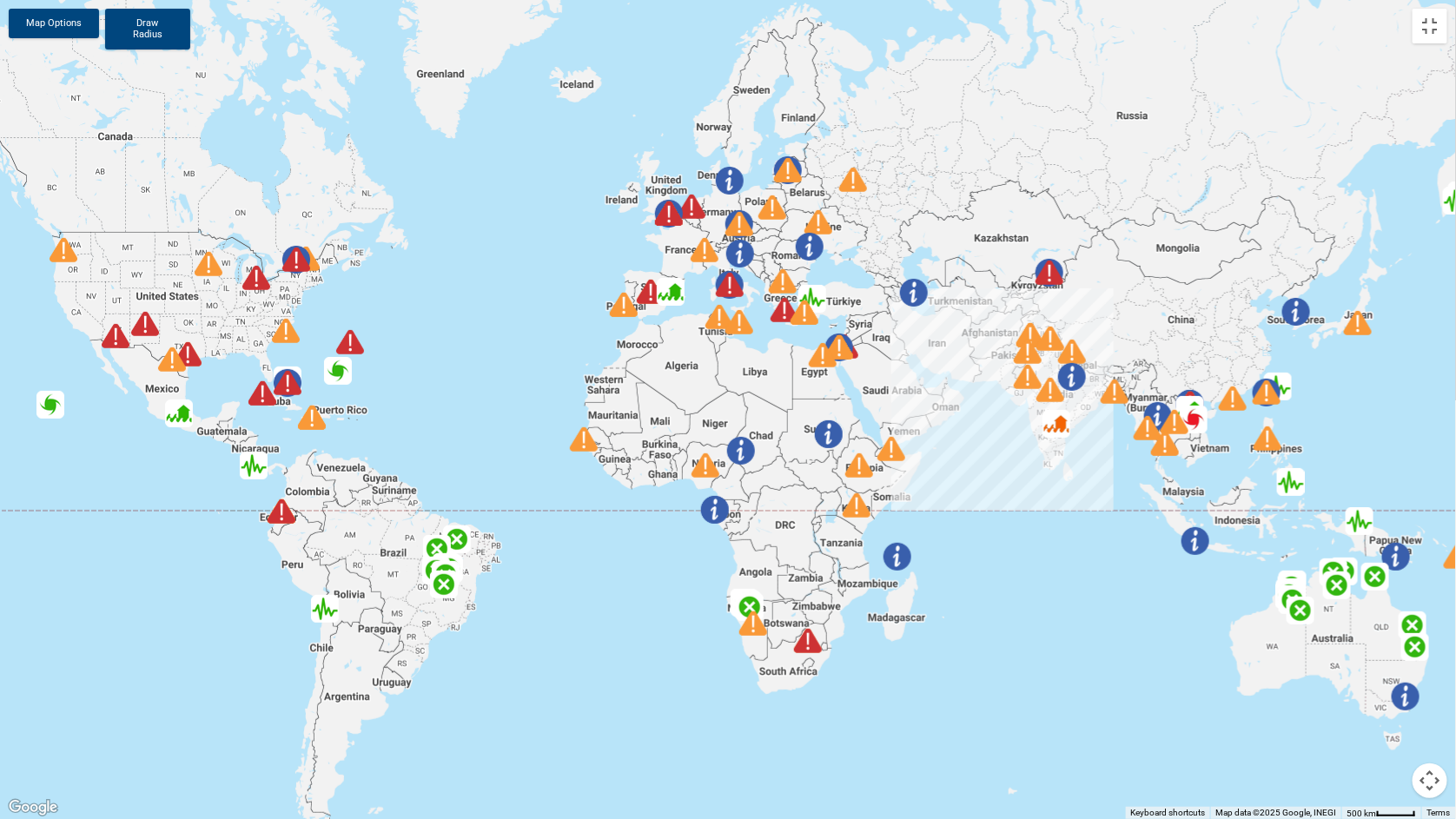
click at [1051, 388] on img at bounding box center [1050, 389] width 28 height 28
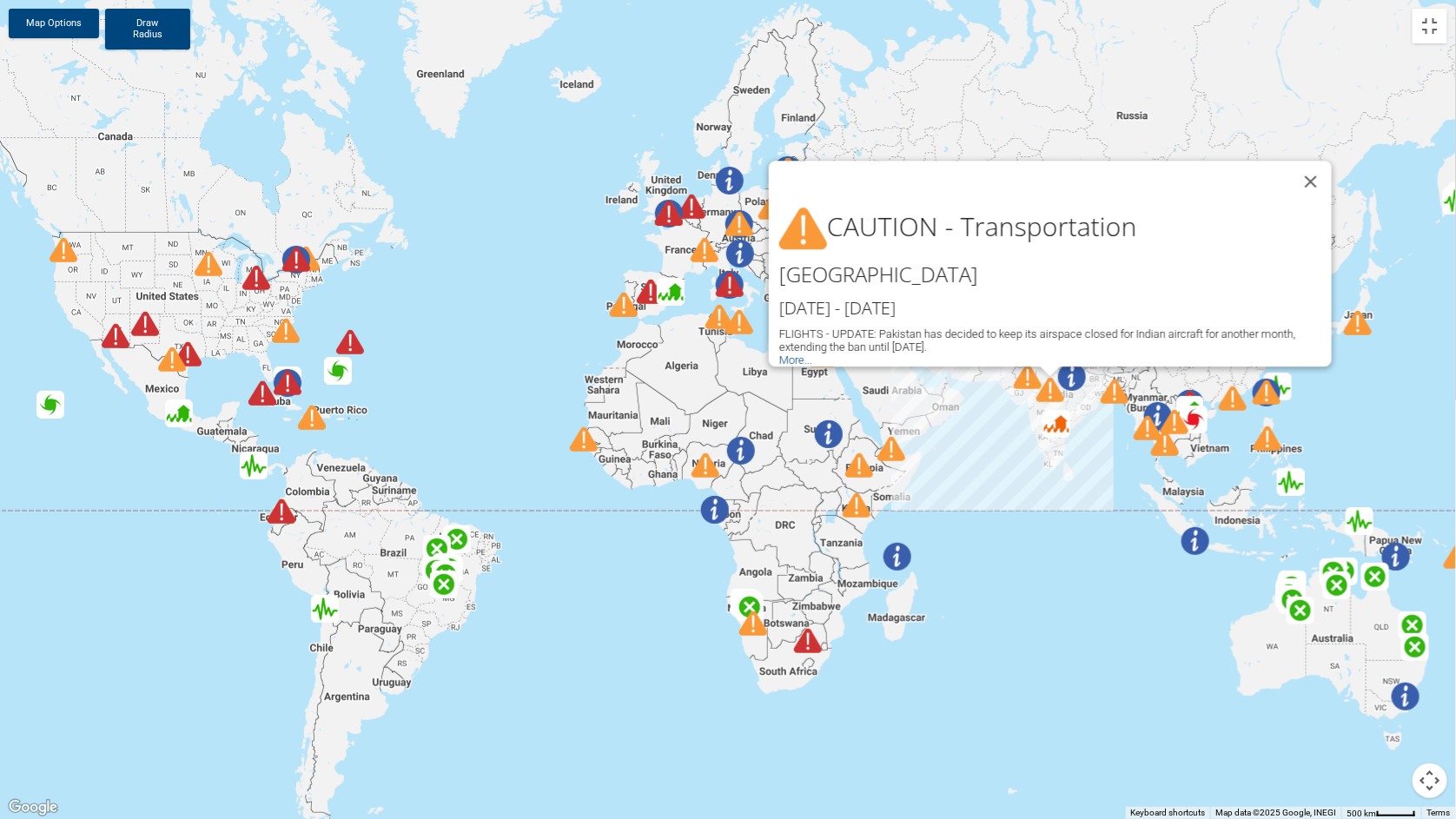
click at [1051, 388] on img at bounding box center [1050, 389] width 28 height 28
click at [1312, 161] on button "Close" at bounding box center [1311, 181] width 42 height 42
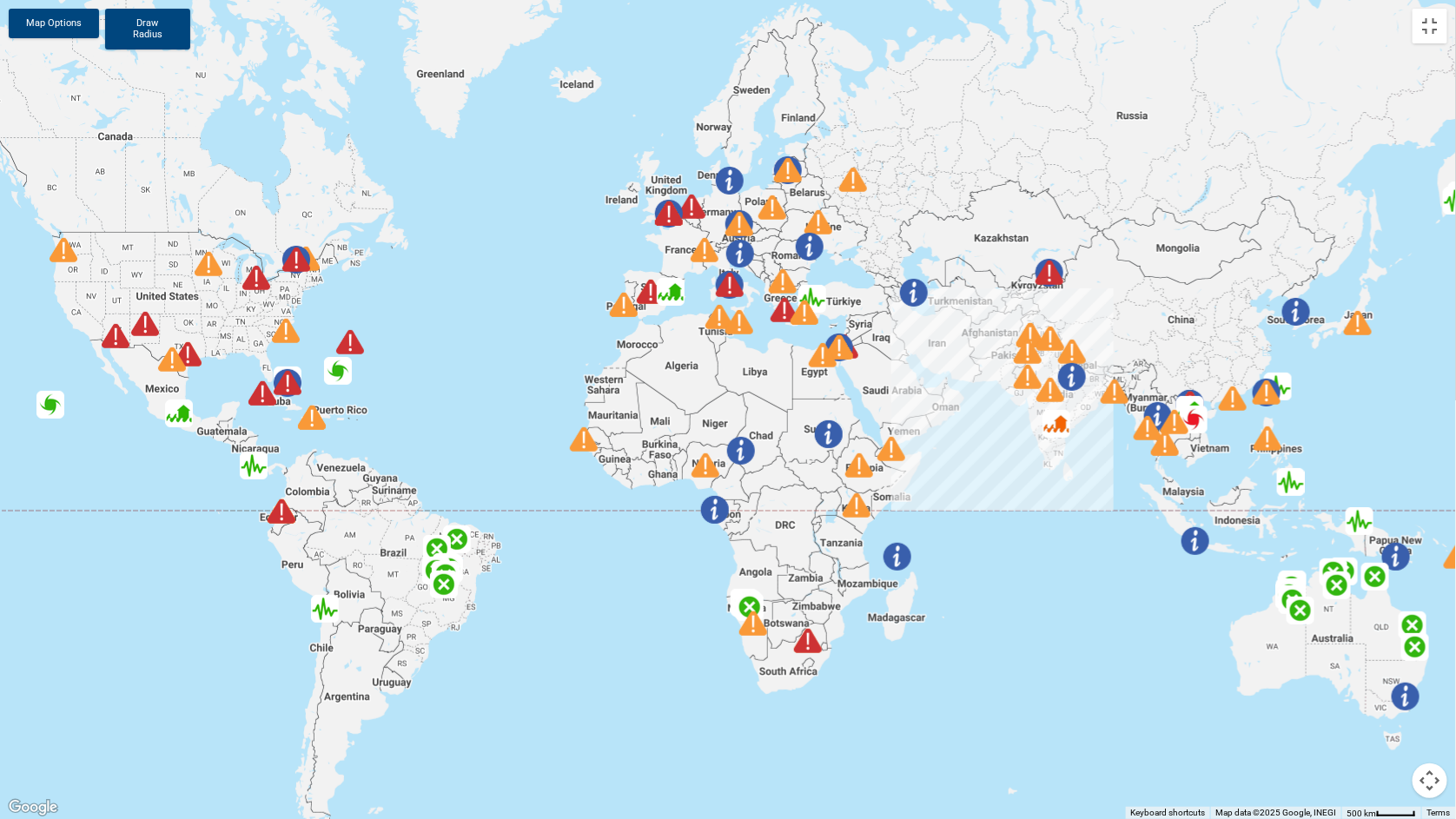
click at [1031, 372] on img at bounding box center [1027, 377] width 28 height 28
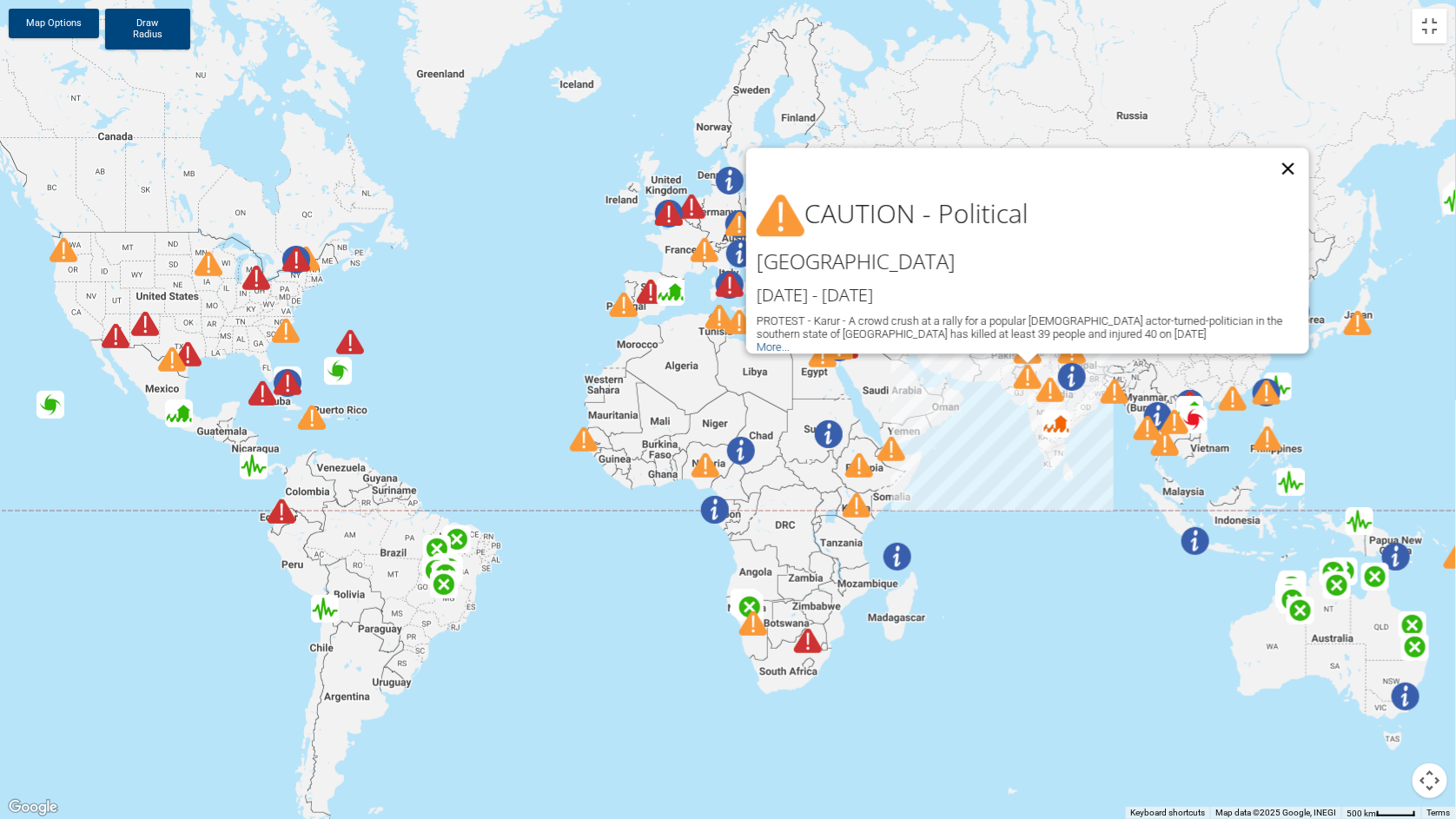
click at [1292, 156] on button "Close" at bounding box center [1288, 169] width 42 height 42
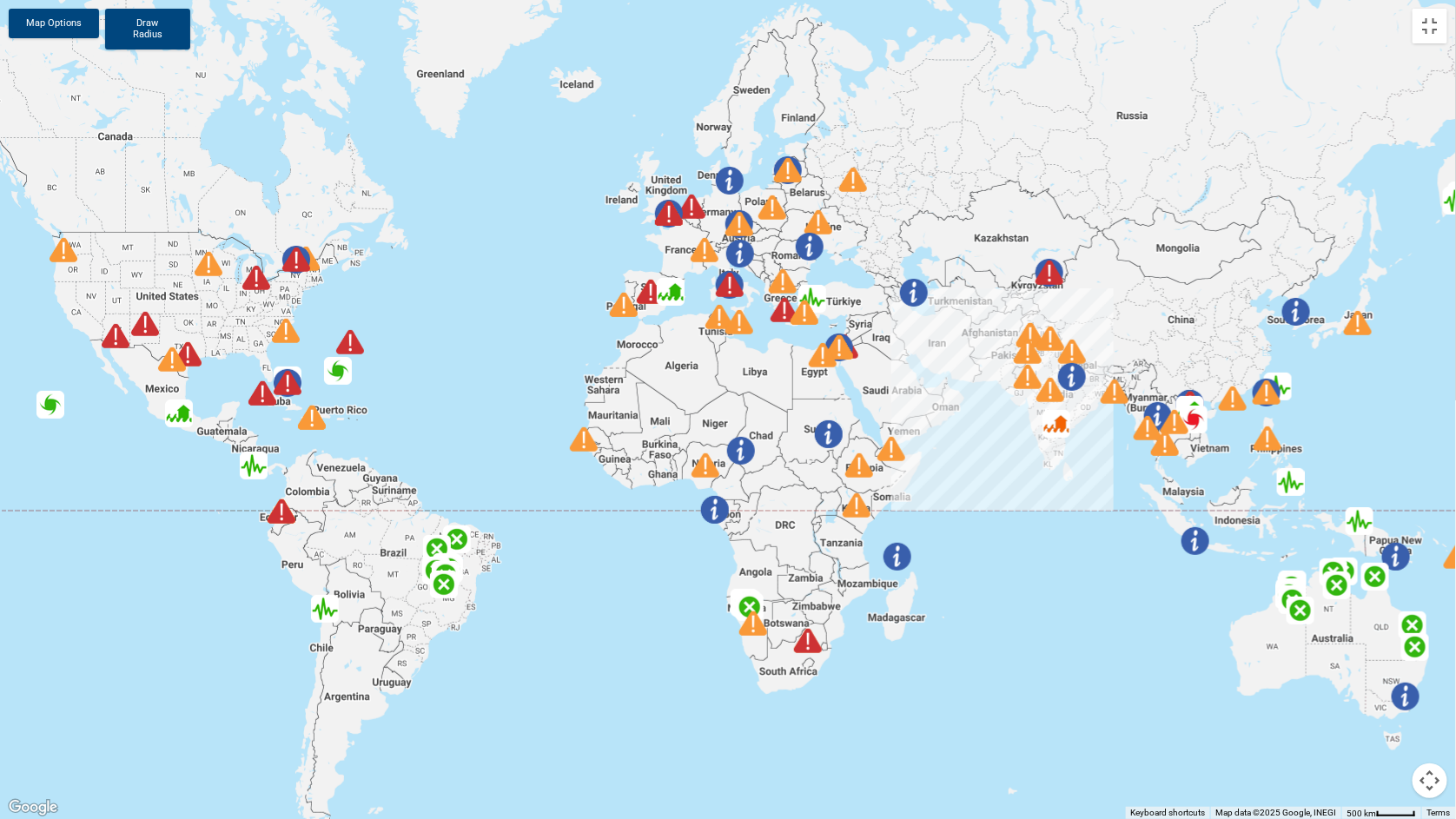
click at [1030, 350] on img at bounding box center [1027, 351] width 28 height 28
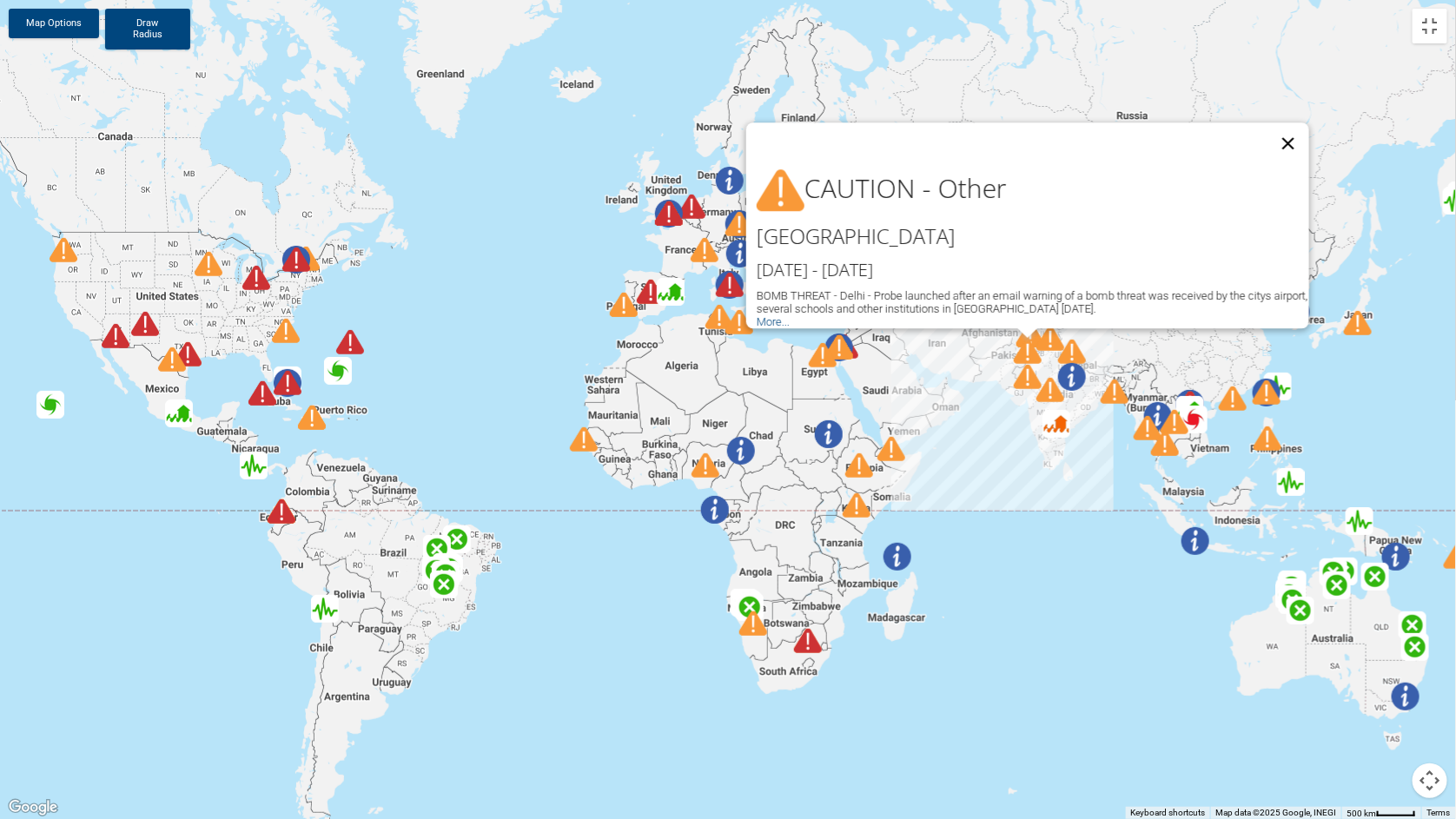
click at [1290, 133] on button "Close" at bounding box center [1288, 143] width 42 height 42
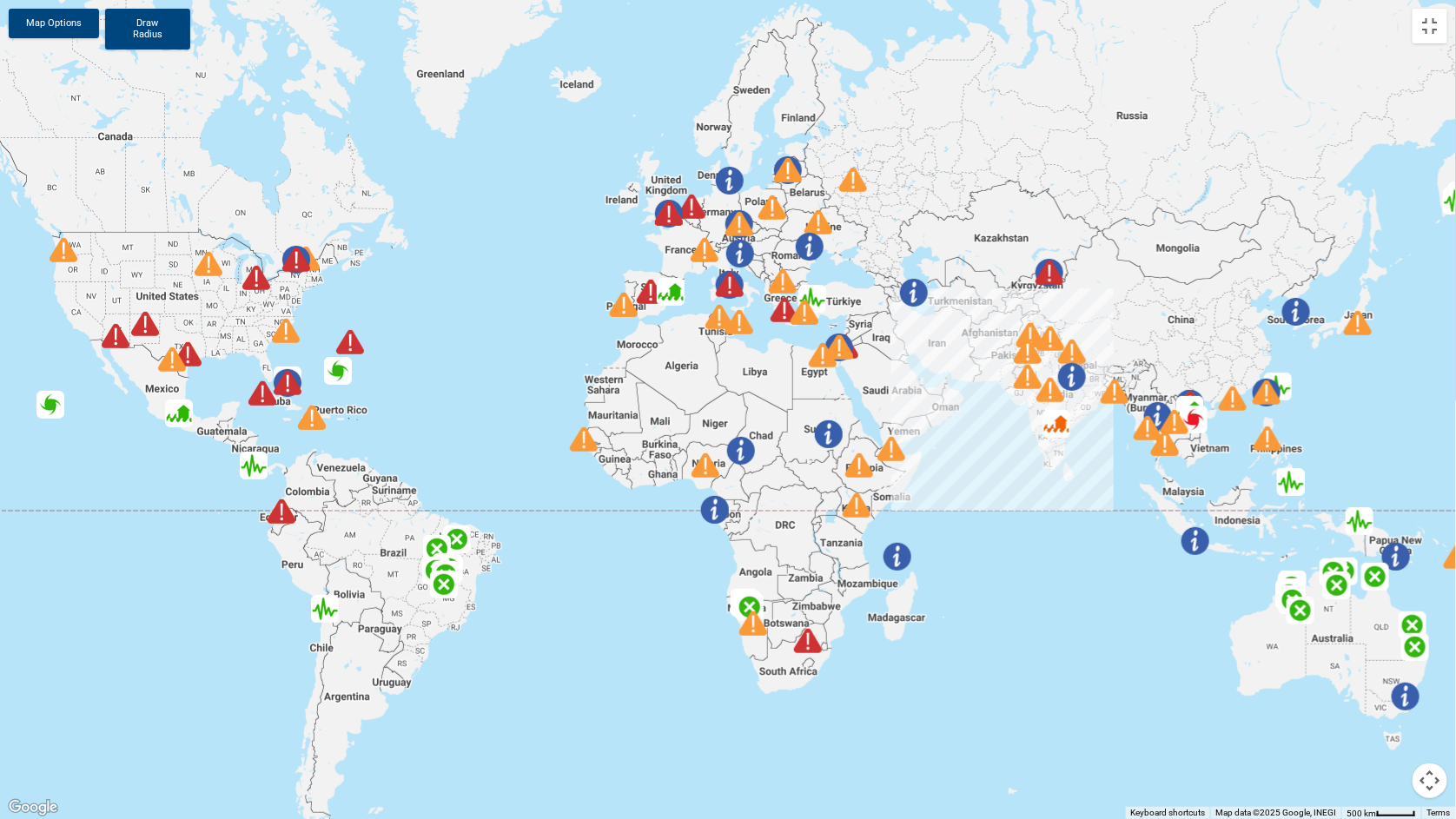
click at [1030, 333] on img at bounding box center [1030, 335] width 28 height 28
click at [1042, 340] on div at bounding box center [1027, 353] width 48 height 48
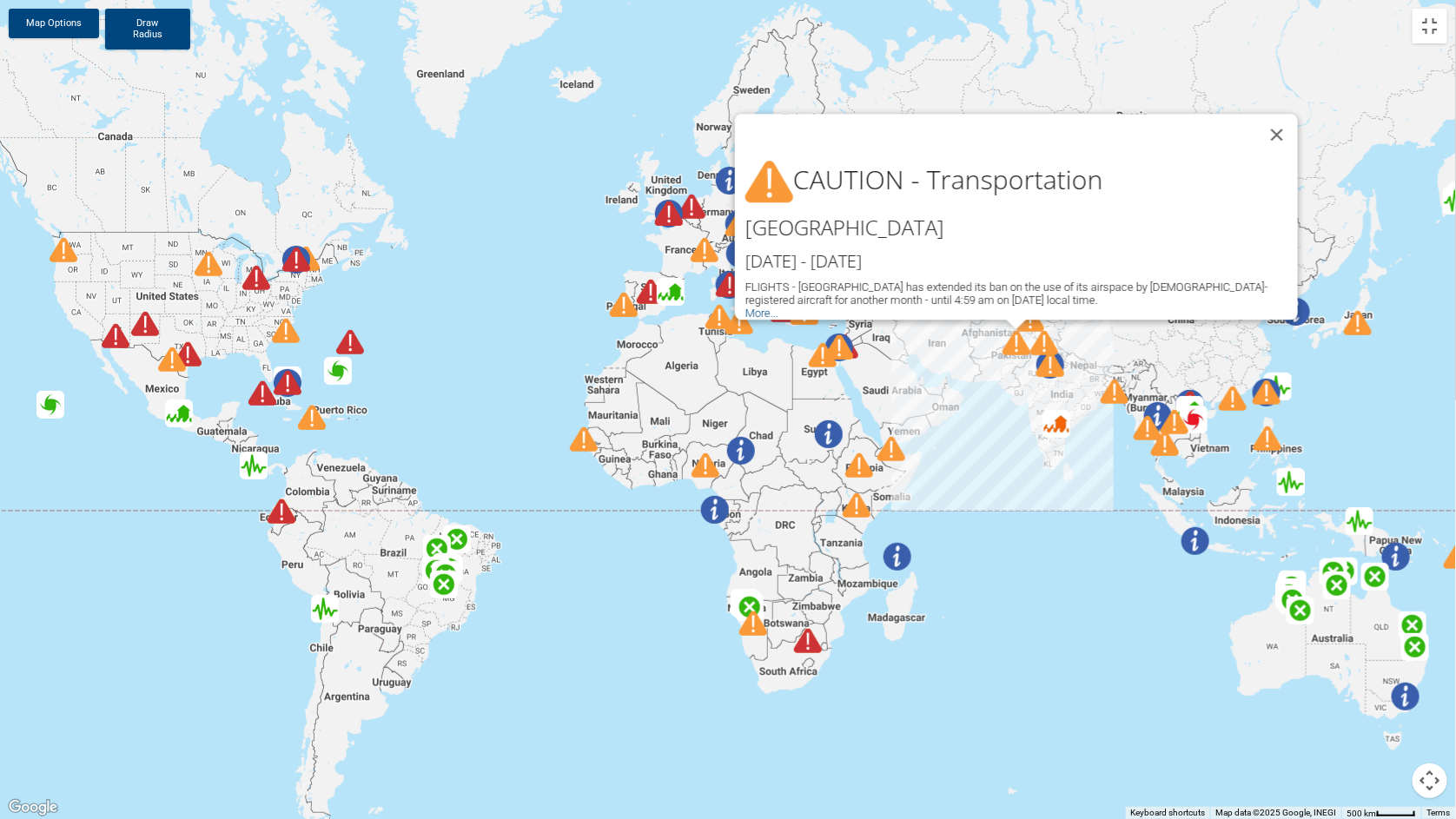
click at [1049, 362] on div at bounding box center [1027, 353] width 48 height 48
click at [1280, 118] on button "Close" at bounding box center [1277, 135] width 42 height 42
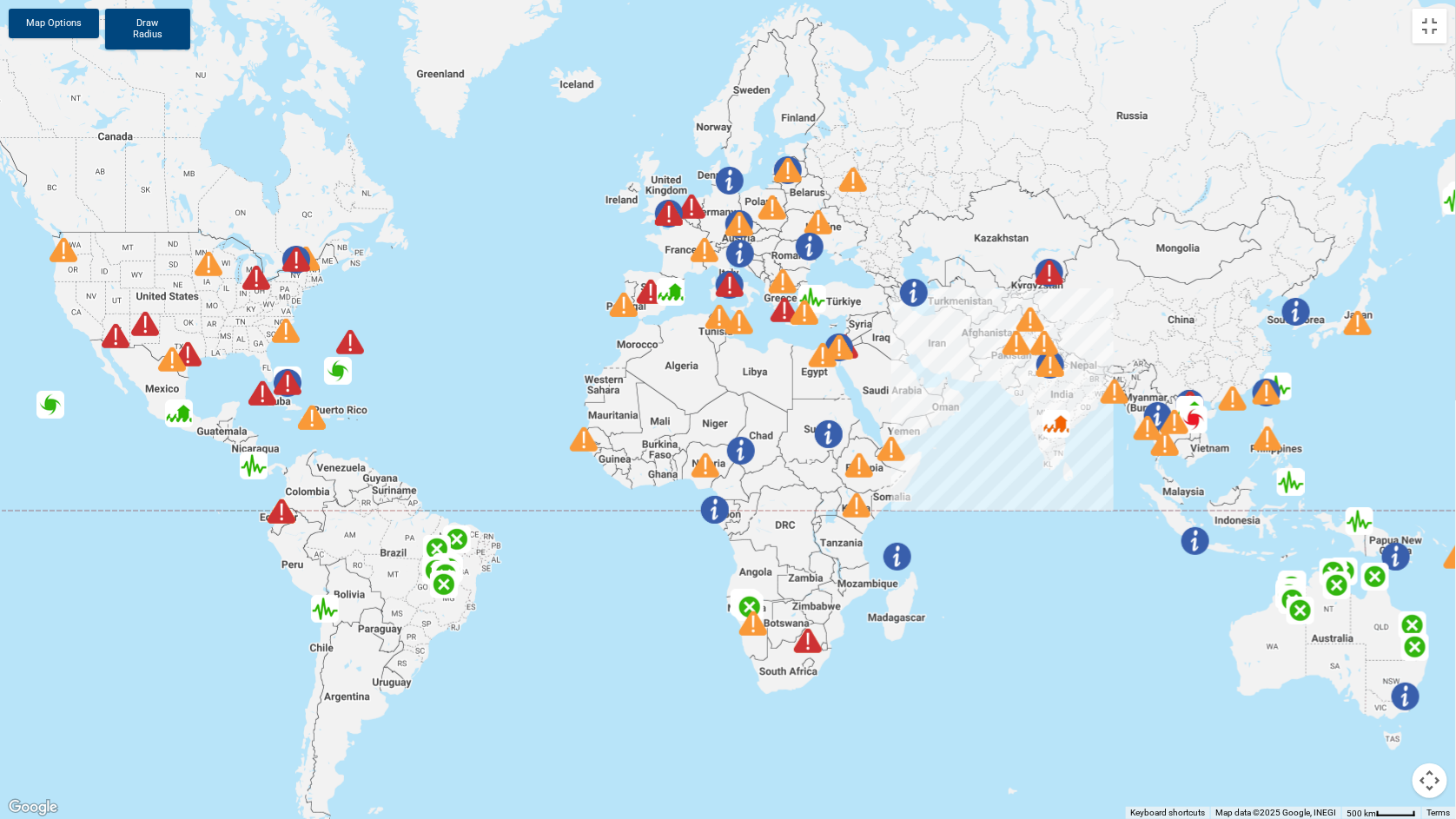
click at [1048, 392] on div at bounding box center [1060, 375] width 48 height 48
click at [1071, 351] on img at bounding box center [1071, 351] width 28 height 28
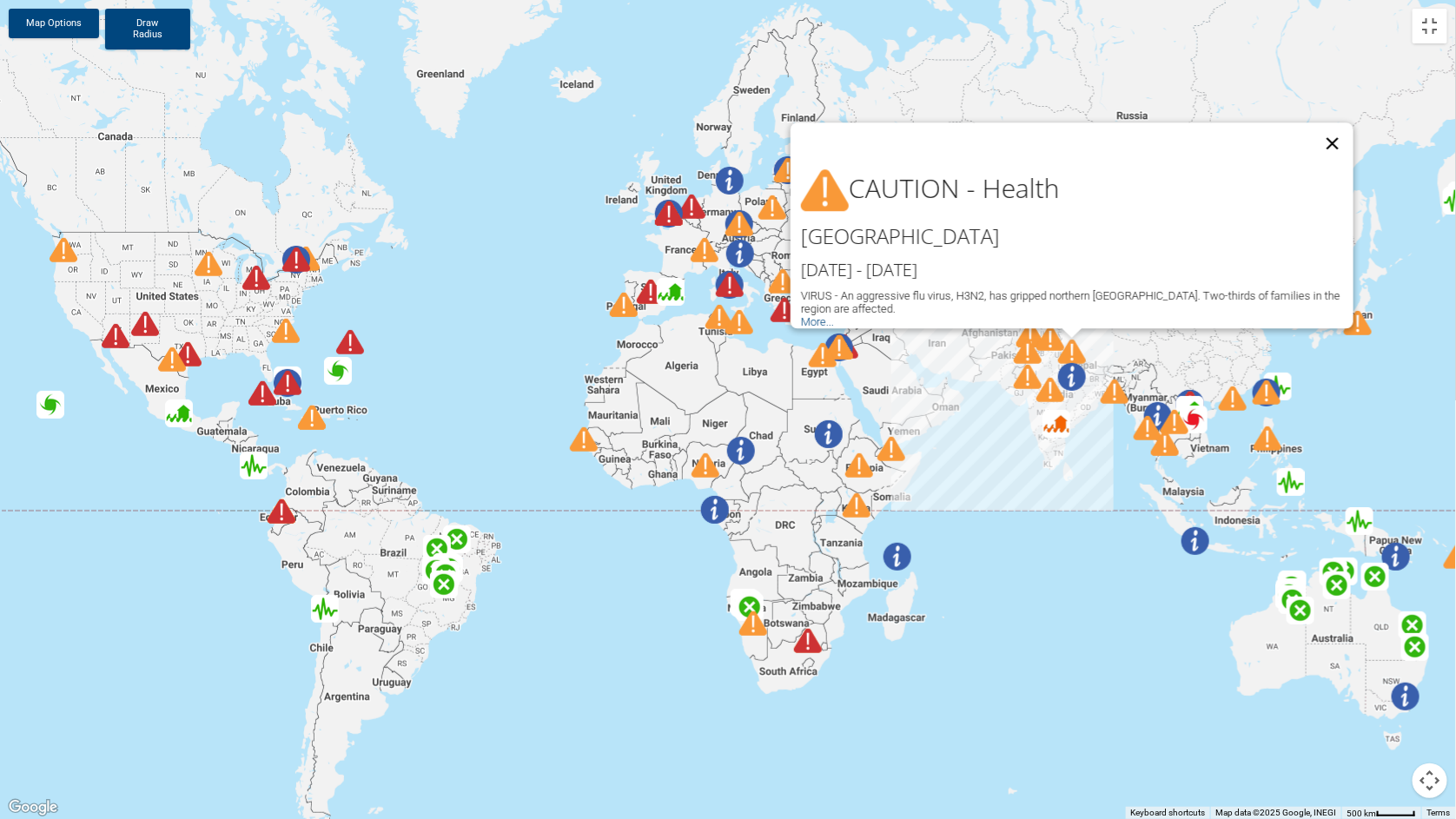
click at [1335, 136] on button "Close" at bounding box center [1333, 143] width 42 height 42
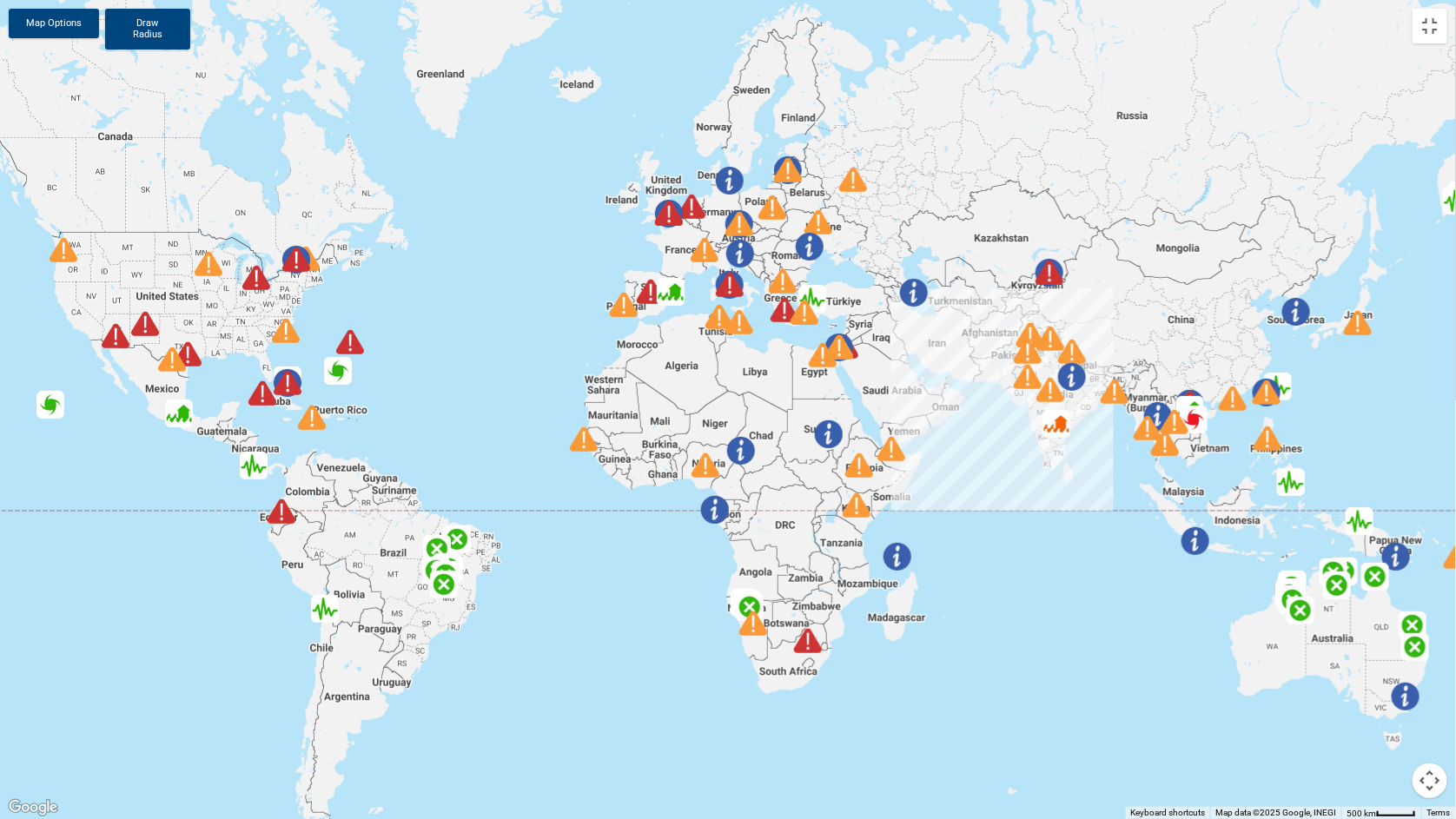
click at [1053, 338] on div at bounding box center [1037, 362] width 48 height 48
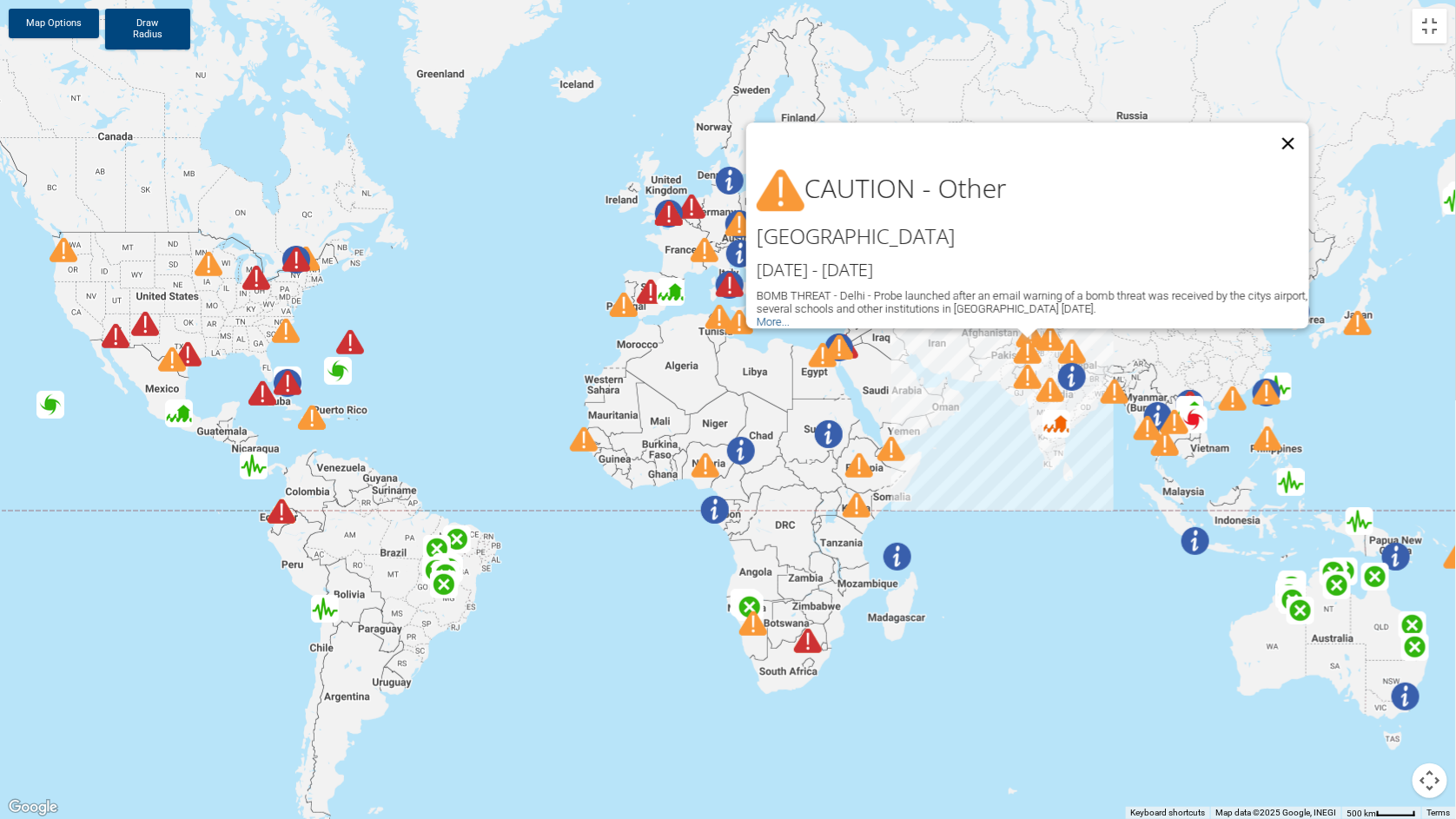
click at [1292, 131] on button "Close" at bounding box center [1288, 143] width 42 height 42
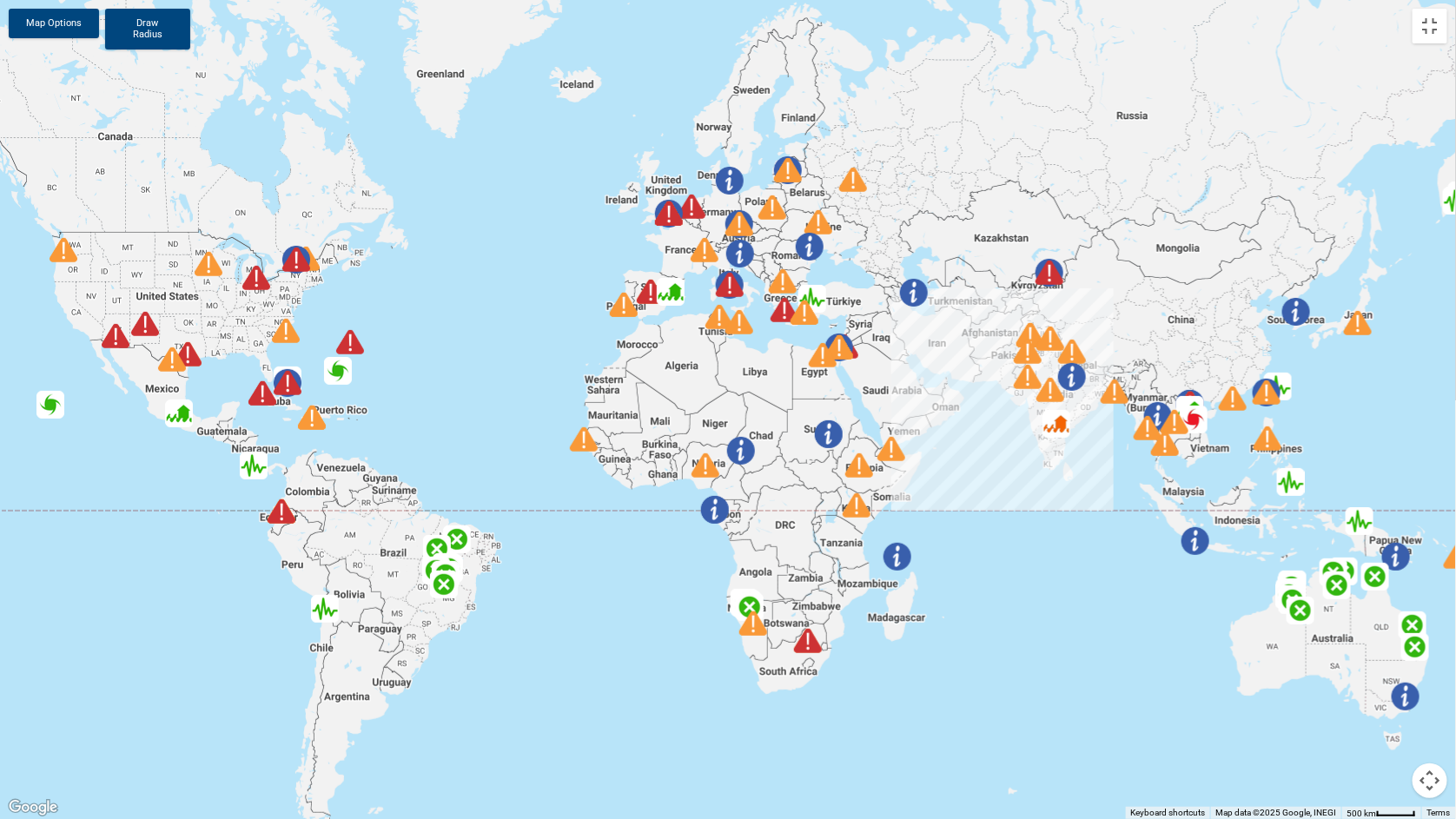
click at [1030, 332] on img at bounding box center [1030, 335] width 28 height 28
click at [1061, 393] on div at bounding box center [1060, 375] width 48 height 48
click at [1071, 369] on img at bounding box center [1071, 377] width 28 height 28
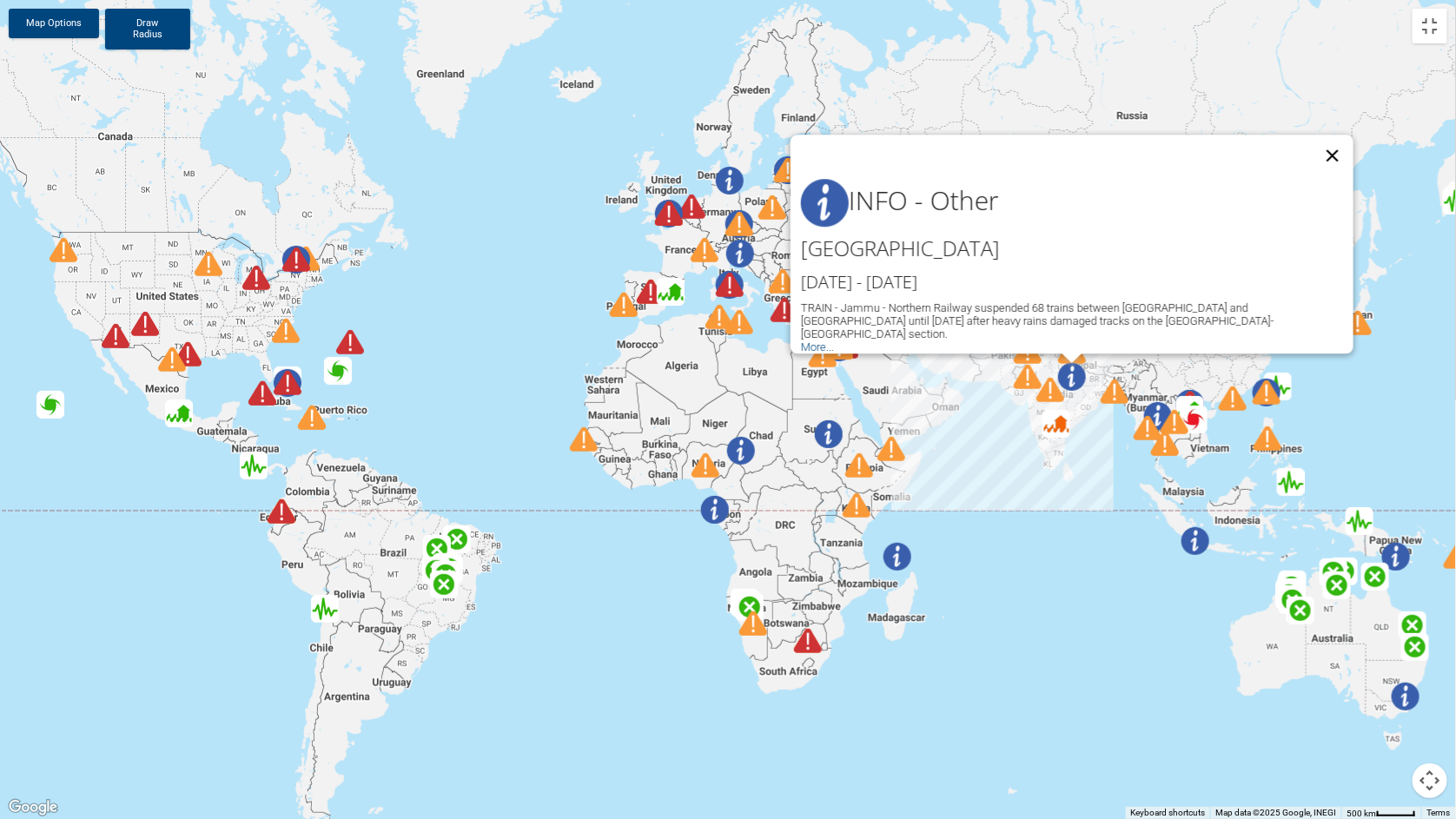
click at [1333, 150] on button "Close" at bounding box center [1333, 156] width 42 height 42
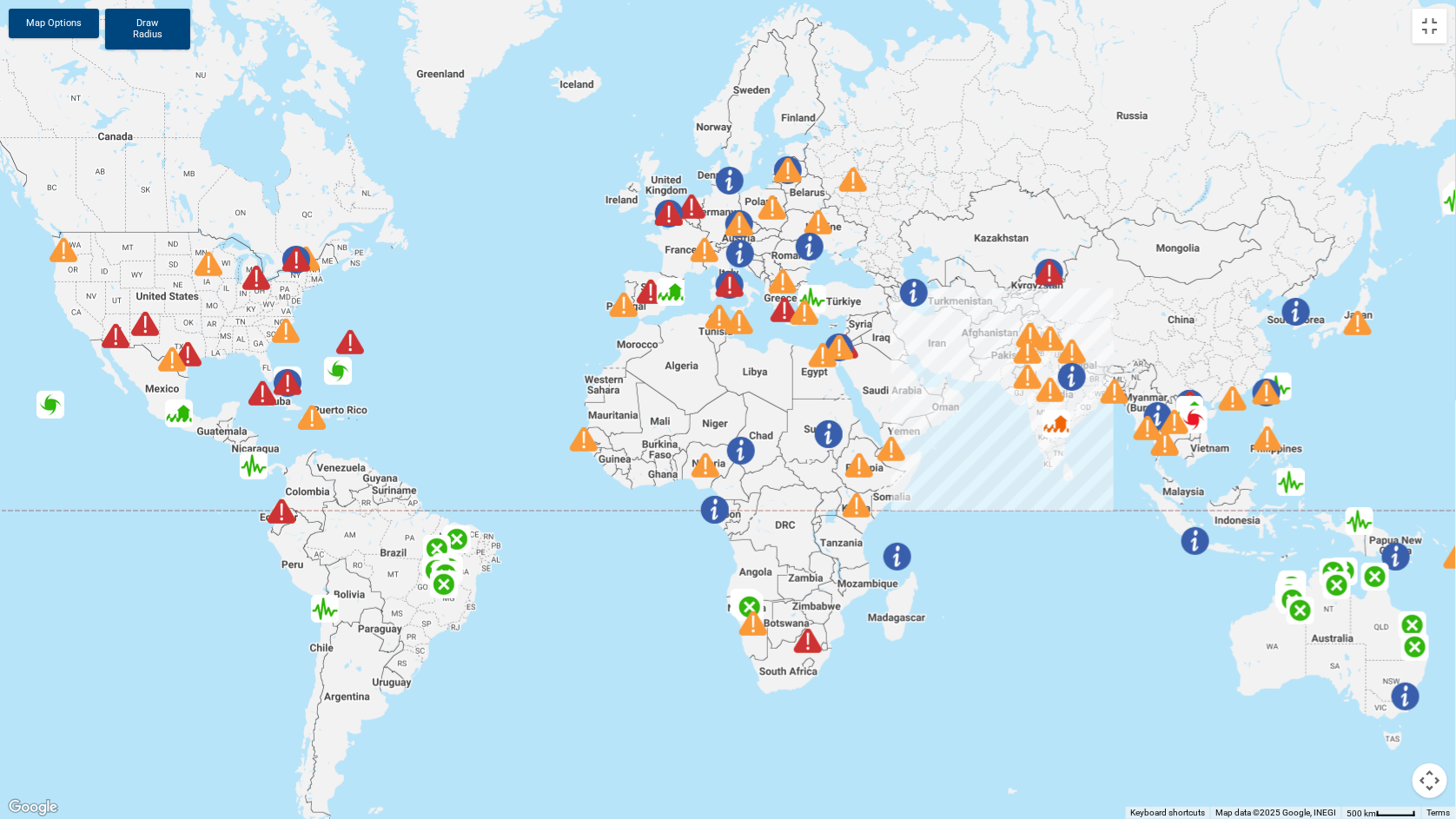
click at [1019, 644] on div "To navigate, press the arrow keys." at bounding box center [728, 410] width 1456 height 819
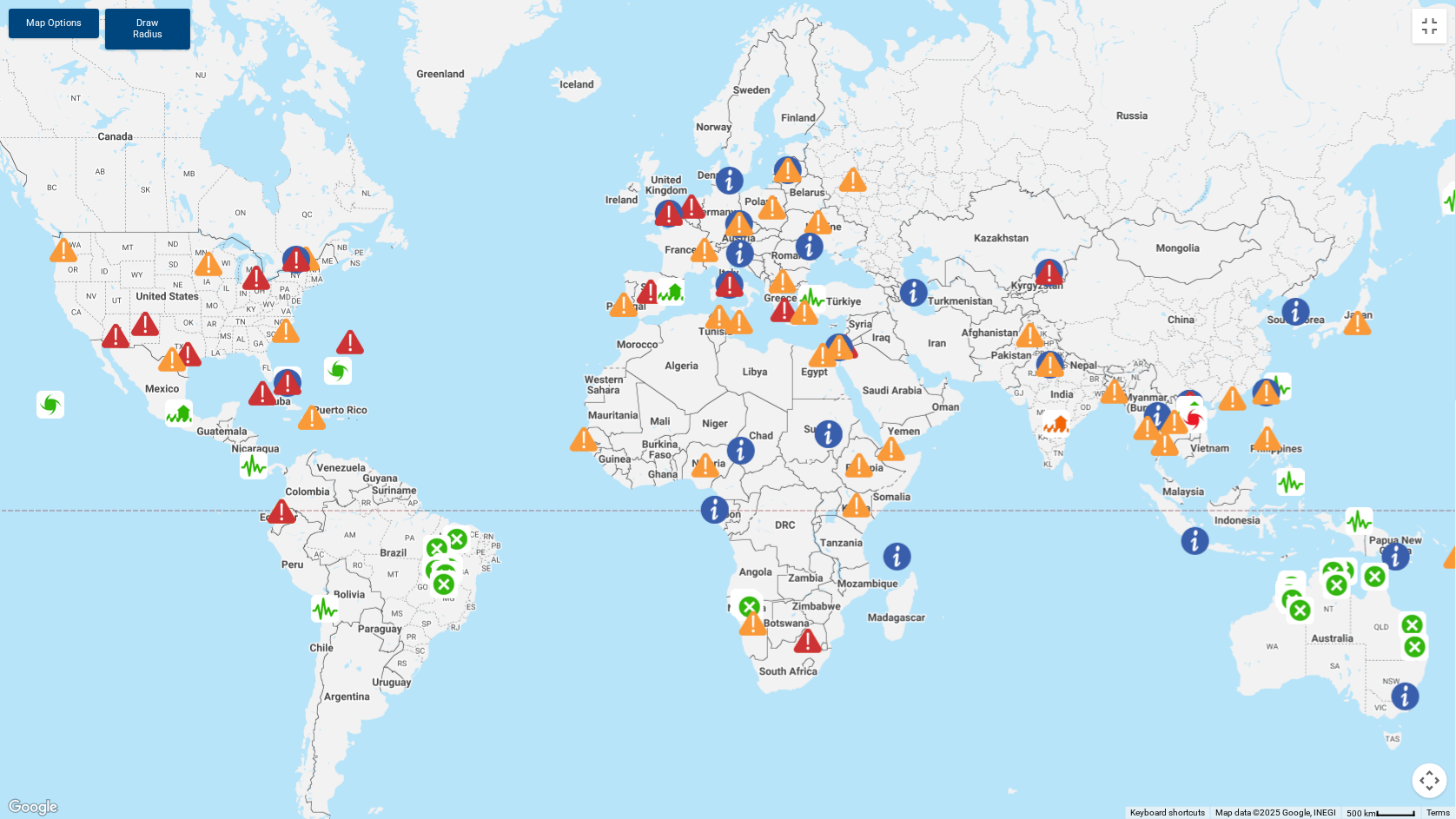
click at [1060, 424] on img "Orange flood alert in India" at bounding box center [1055, 424] width 28 height 28
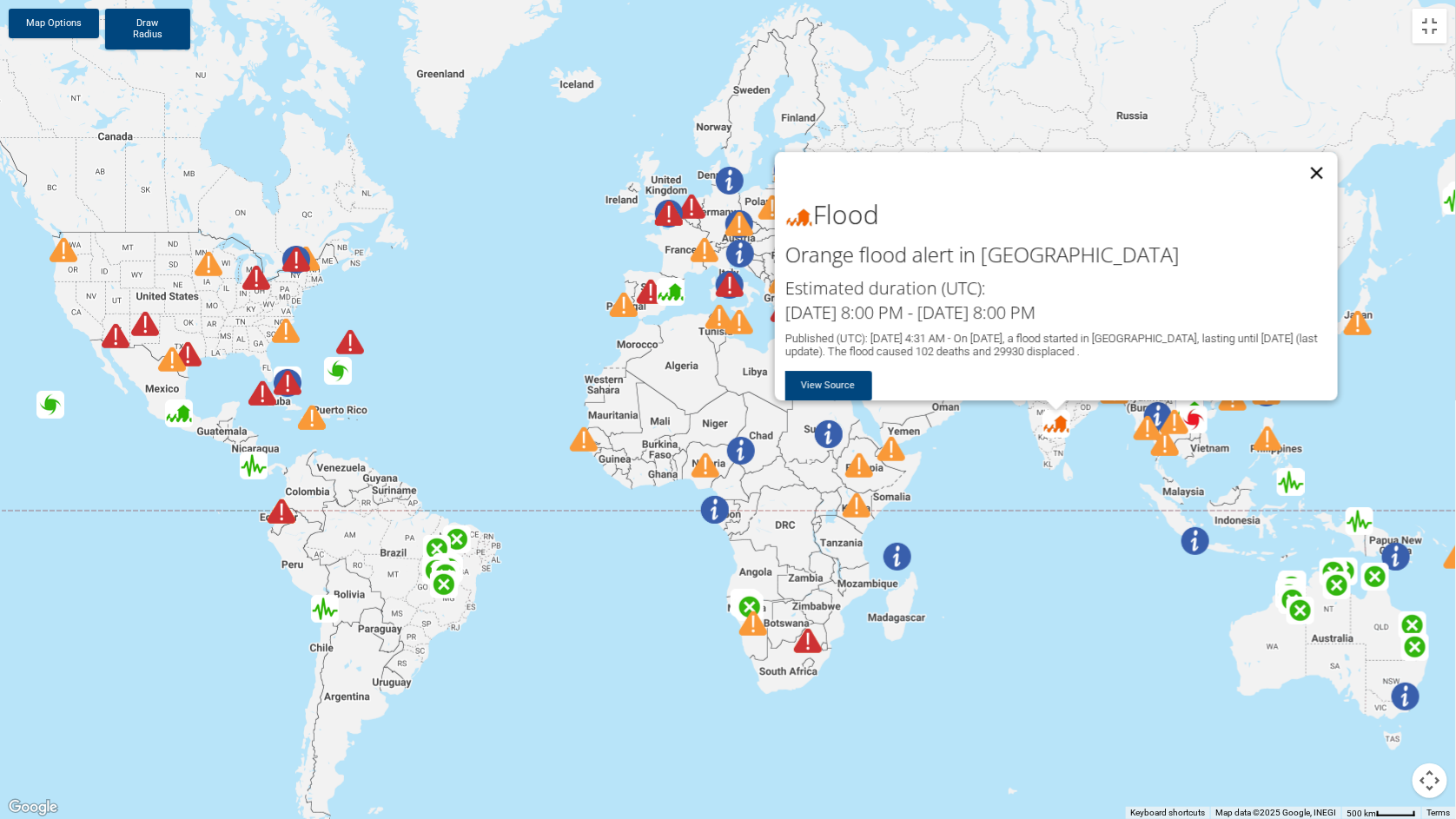
click at [1319, 163] on button "Close" at bounding box center [1317, 173] width 42 height 42
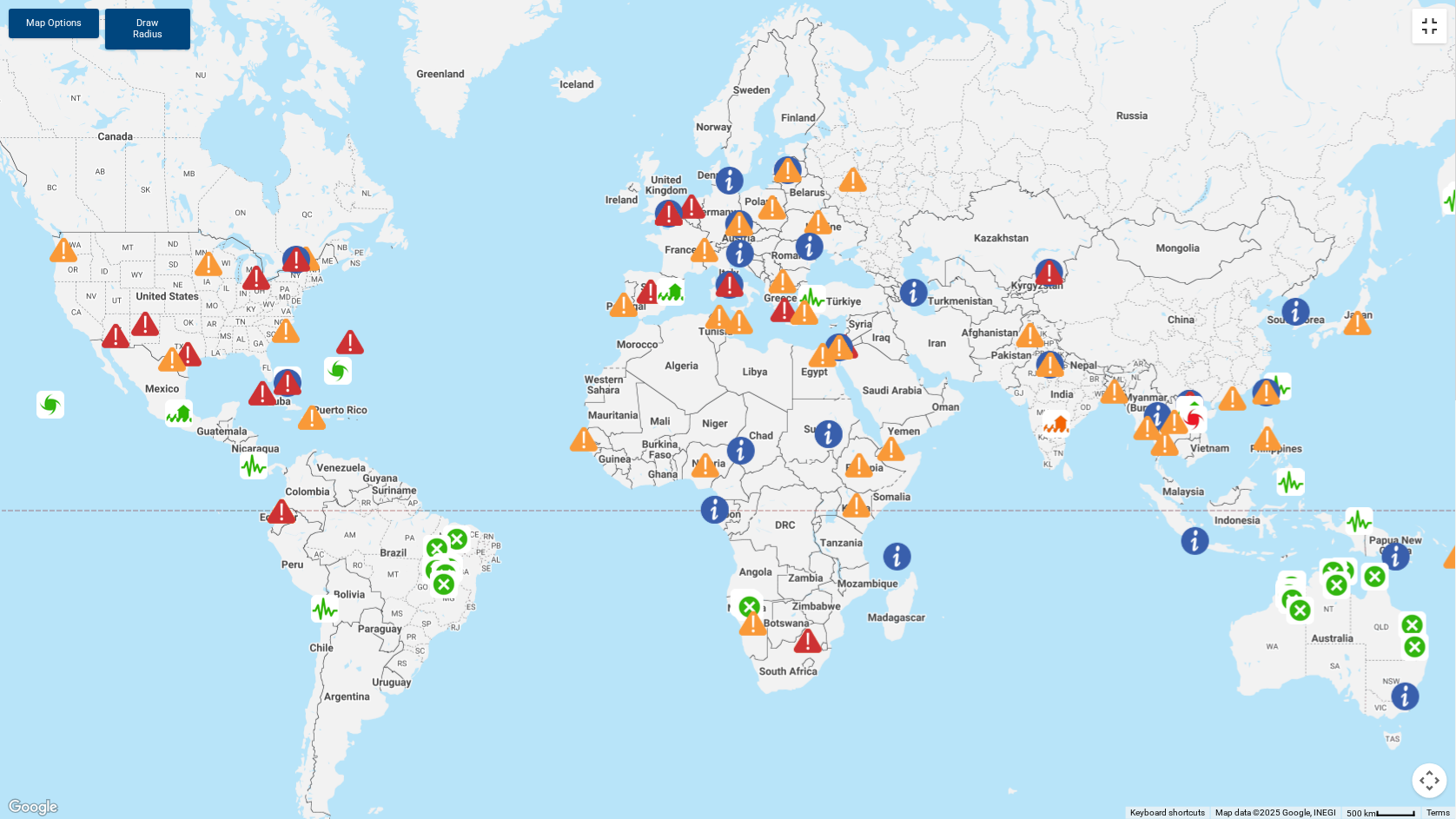
click at [1428, 34] on button "Toggle fullscreen view" at bounding box center [1429, 26] width 34 height 34
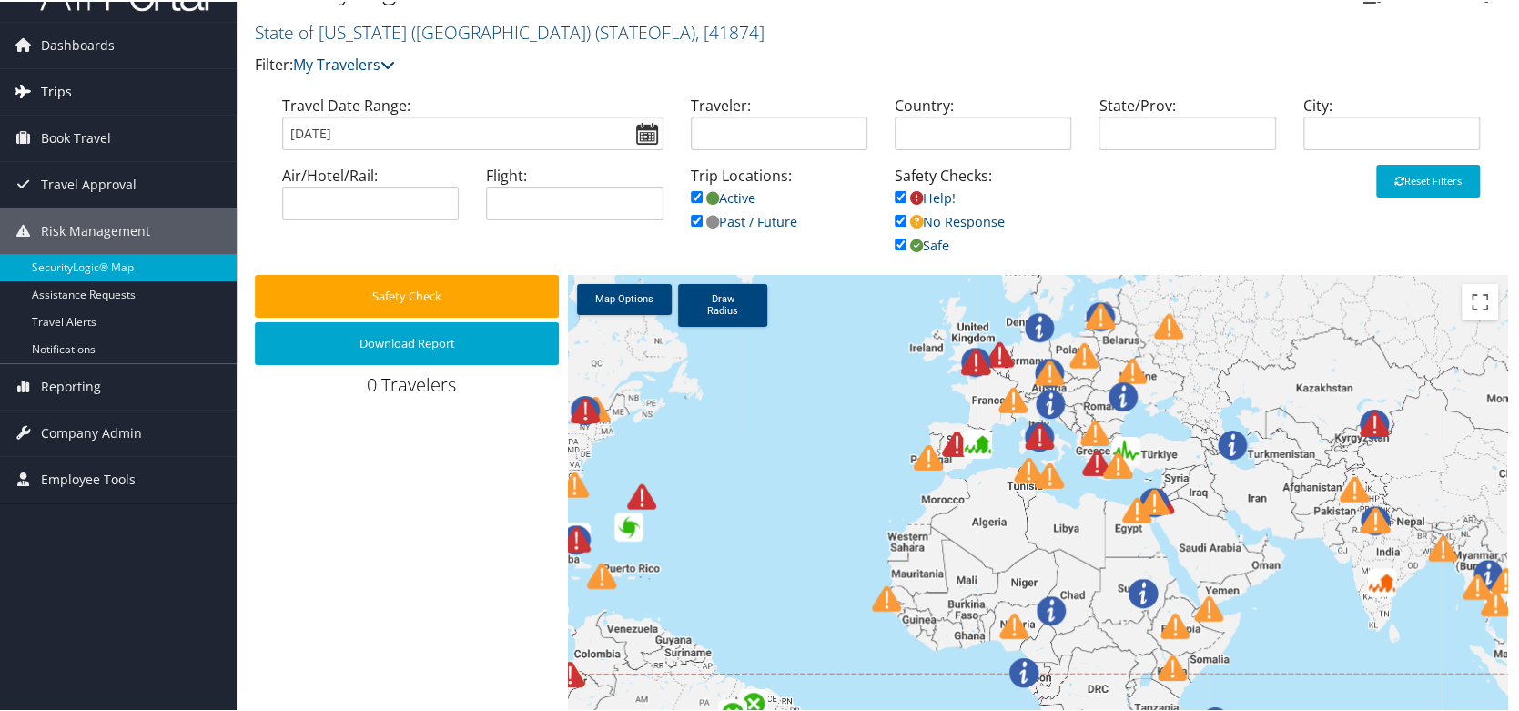
click at [55, 86] on span "Trips" at bounding box center [56, 90] width 31 height 46
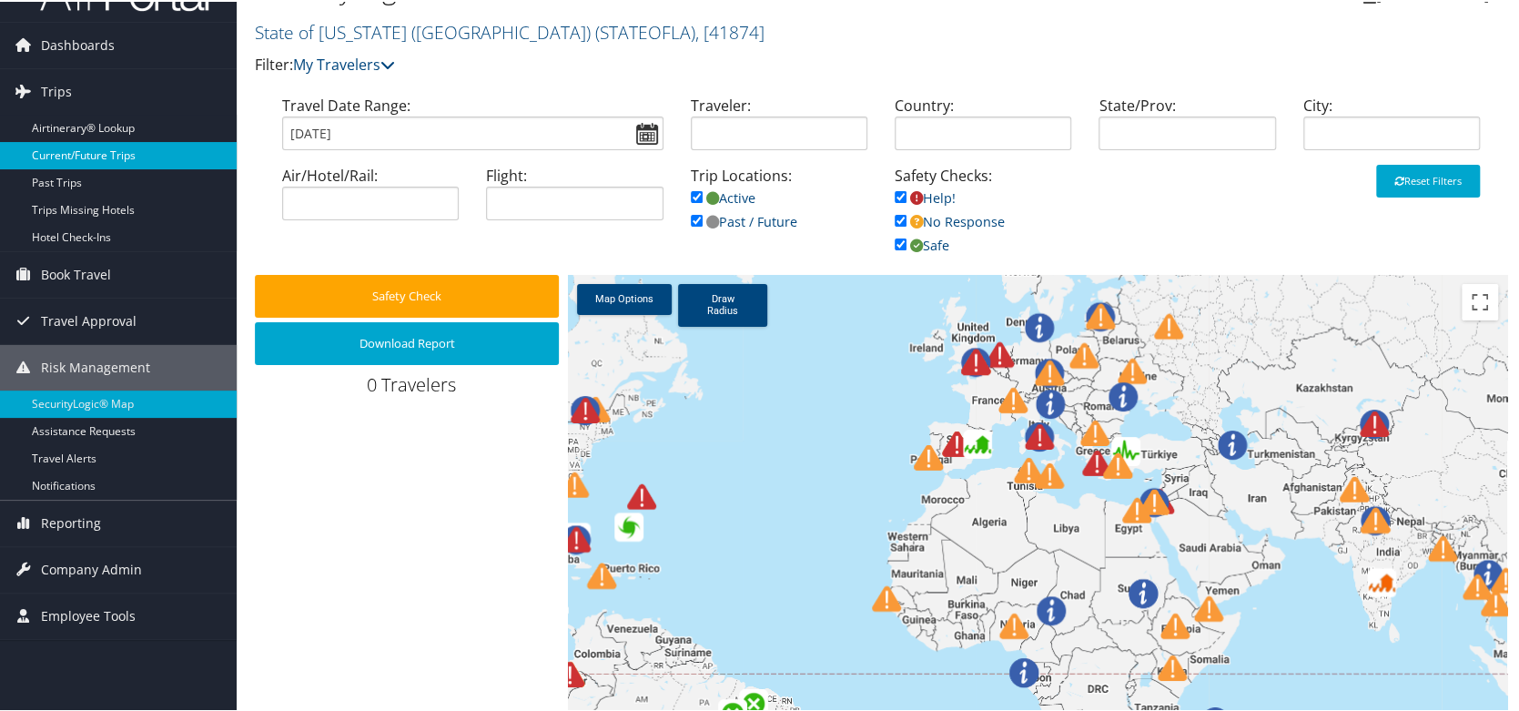
click at [79, 158] on link "Current/Future Trips" at bounding box center [118, 153] width 237 height 27
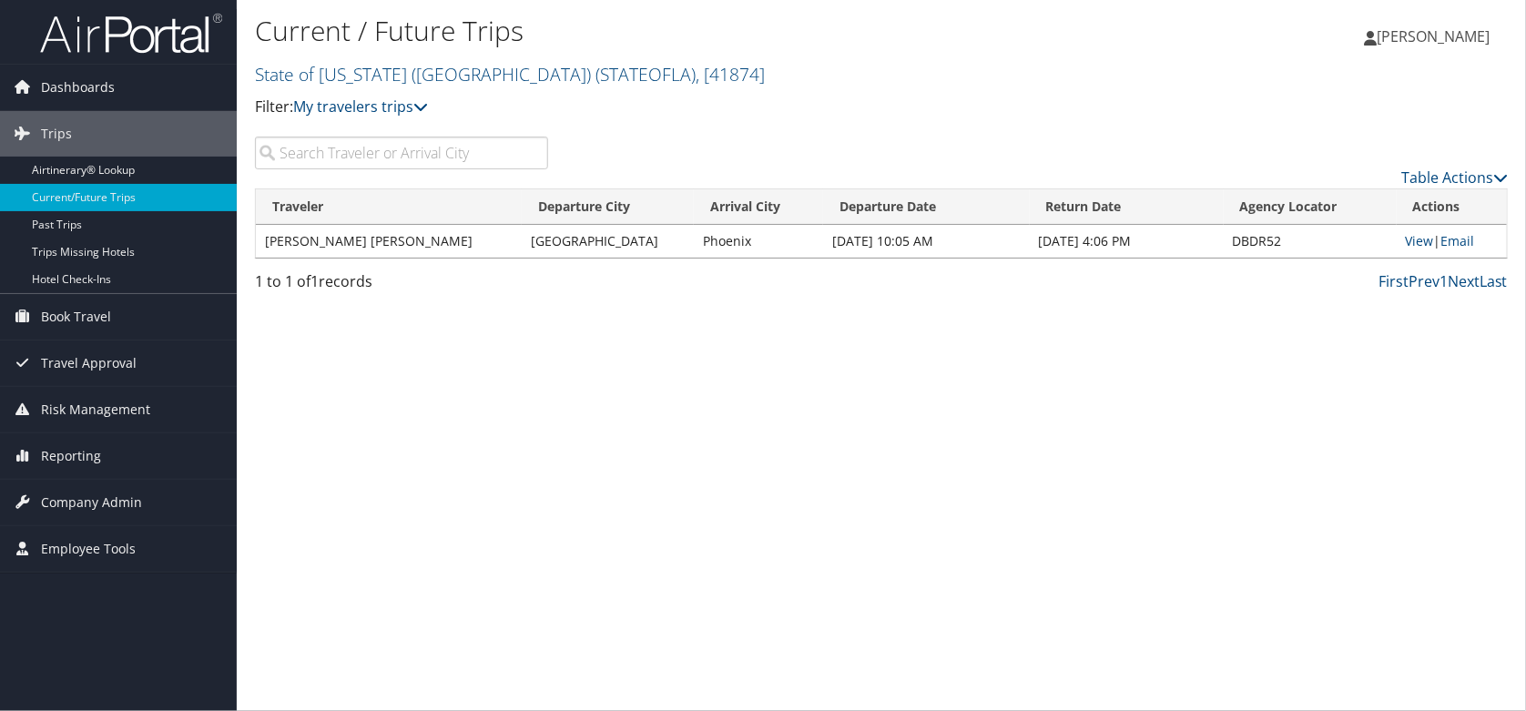
click at [1416, 36] on span "[PERSON_NAME]" at bounding box center [1432, 36] width 113 height 20
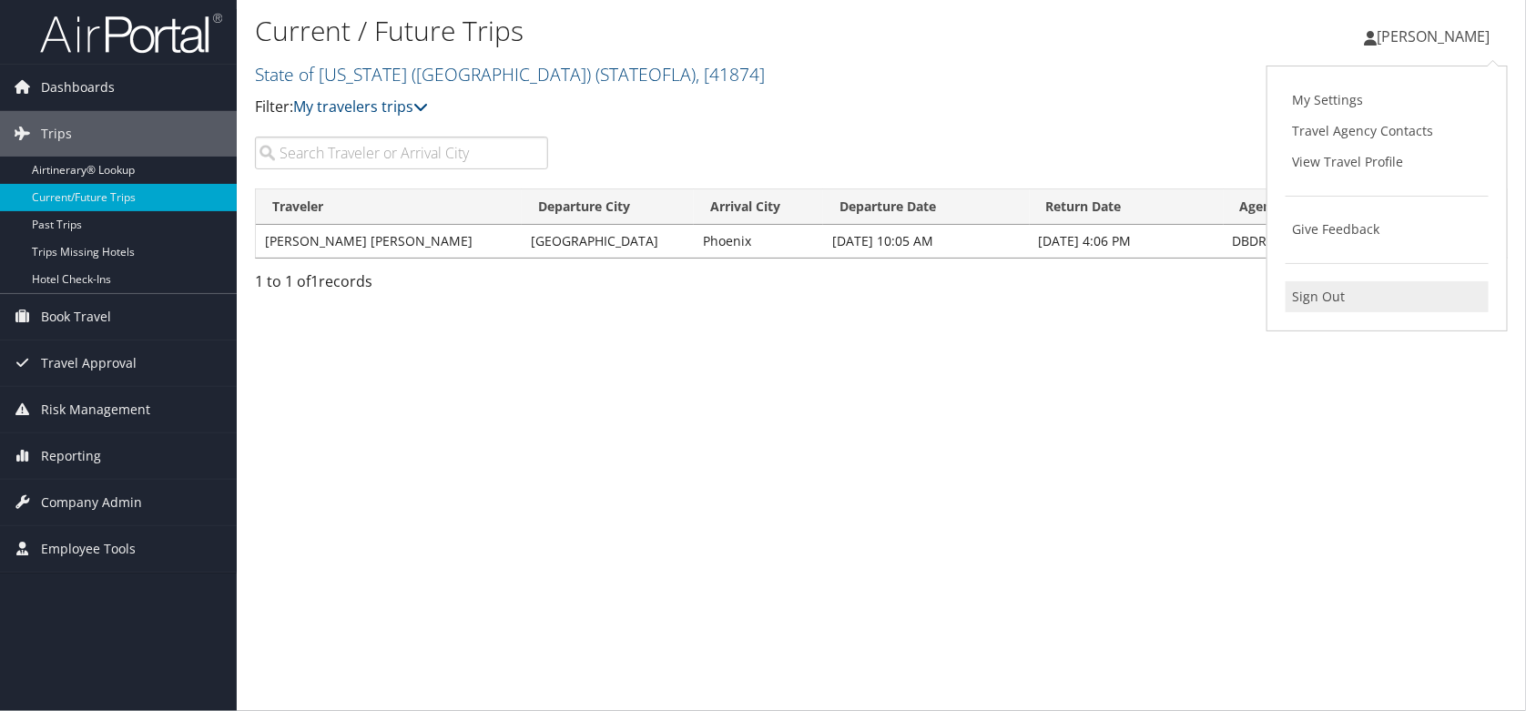
click at [1311, 292] on link "Sign Out" at bounding box center [1386, 296] width 203 height 31
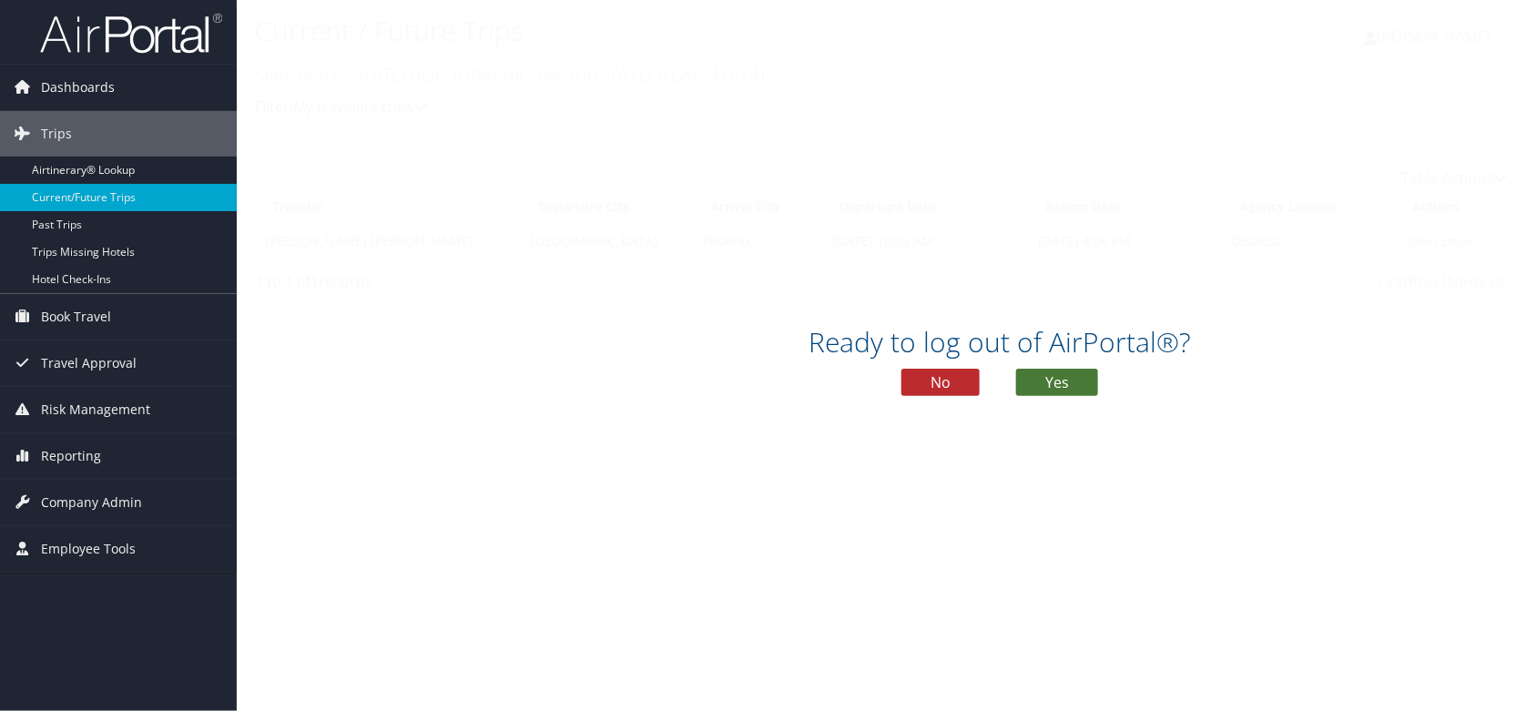
click at [1054, 370] on button "Yes" at bounding box center [1057, 382] width 82 height 27
